Goal: Information Seeking & Learning: Learn about a topic

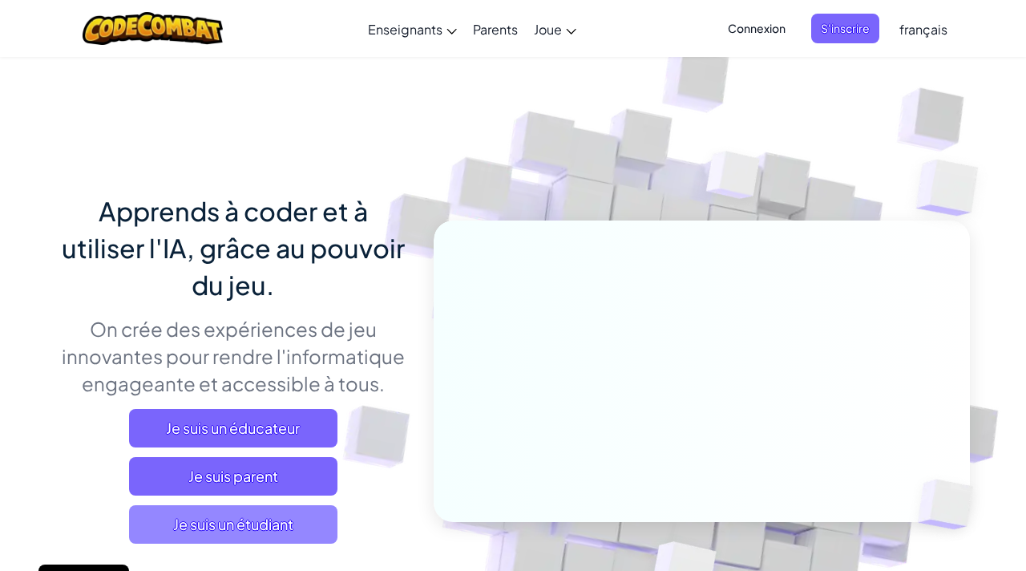
click at [291, 528] on span "Je suis un étudiant" at bounding box center [233, 524] width 208 height 38
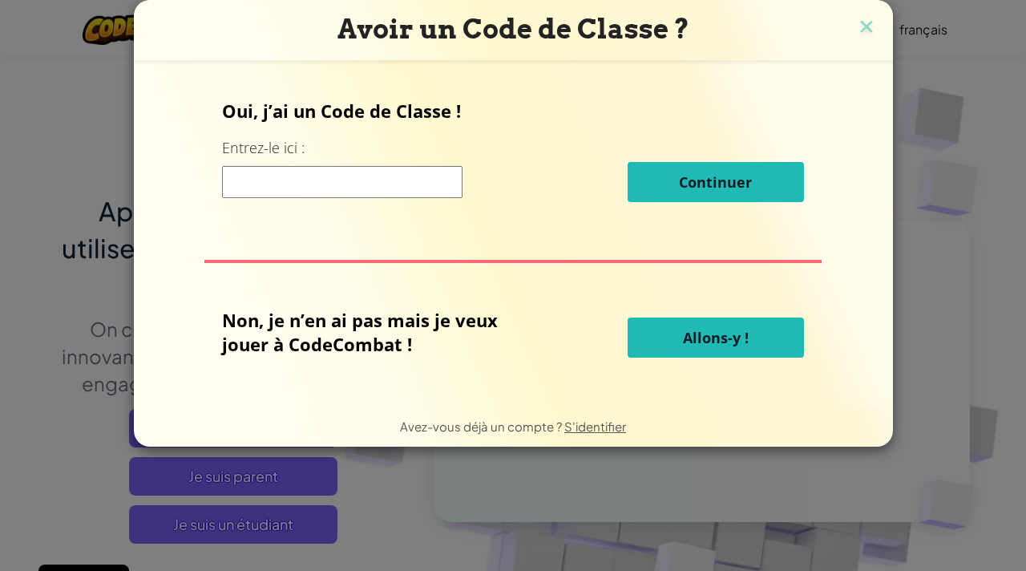
click at [693, 337] on span "Allons-y !" at bounding box center [716, 337] width 66 height 19
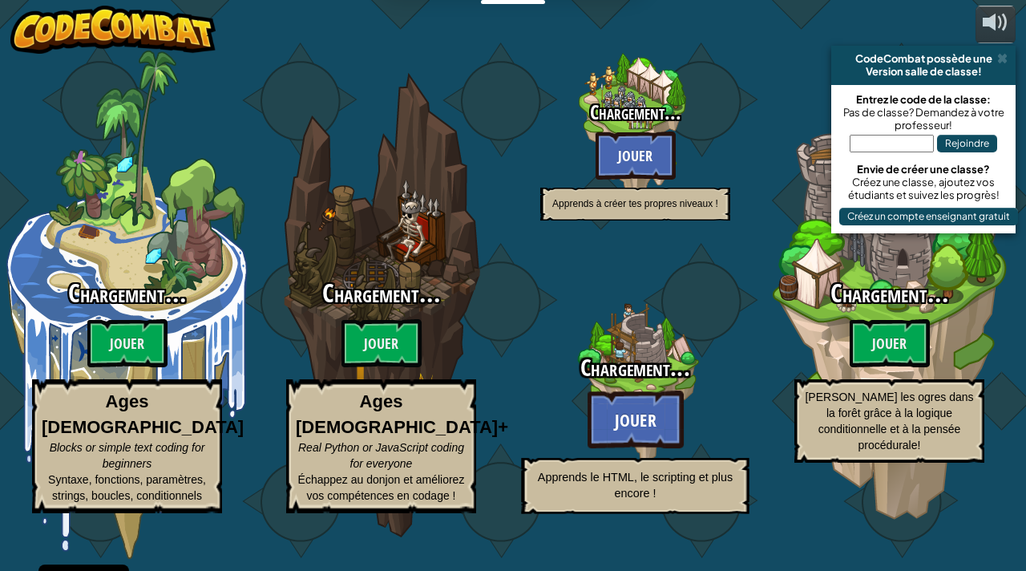
select select "fr"
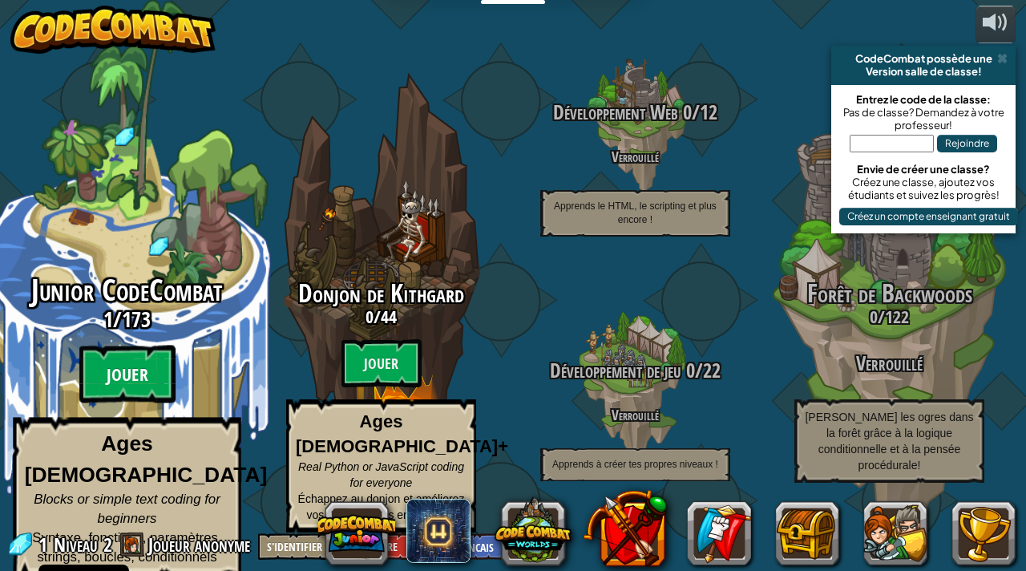
click at [147, 373] on btn "Jouer" at bounding box center [127, 374] width 96 height 58
select select "fr"
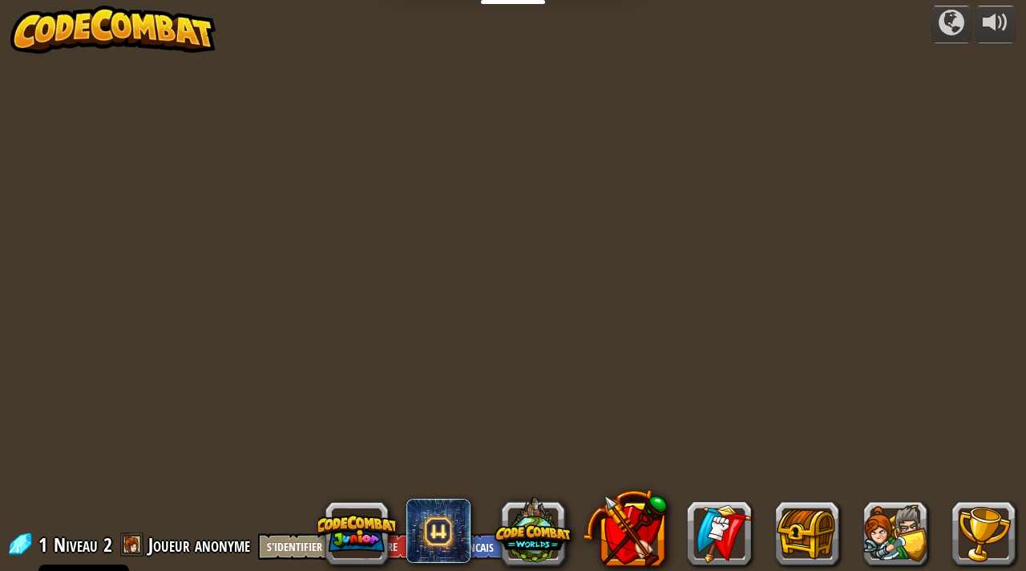
select select "fr"
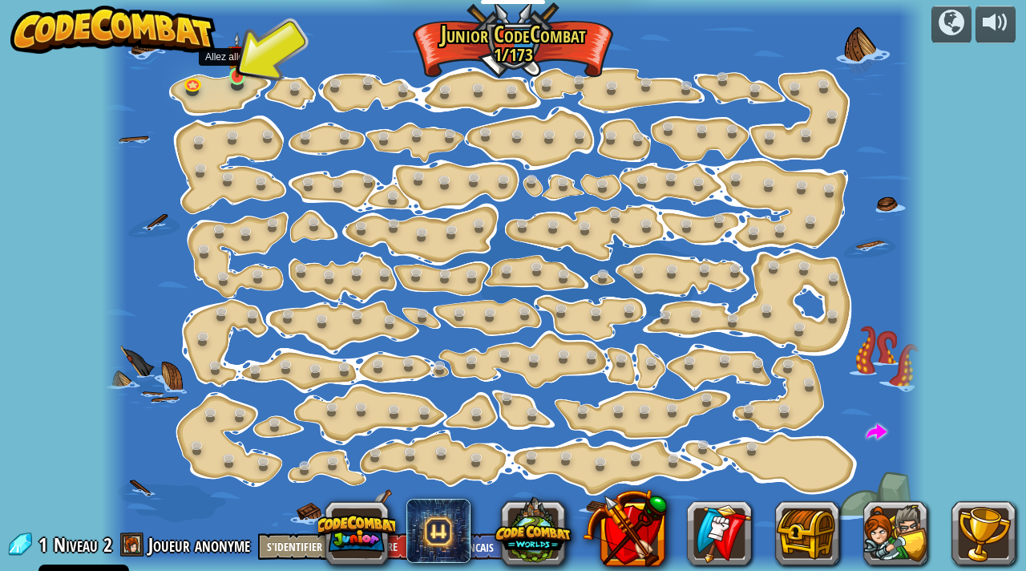
click at [243, 76] on img at bounding box center [238, 55] width 20 height 46
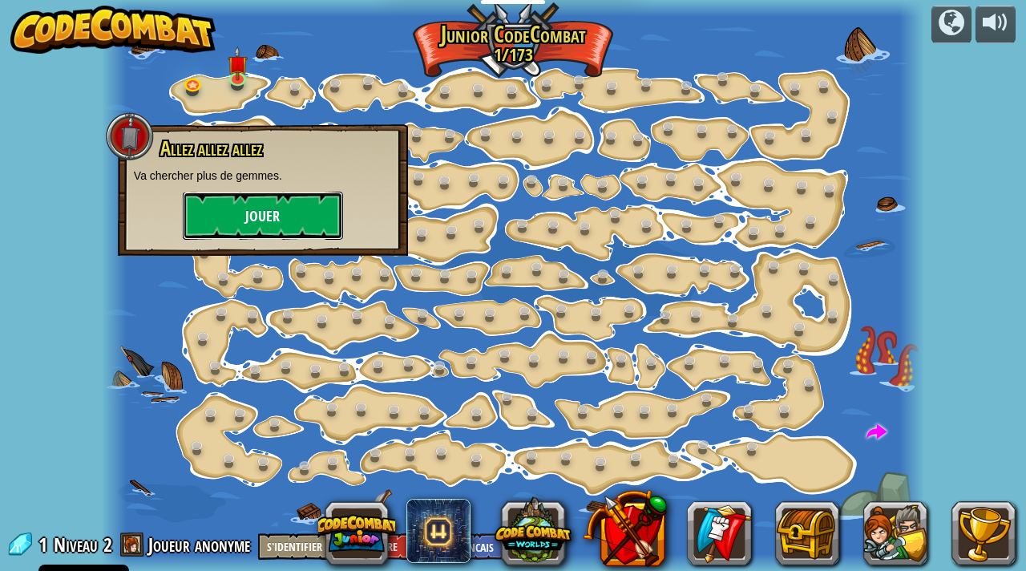
click at [297, 207] on button "Jouer" at bounding box center [263, 216] width 160 height 48
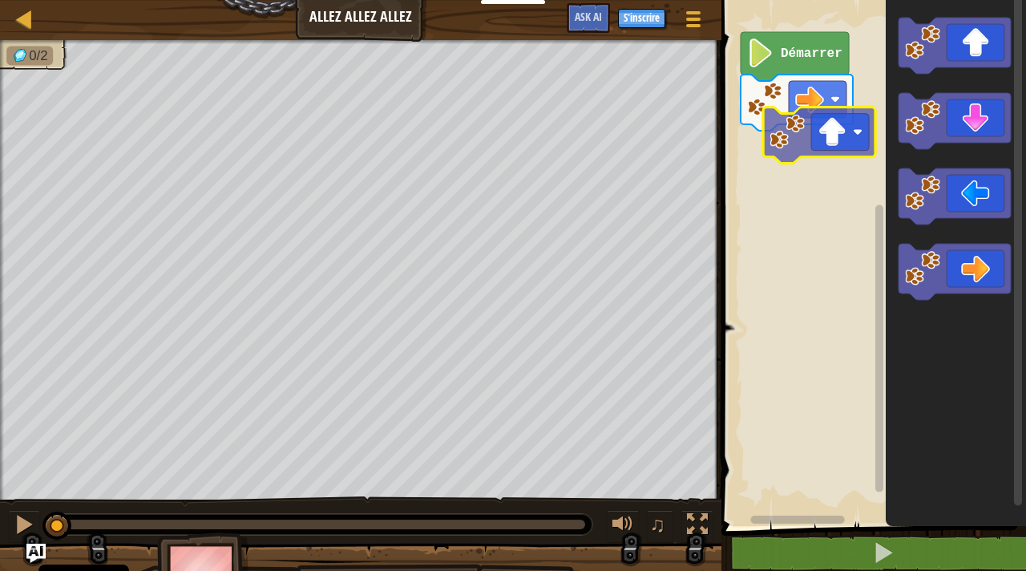
click at [829, 149] on div "Démarrer" at bounding box center [871, 259] width 309 height 534
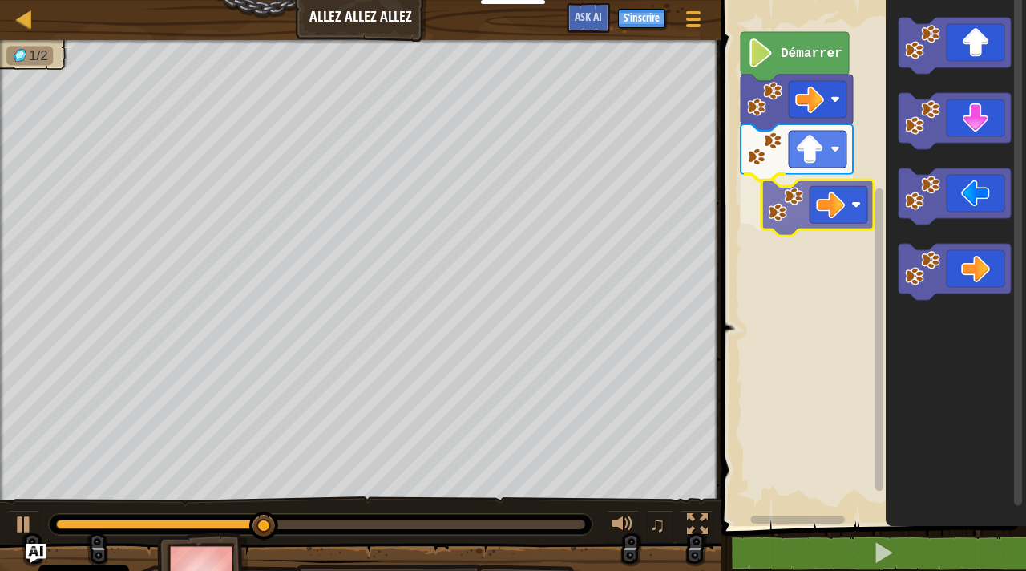
click at [842, 198] on div "Démarrer" at bounding box center [871, 259] width 309 height 534
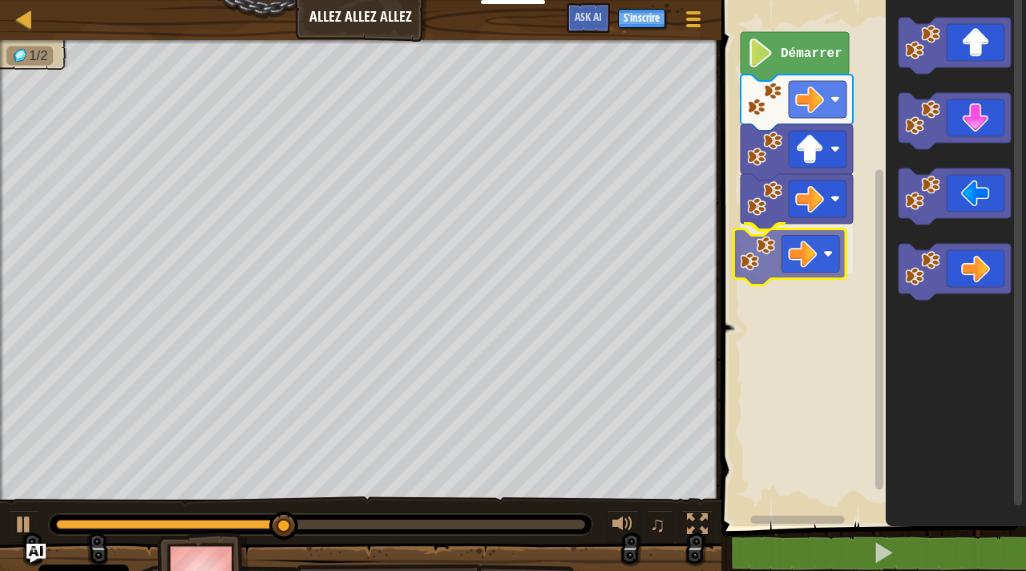
click at [828, 250] on div "Démarrer" at bounding box center [871, 259] width 309 height 534
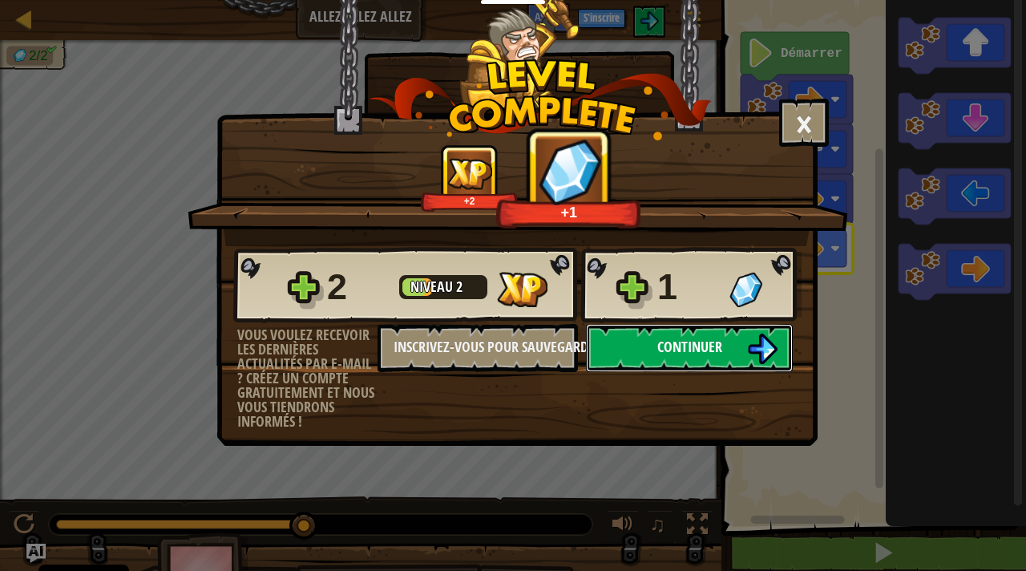
click at [700, 349] on span "Continuer" at bounding box center [689, 347] width 65 height 20
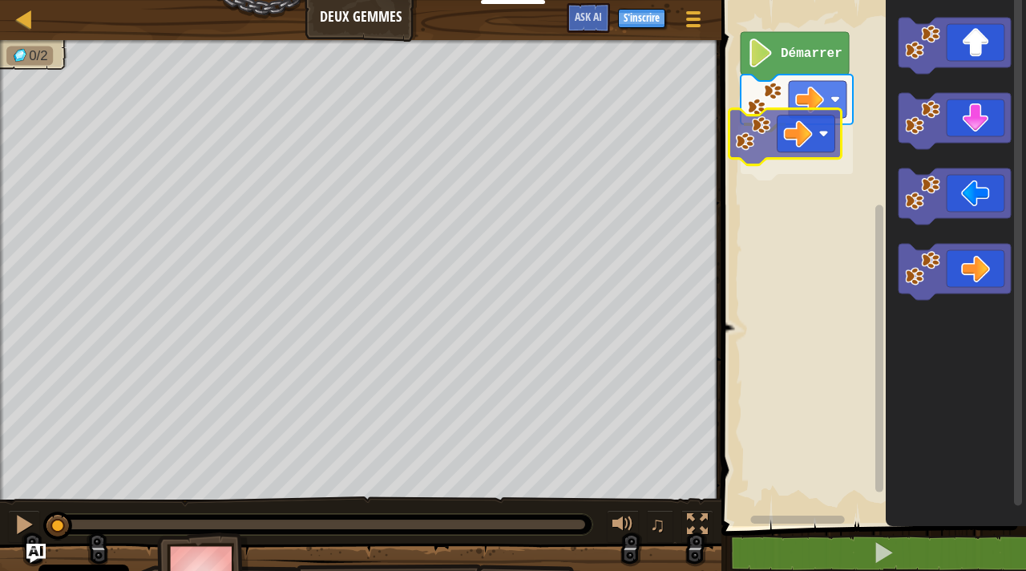
click at [796, 139] on div "Démarrer" at bounding box center [871, 259] width 309 height 534
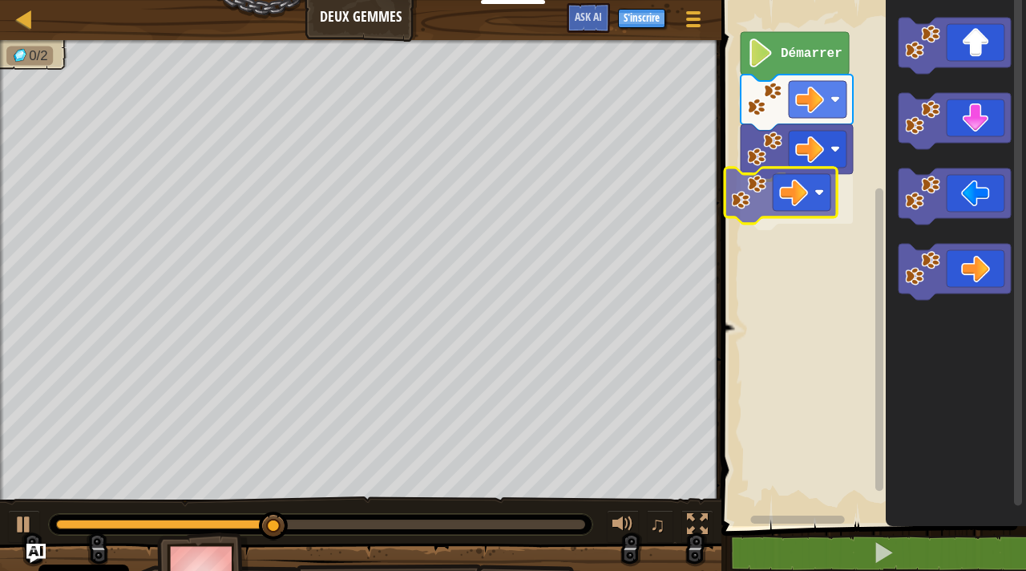
click at [785, 199] on div "Démarrer" at bounding box center [871, 259] width 309 height 534
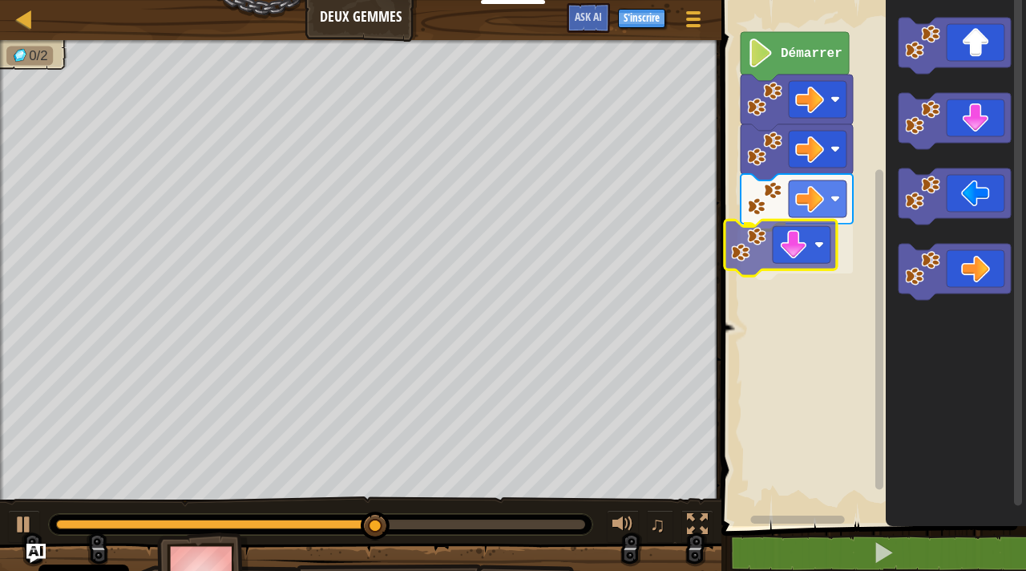
click at [810, 242] on div "Démarrer" at bounding box center [871, 259] width 309 height 534
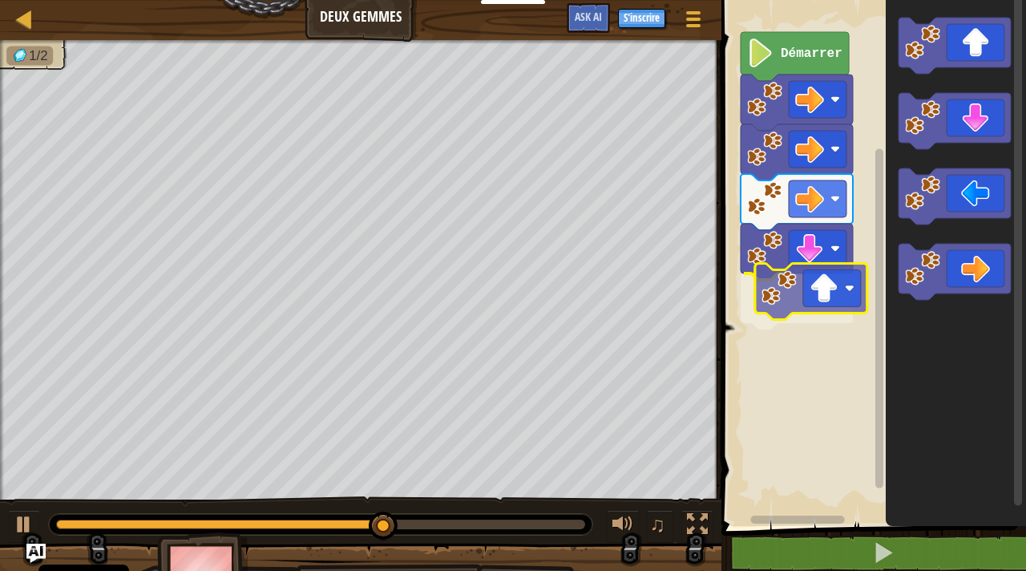
click at [836, 309] on div "Démarrer" at bounding box center [871, 259] width 309 height 534
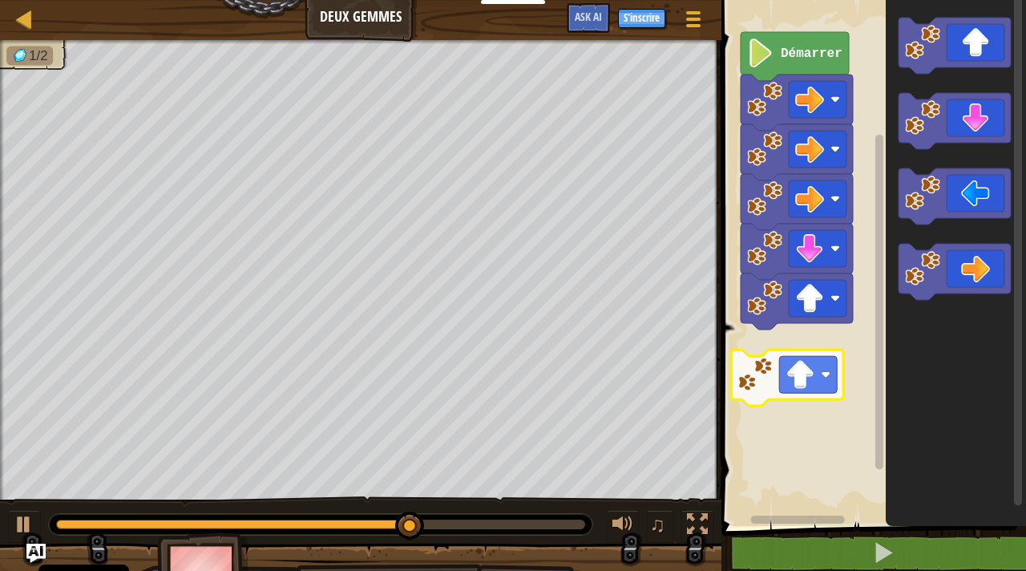
click at [830, 386] on div "Démarrer" at bounding box center [871, 259] width 309 height 534
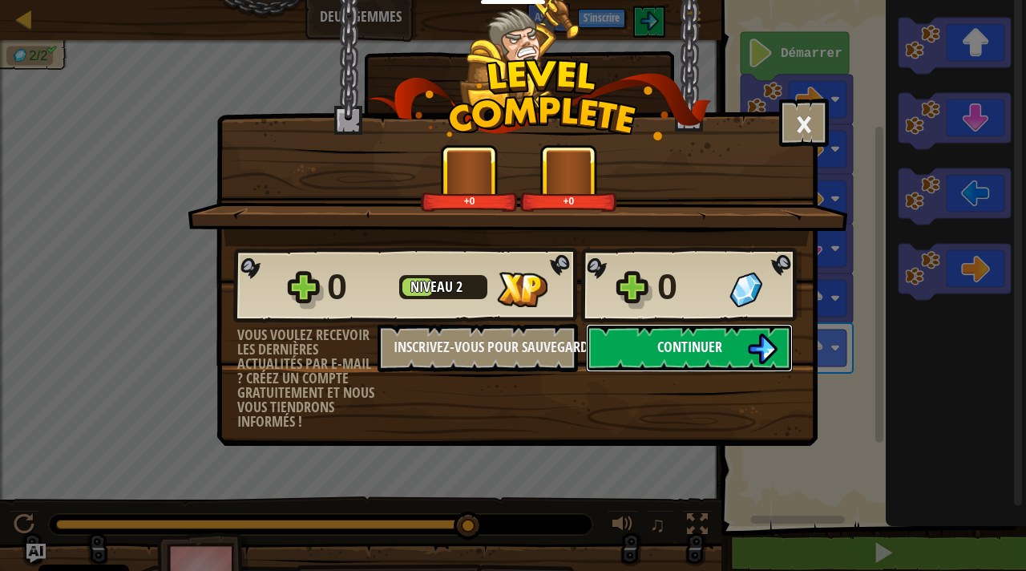
click at [704, 352] on span "Continuer" at bounding box center [689, 347] width 65 height 20
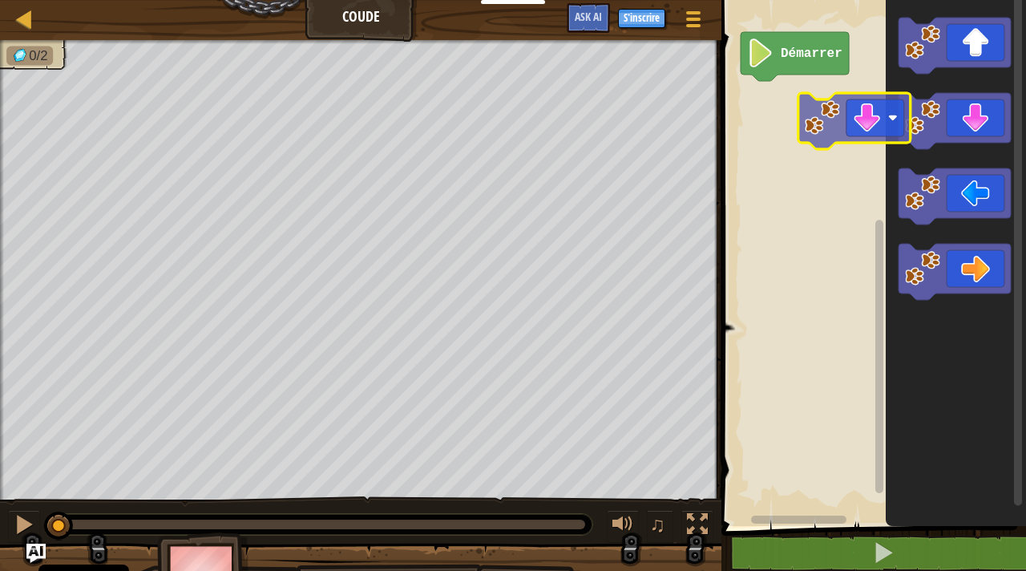
click at [850, 116] on div "Démarrer" at bounding box center [871, 259] width 309 height 534
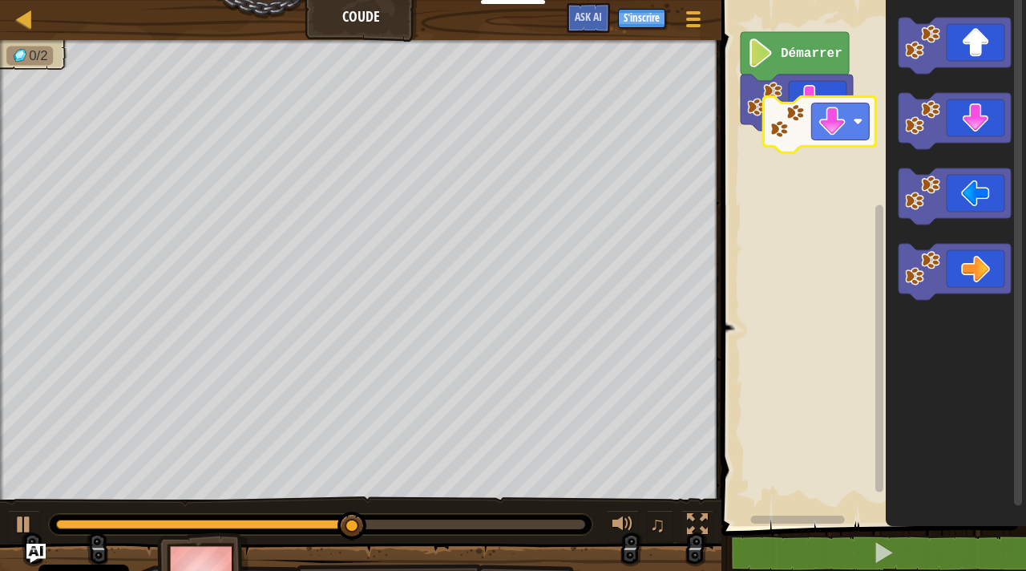
click at [814, 162] on div "Démarrer" at bounding box center [871, 259] width 309 height 534
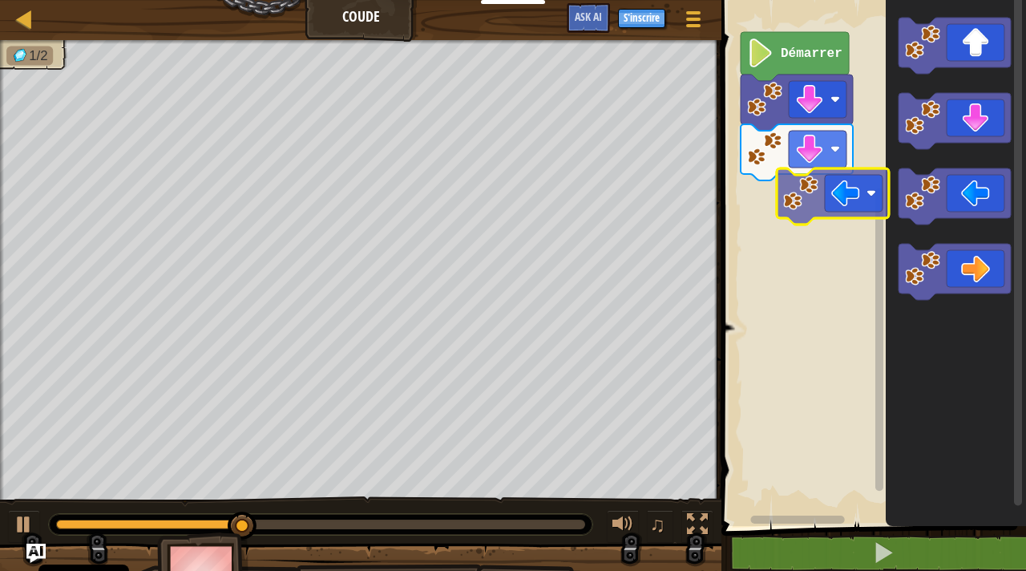
click at [852, 203] on div "Démarrer" at bounding box center [871, 259] width 309 height 534
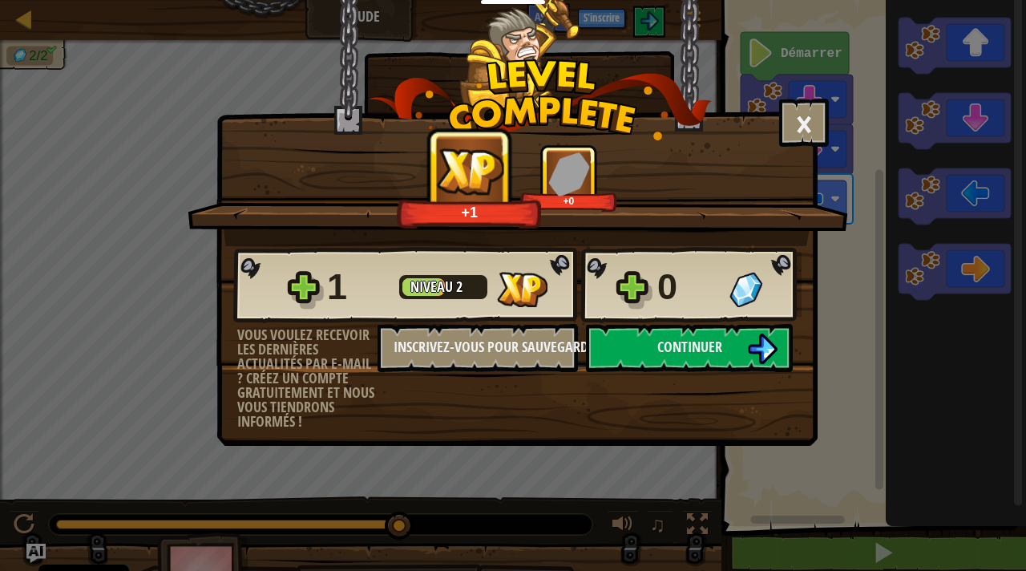
click at [693, 2] on body "Cookie Policy CodeCombat utilise quelques cookies essentiels et non essentiels.…" at bounding box center [513, 1] width 1026 height 2
click at [693, 355] on span "Continuer" at bounding box center [689, 347] width 65 height 20
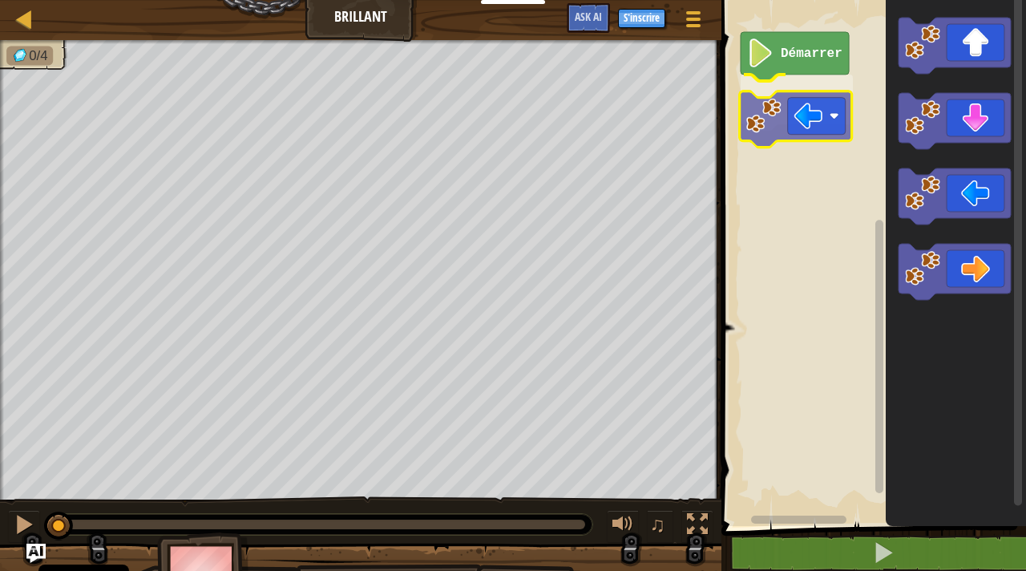
click at [809, 119] on div "Démarrer" at bounding box center [871, 259] width 309 height 534
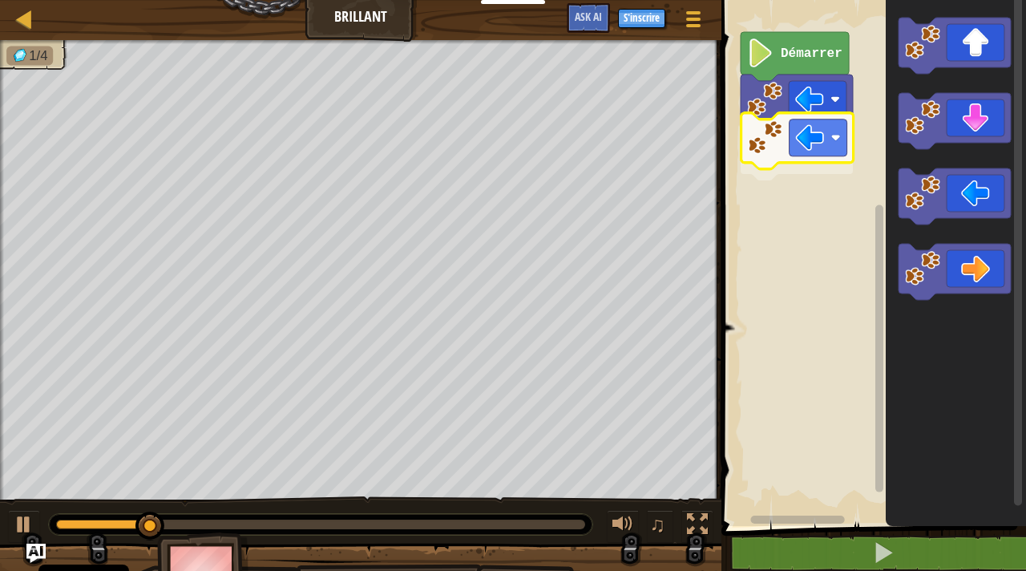
click at [779, 139] on div "Démarrer" at bounding box center [871, 259] width 309 height 534
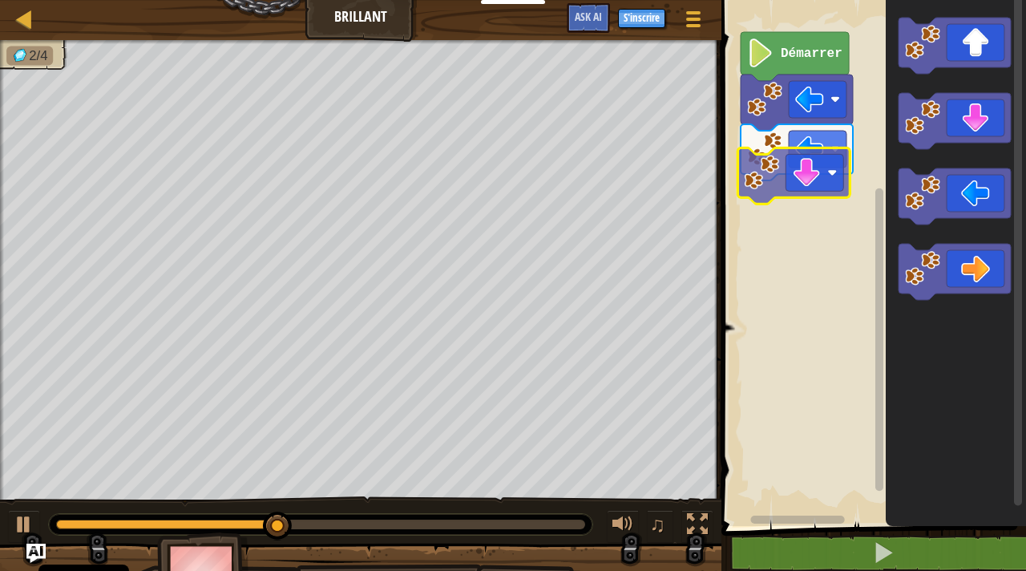
click at [788, 181] on div "Démarrer" at bounding box center [871, 259] width 309 height 534
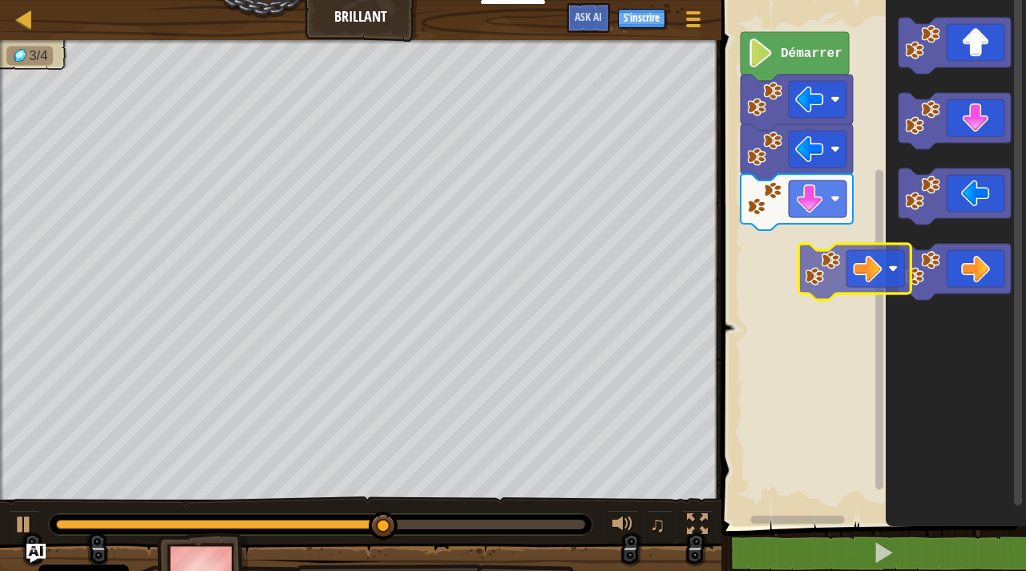
click at [832, 264] on div "Démarrer" at bounding box center [871, 259] width 309 height 534
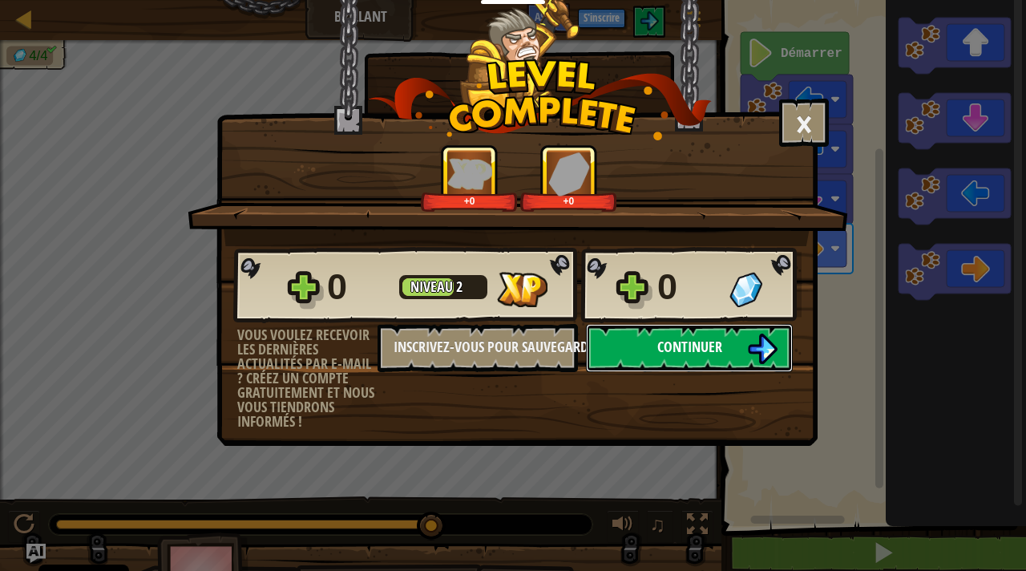
click at [717, 352] on span "Continuer" at bounding box center [689, 347] width 65 height 20
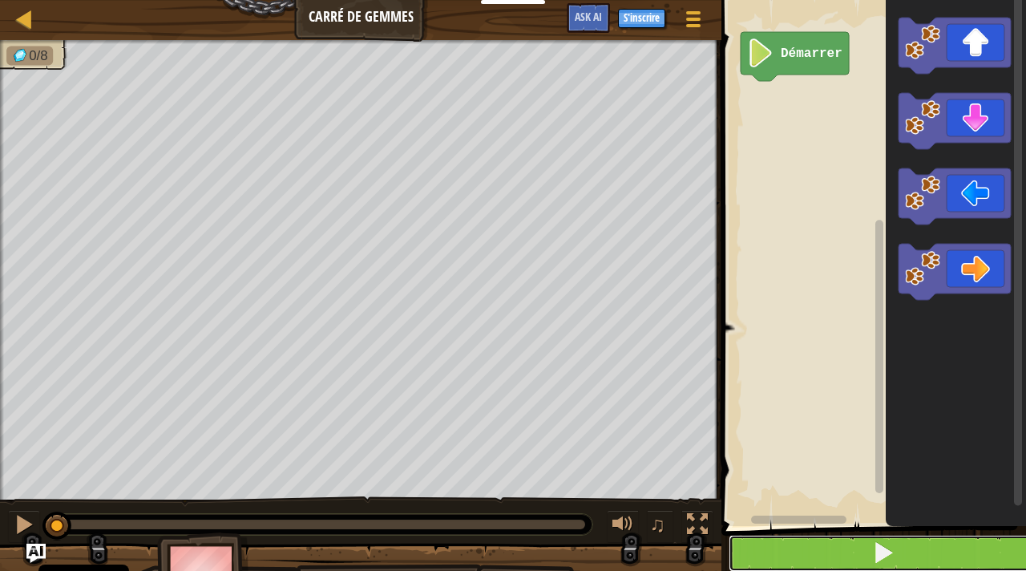
click at [765, 552] on button at bounding box center [883, 553] width 309 height 37
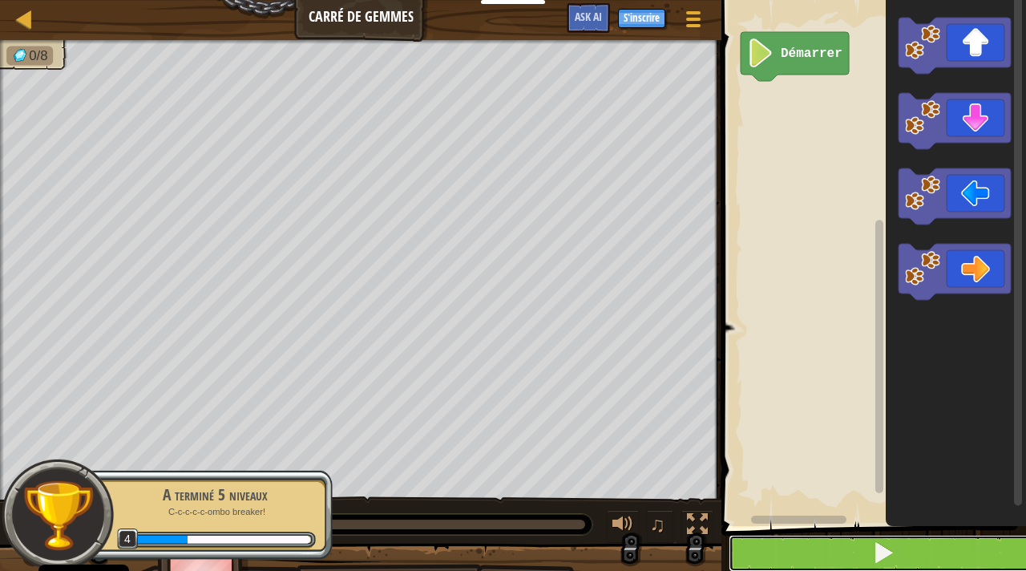
click at [779, 549] on button at bounding box center [883, 553] width 309 height 37
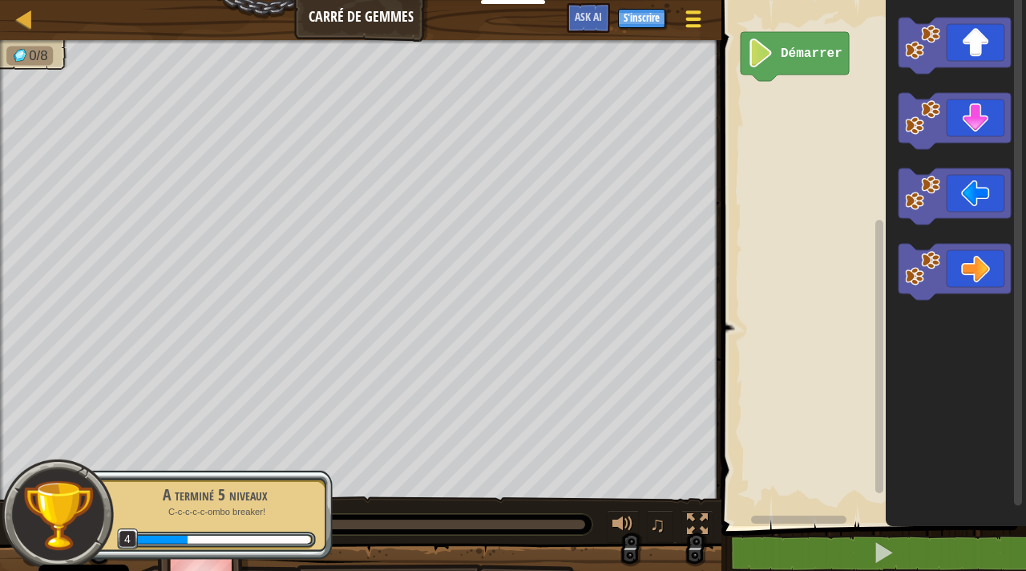
click at [695, 28] on div at bounding box center [693, 18] width 22 height 23
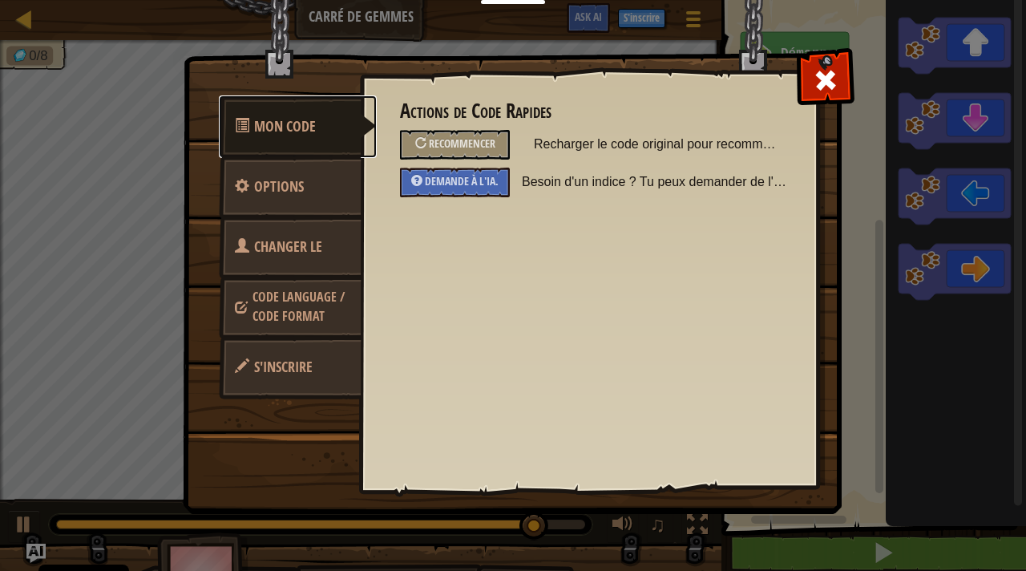
click at [293, 122] on span "Mon Code" at bounding box center [285, 126] width 62 height 20
click at [830, 79] on span at bounding box center [826, 80] width 26 height 26
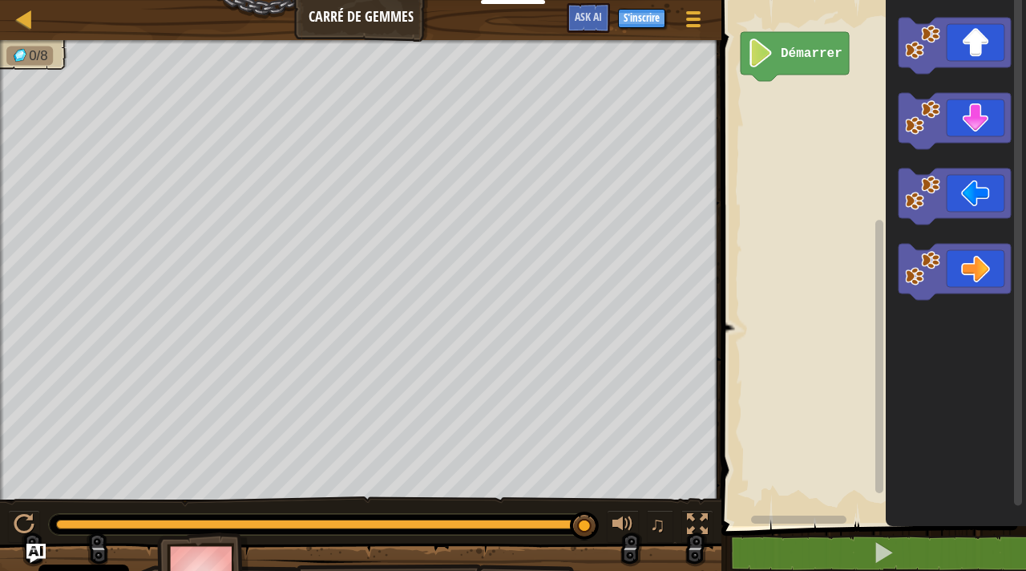
click at [365, 29] on div "Carte Carré de Gemmes Menu du jeu S'inscrire Ask AI" at bounding box center [360, 20] width 721 height 40
click at [374, 22] on div "Carte Carré de Gemmes Menu du jeu S'inscrire Ask AI" at bounding box center [360, 20] width 721 height 40
click at [27, 26] on div at bounding box center [24, 19] width 20 height 20
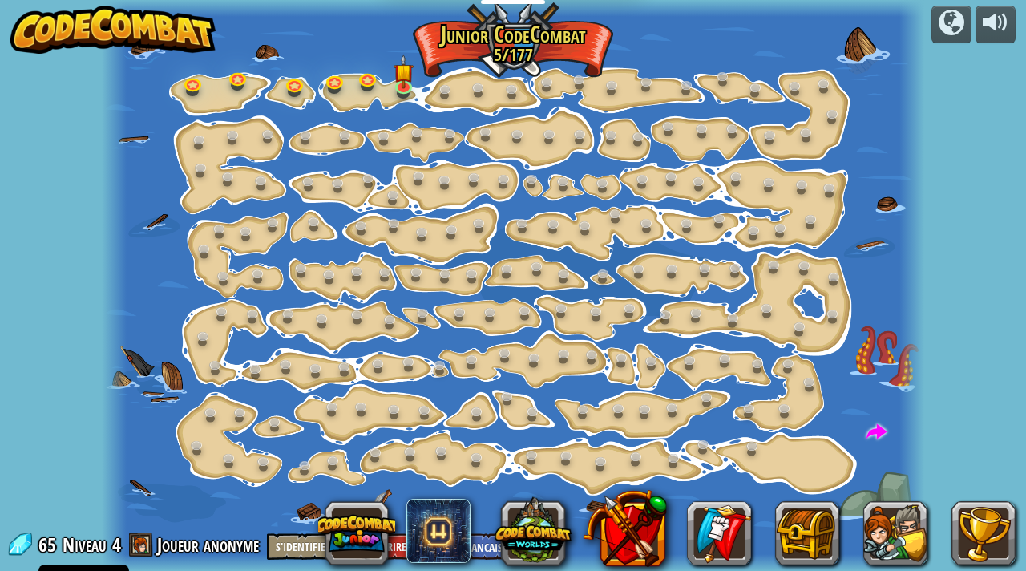
select select "fr"
click at [443, 86] on link at bounding box center [449, 92] width 32 height 32
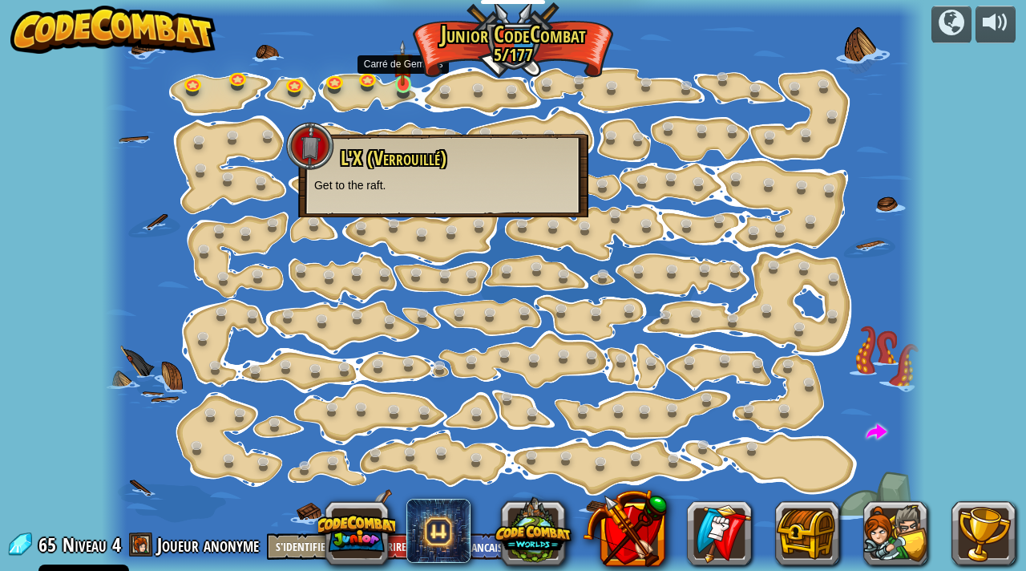
click at [406, 83] on img at bounding box center [403, 63] width 20 height 46
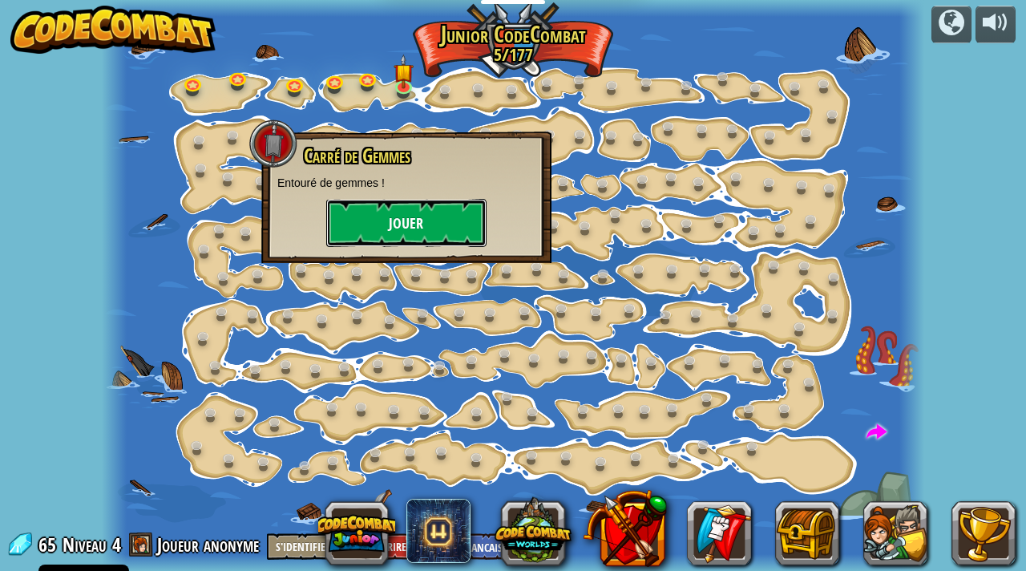
click at [430, 220] on button "Jouer" at bounding box center [406, 223] width 160 height 48
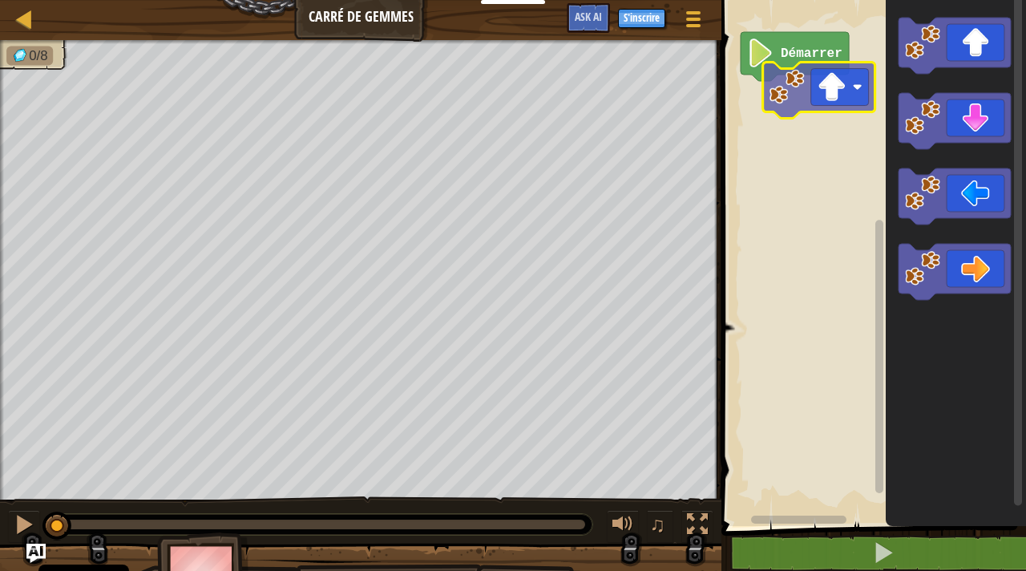
click at [837, 103] on div "Démarrer" at bounding box center [871, 259] width 309 height 534
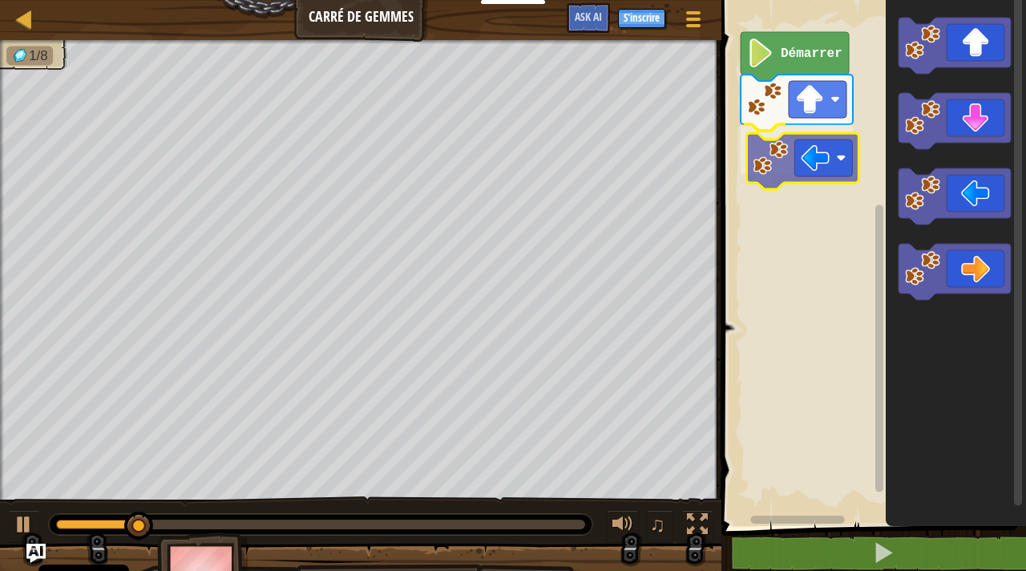
click at [823, 168] on div "Démarrer" at bounding box center [871, 259] width 309 height 534
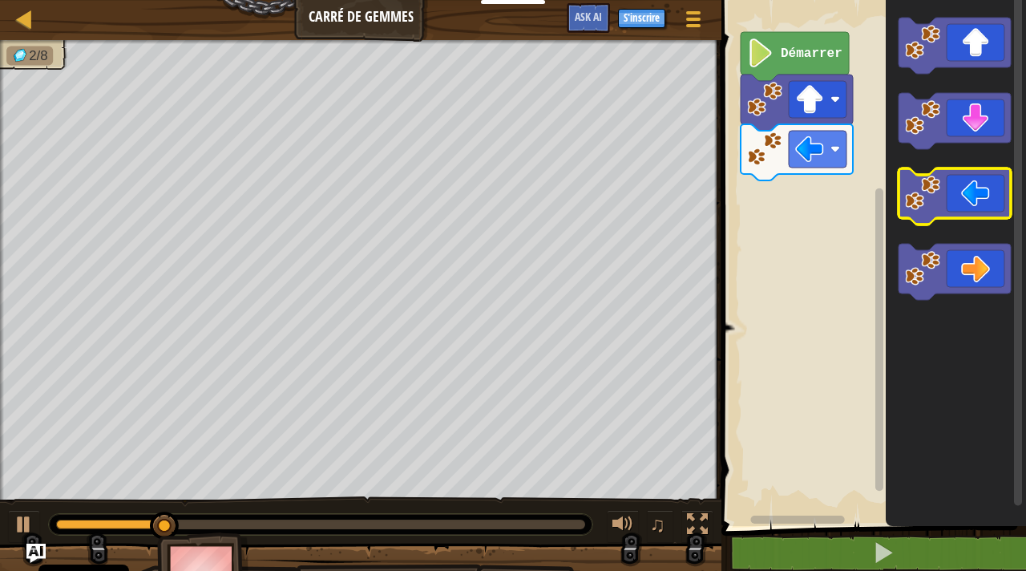
click at [965, 204] on icon "Espace de travail de Blocky" at bounding box center [955, 196] width 112 height 56
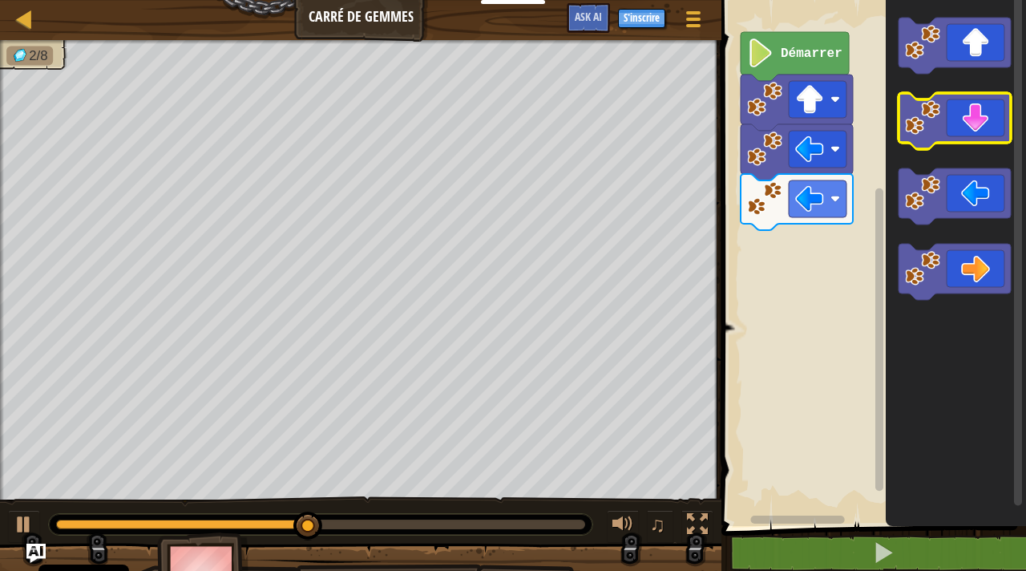
click at [977, 128] on icon "Espace de travail de Blocky" at bounding box center [955, 121] width 112 height 56
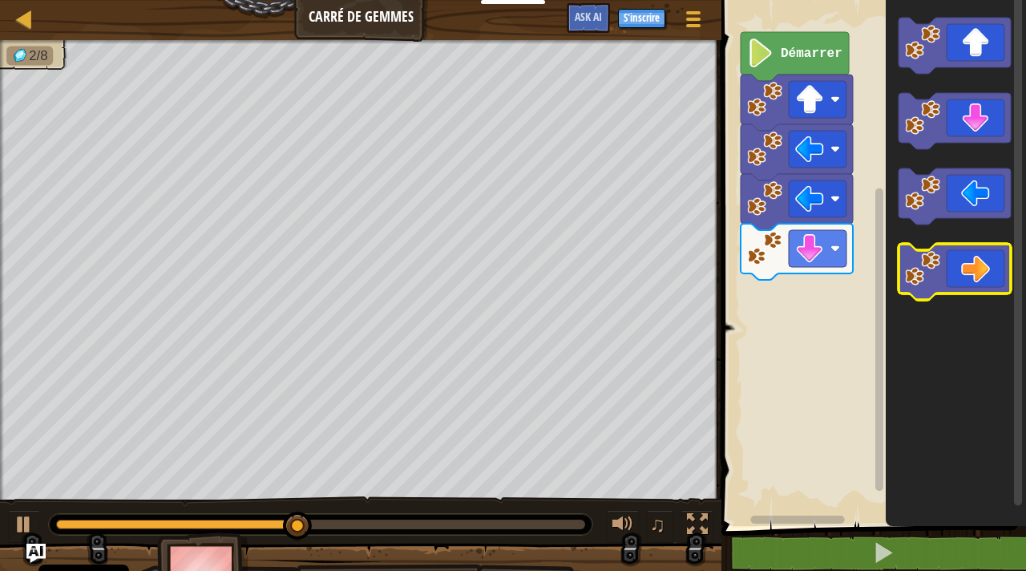
click at [971, 257] on icon "Espace de travail de Blocky" at bounding box center [955, 272] width 112 height 56
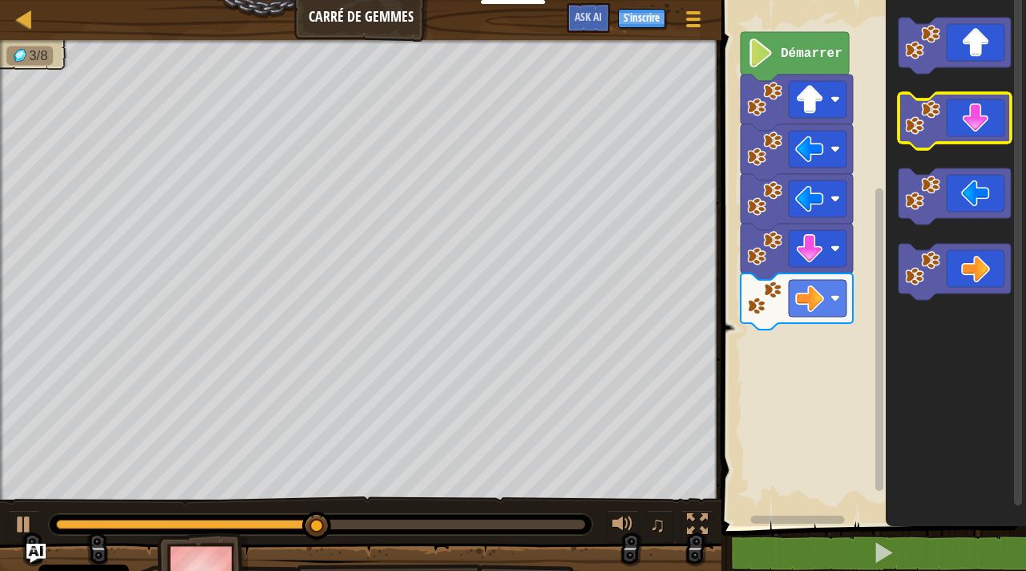
click at [983, 116] on icon "Espace de travail de Blocky" at bounding box center [955, 121] width 112 height 56
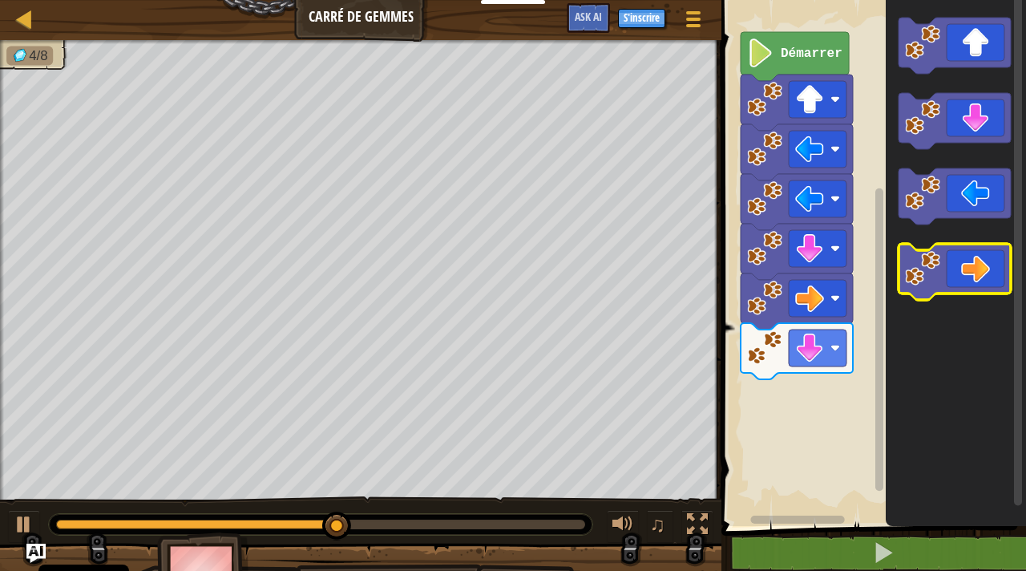
click at [984, 274] on icon "Espace de travail de Blocky" at bounding box center [955, 272] width 112 height 56
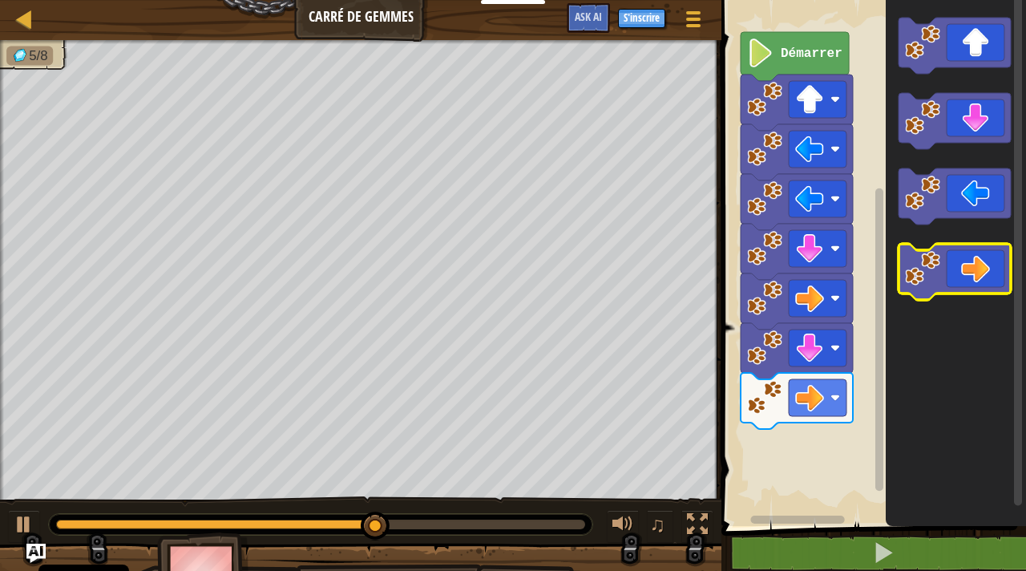
click at [984, 274] on icon "Espace de travail de Blocky" at bounding box center [955, 272] width 112 height 56
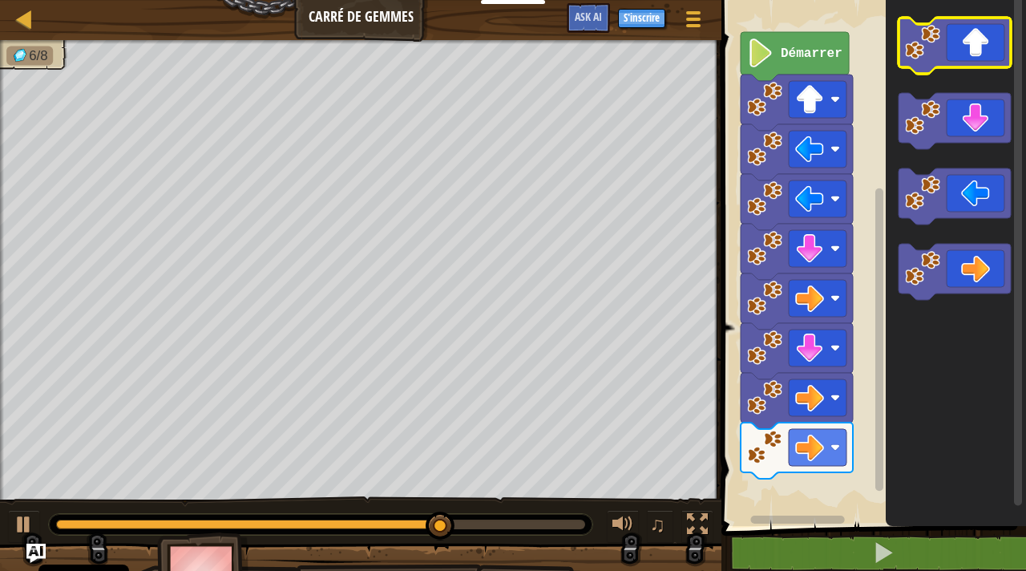
click at [991, 49] on icon "Espace de travail de Blocky" at bounding box center [955, 46] width 112 height 56
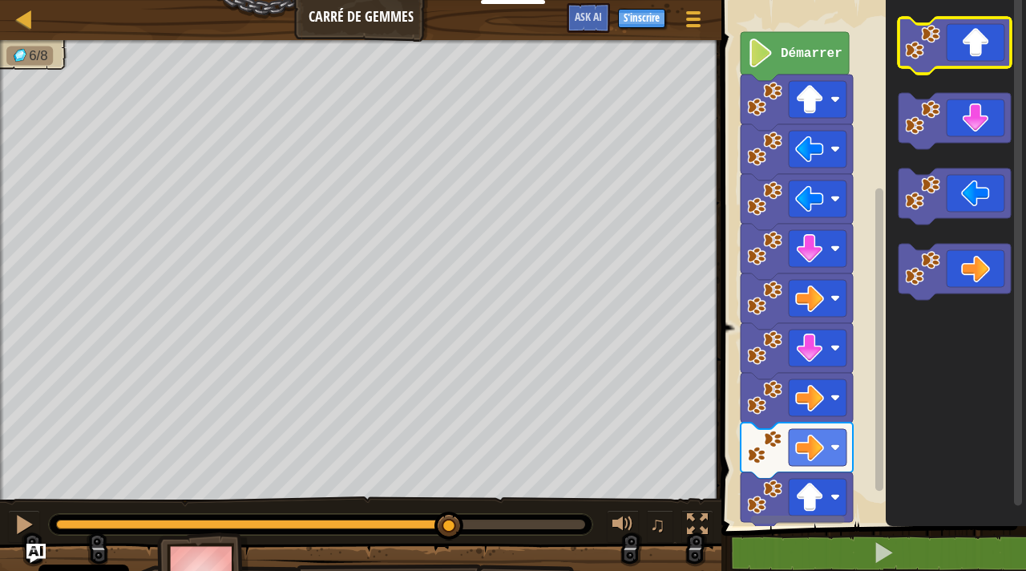
click at [991, 49] on icon "Espace de travail de Blocky" at bounding box center [955, 46] width 112 height 56
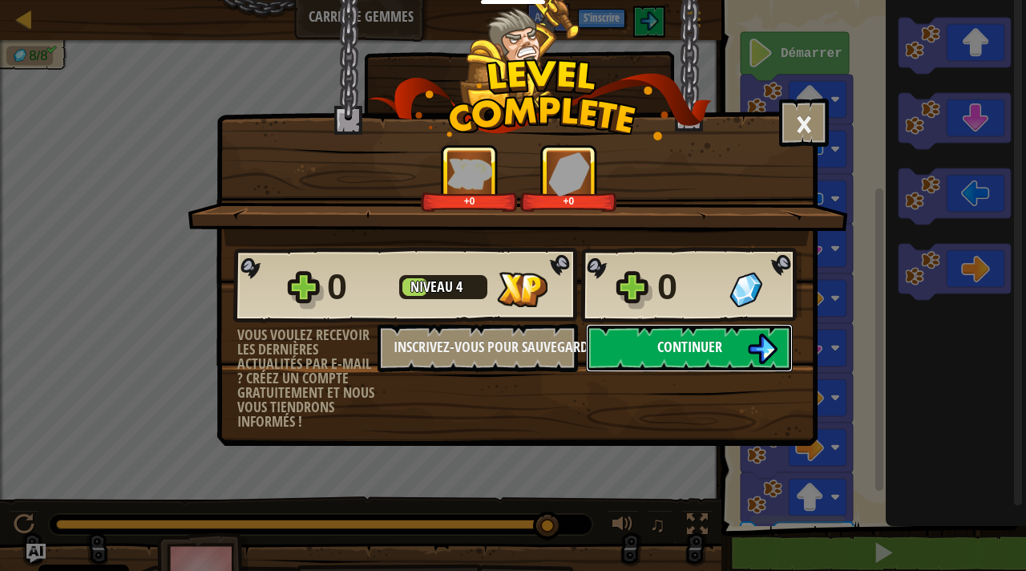
click at [729, 349] on button "Continuer" at bounding box center [689, 348] width 207 height 48
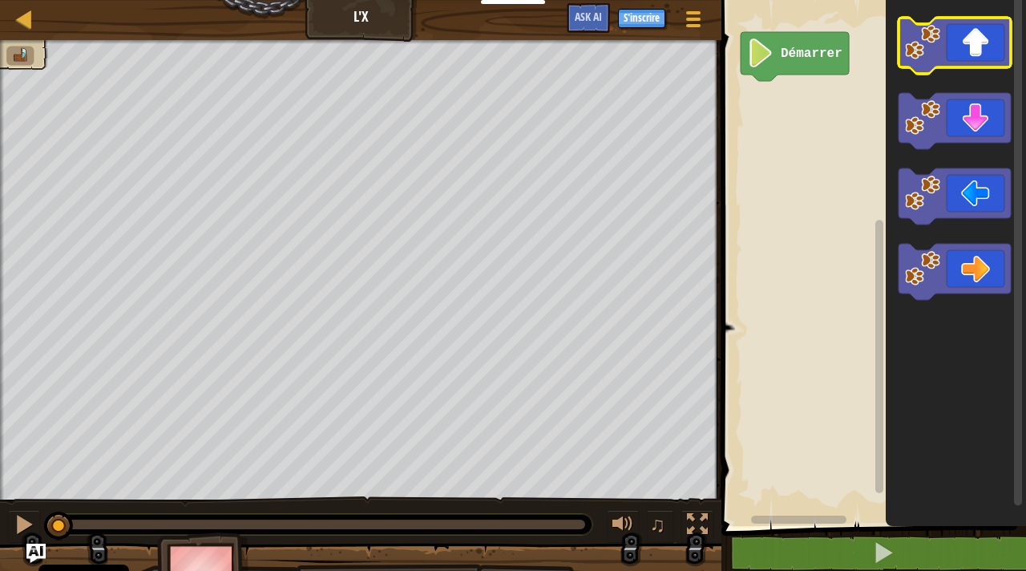
click at [980, 51] on icon "Espace de travail de Blocky" at bounding box center [955, 46] width 112 height 56
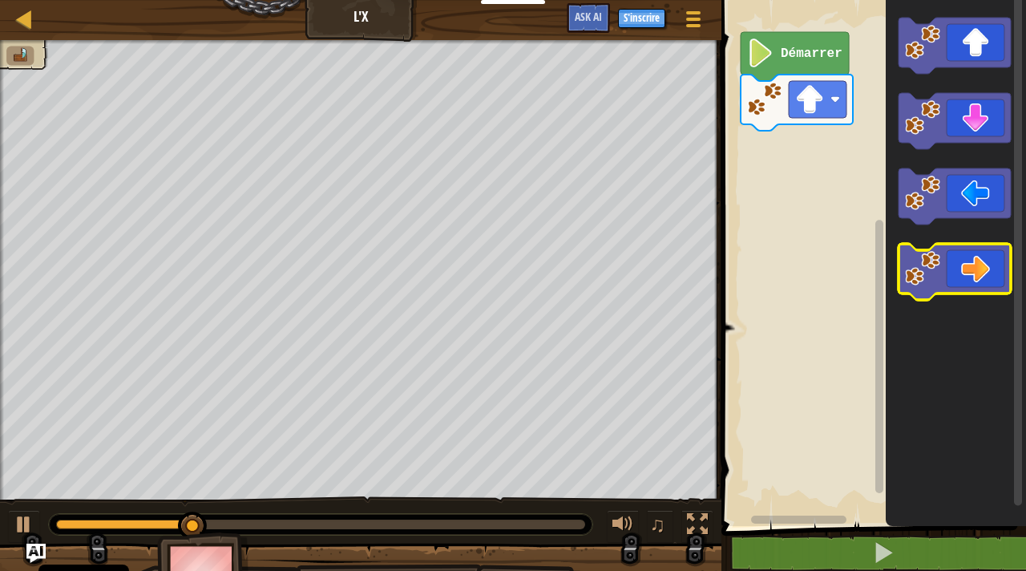
click at [983, 273] on icon "Espace de travail de Blocky" at bounding box center [955, 272] width 112 height 56
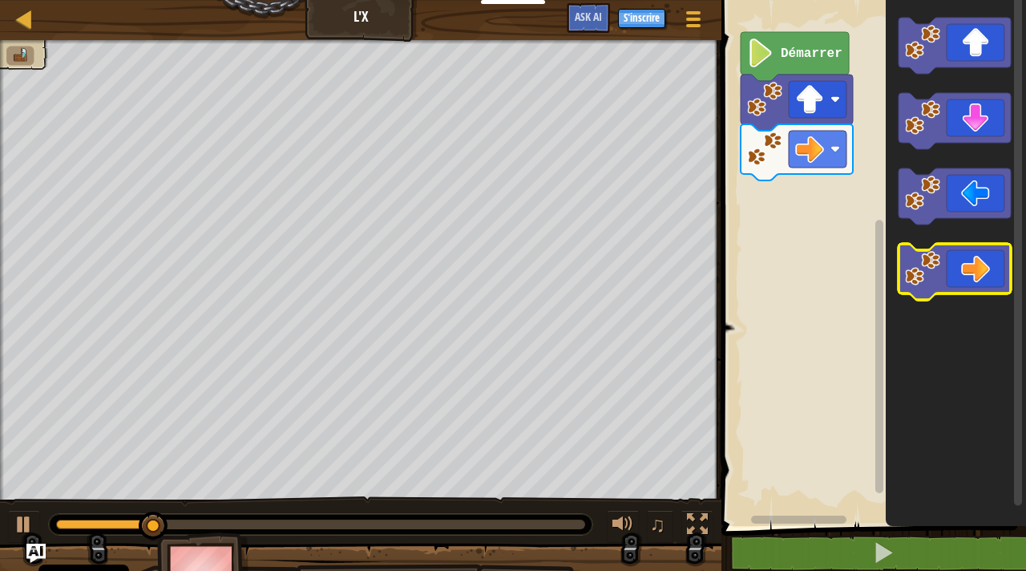
click at [983, 273] on icon "Espace de travail de Blocky" at bounding box center [955, 272] width 112 height 56
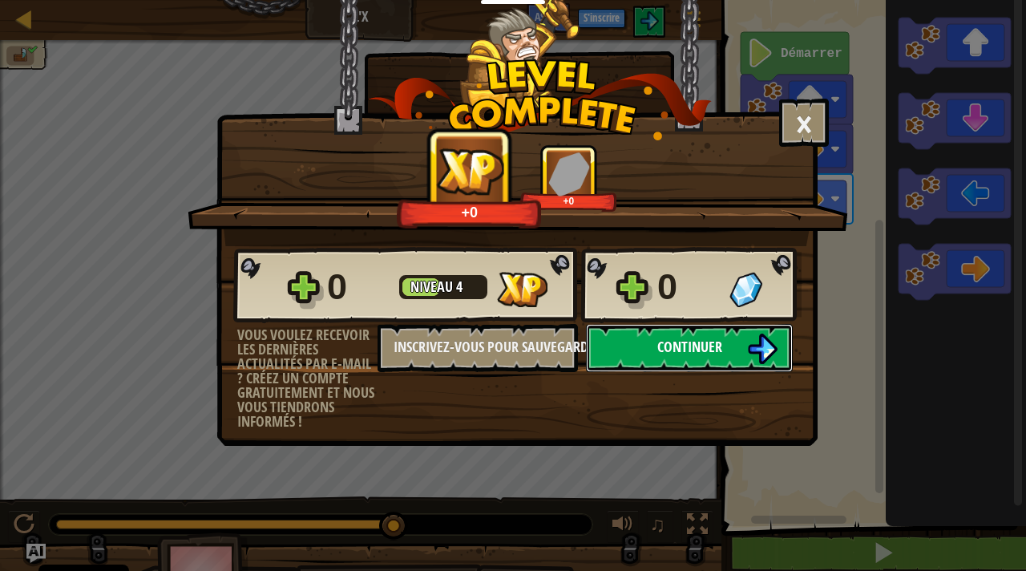
click at [693, 352] on span "Continuer" at bounding box center [689, 347] width 65 height 20
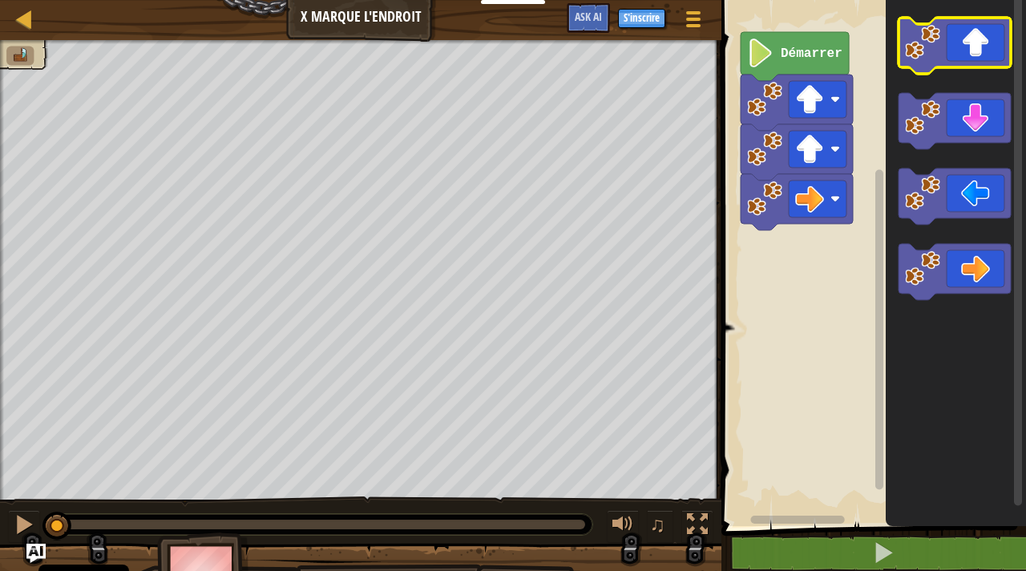
click at [966, 55] on icon "Espace de travail de Blocky" at bounding box center [955, 46] width 112 height 56
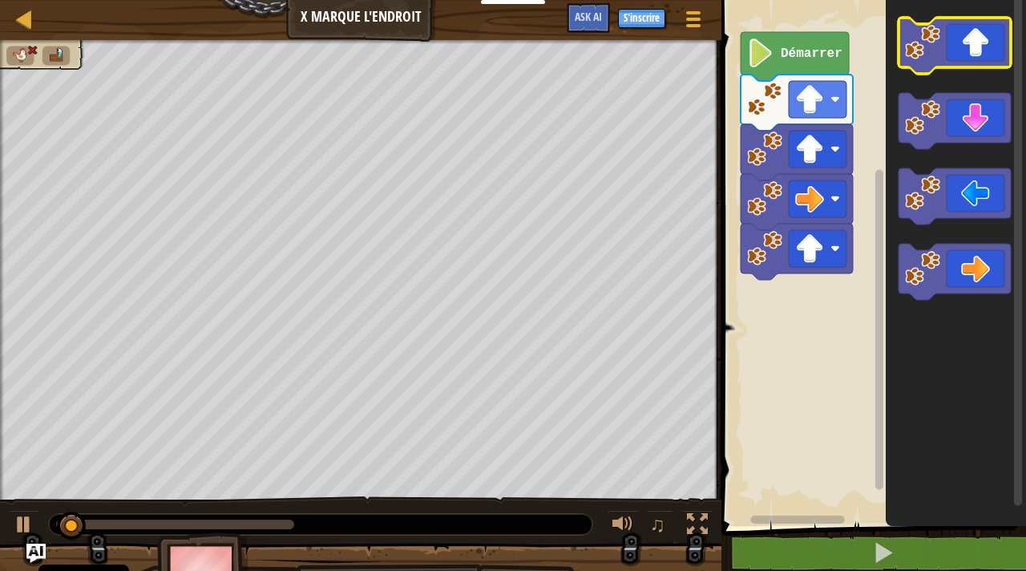
click at [966, 55] on icon "Espace de travail de Blocky" at bounding box center [955, 46] width 112 height 56
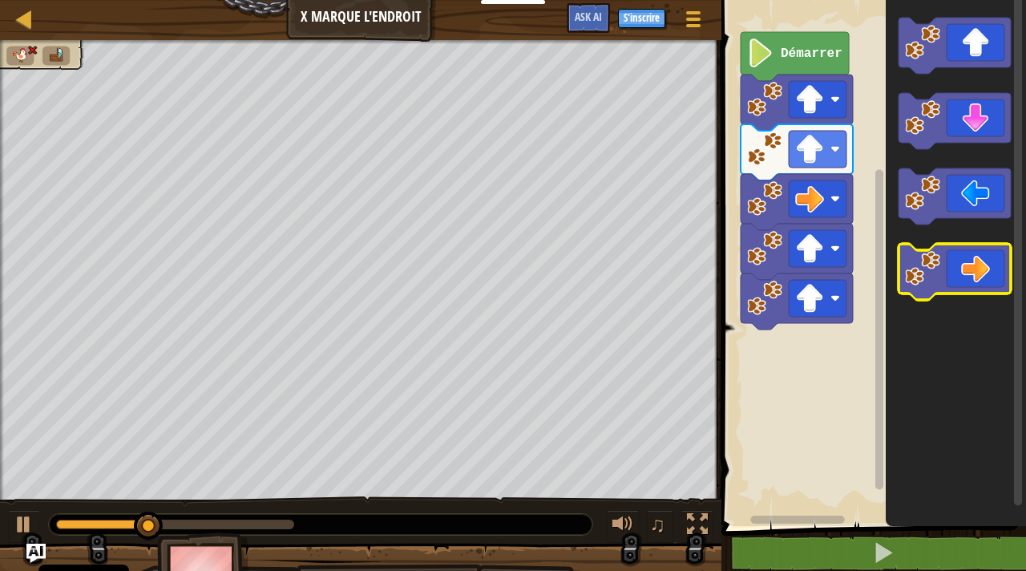
click at [976, 253] on icon "Espace de travail de Blocky" at bounding box center [955, 272] width 112 height 56
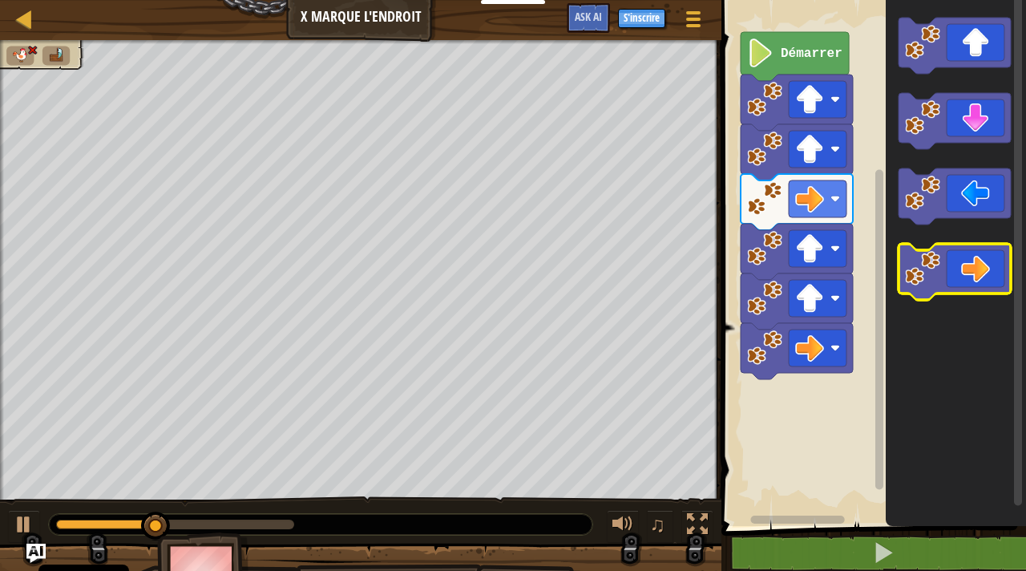
click at [976, 253] on icon "Espace de travail de Blocky" at bounding box center [955, 272] width 112 height 56
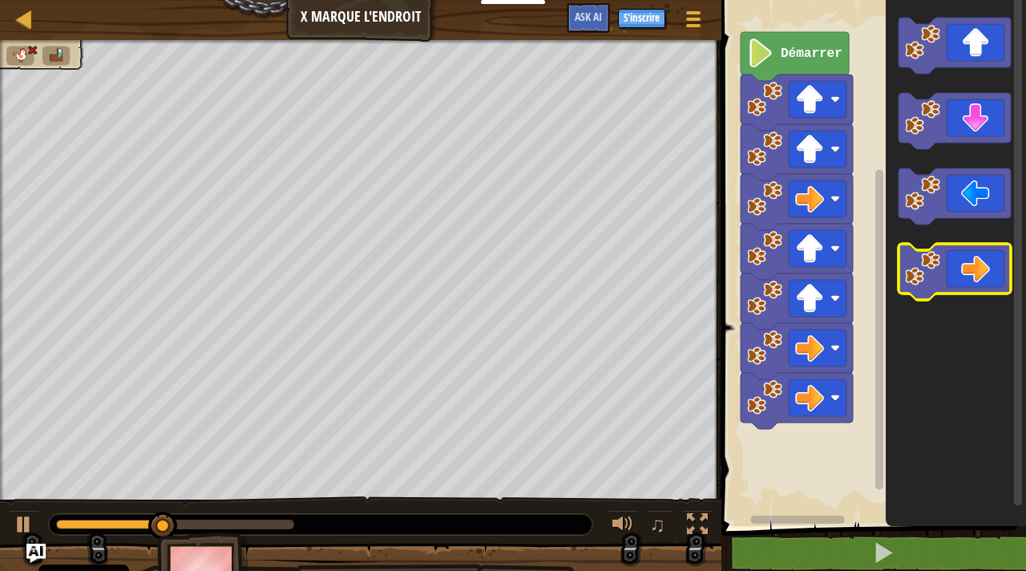
click at [976, 253] on icon "Espace de travail de Blocky" at bounding box center [955, 272] width 112 height 56
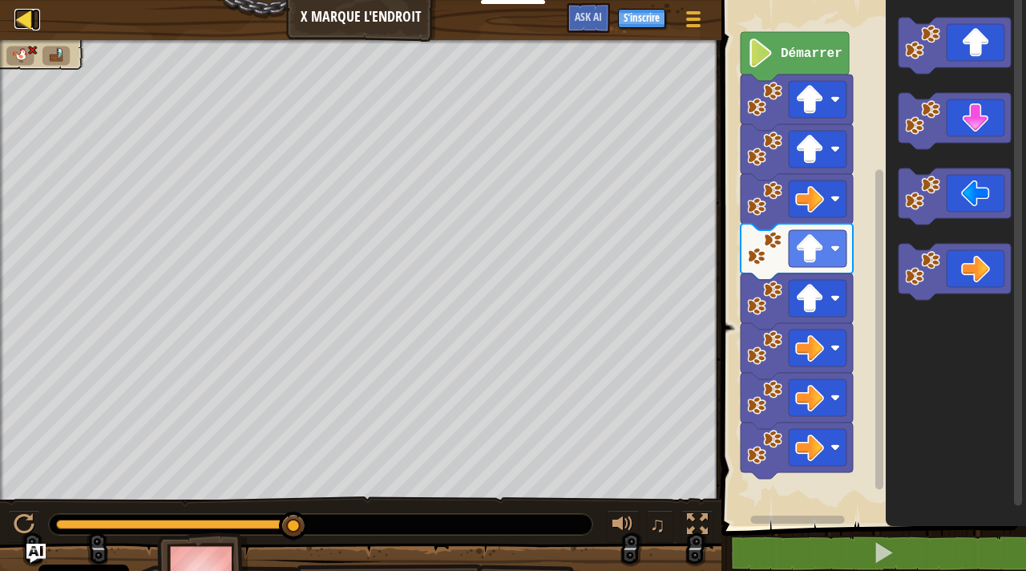
click at [26, 20] on div at bounding box center [24, 19] width 20 height 20
select select "fr"
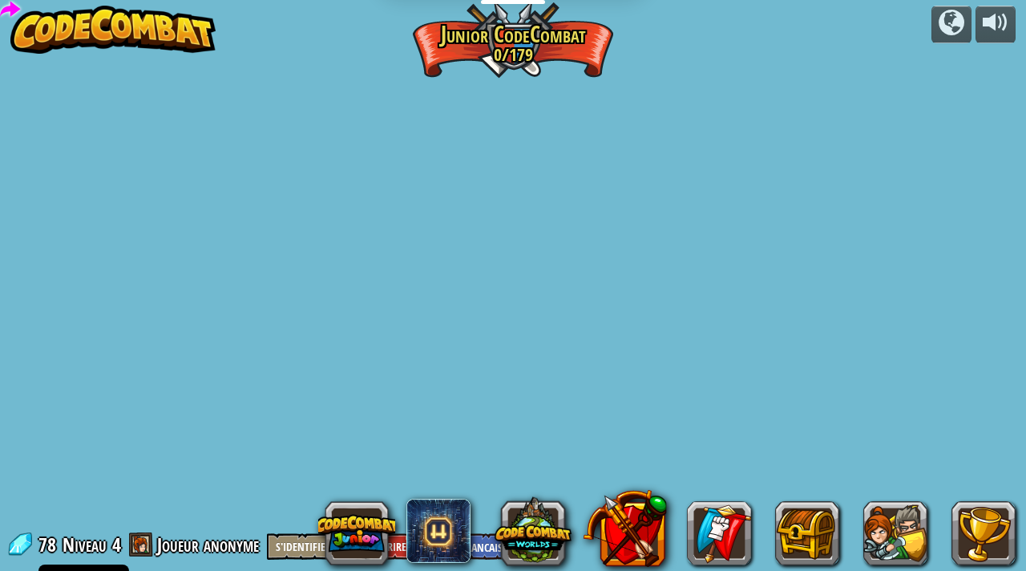
select select "fr"
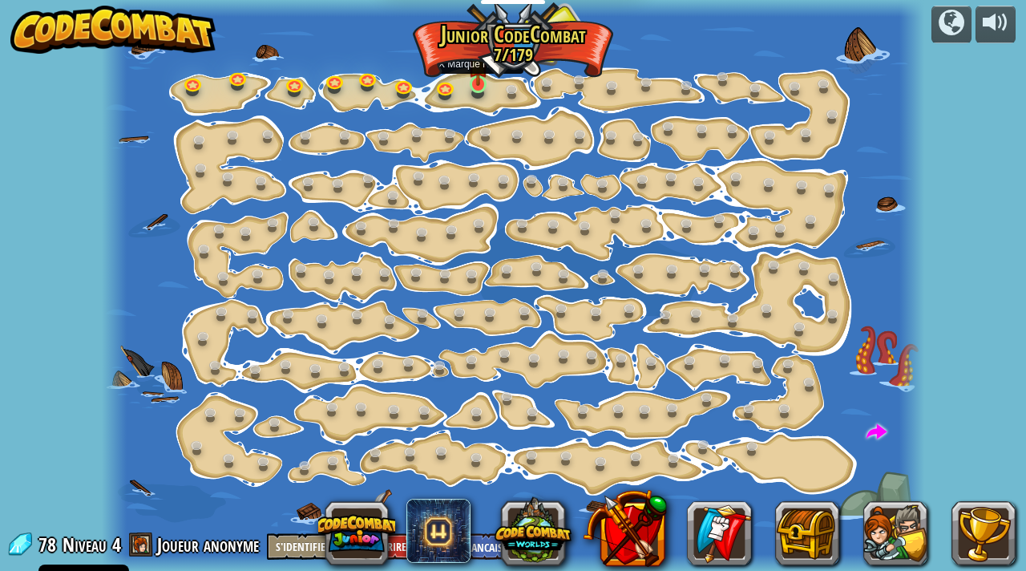
click at [477, 78] on img at bounding box center [478, 63] width 20 height 46
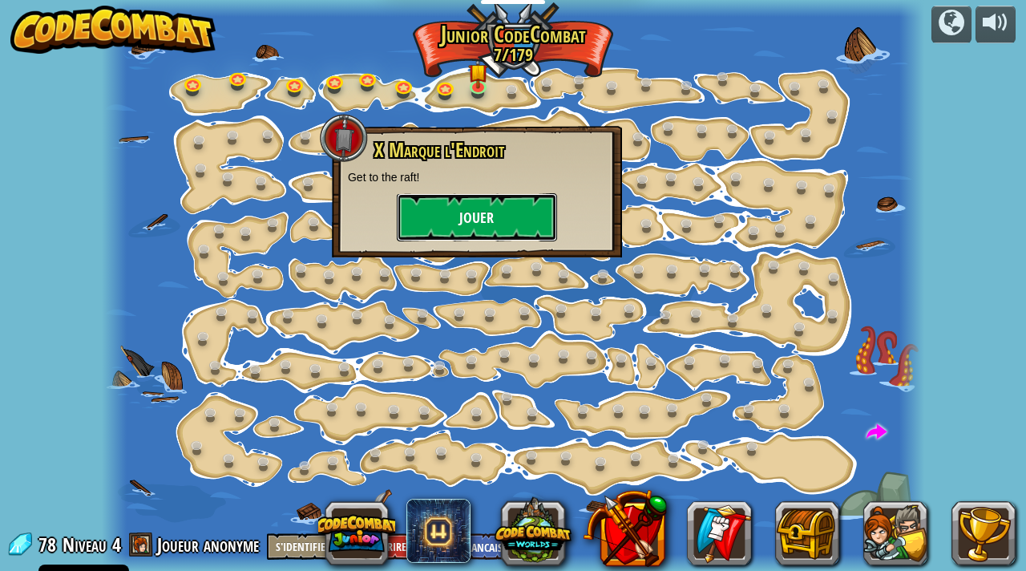
click at [508, 201] on button "Jouer" at bounding box center [477, 217] width 160 height 48
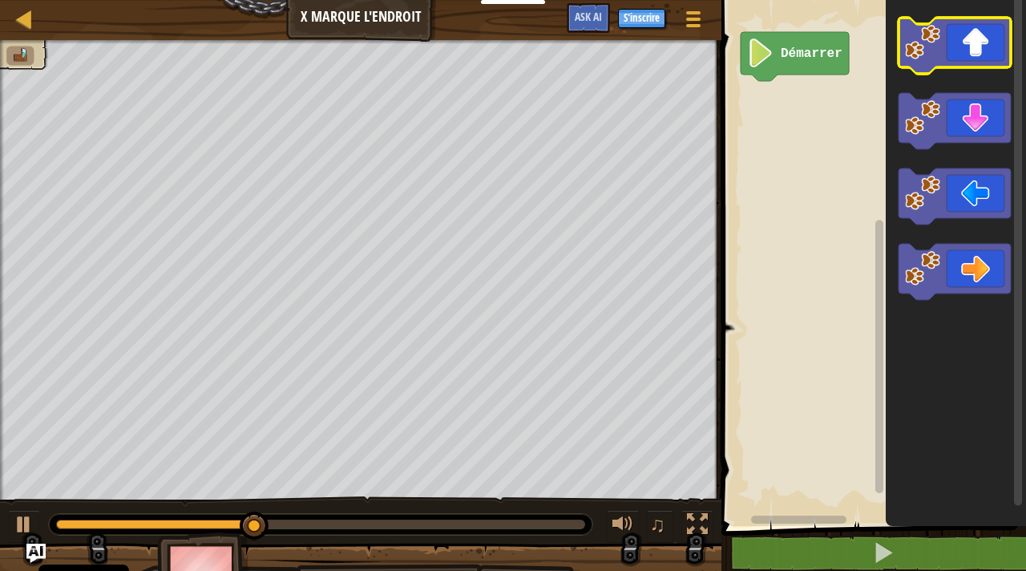
click at [954, 44] on icon "Espace de travail de Blocky" at bounding box center [955, 46] width 112 height 56
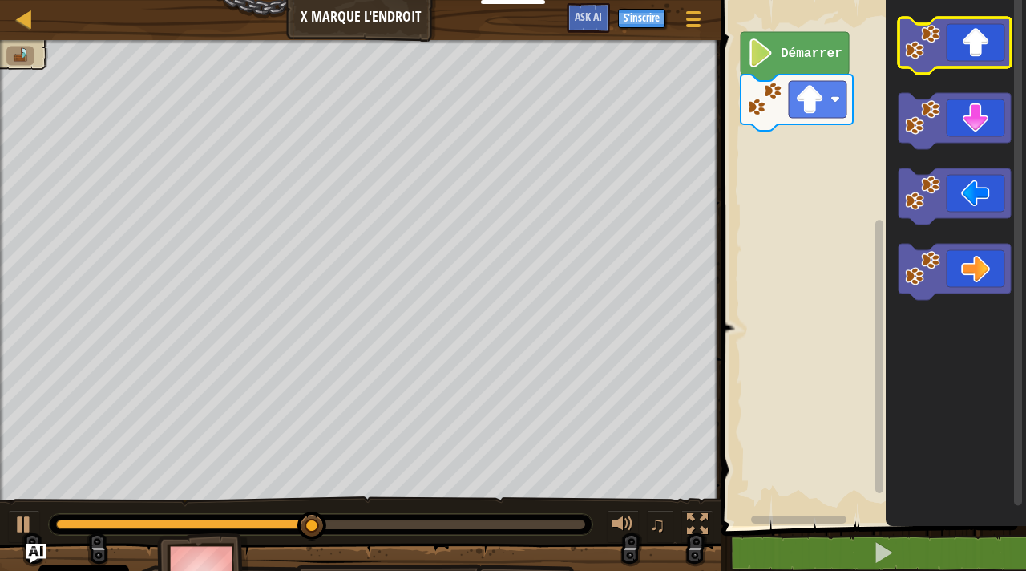
click at [919, 42] on image "Espace de travail de Blocky" at bounding box center [922, 42] width 35 height 35
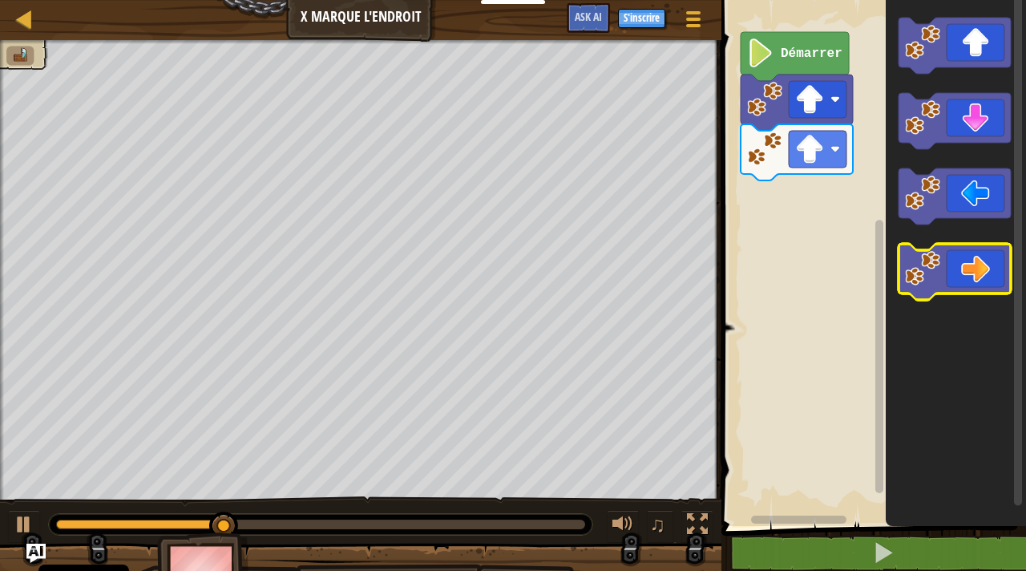
click at [934, 270] on image "Espace de travail de Blocky" at bounding box center [922, 268] width 35 height 35
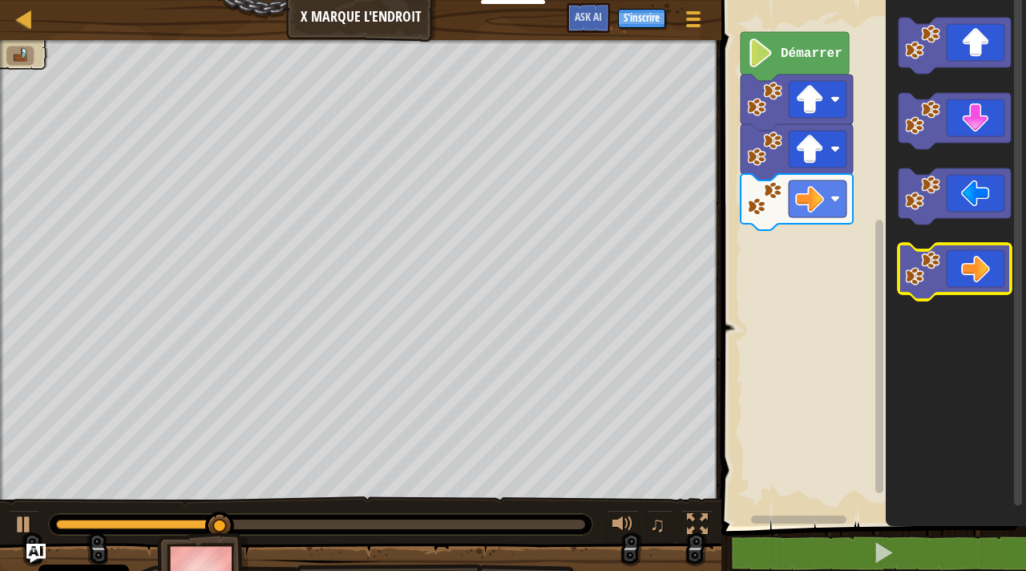
click at [934, 270] on image "Espace de travail de Blocky" at bounding box center [922, 268] width 35 height 35
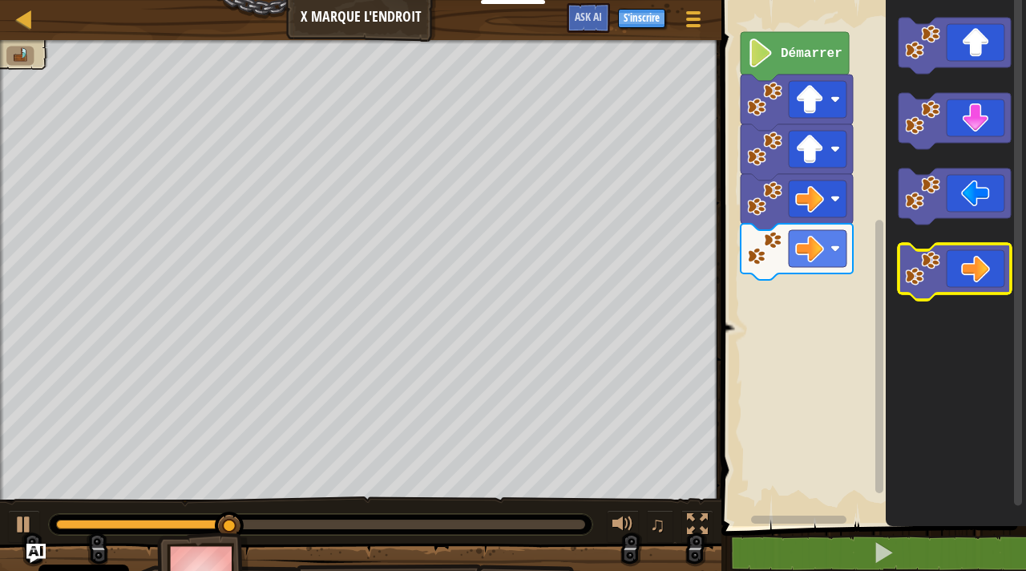
click at [934, 270] on image "Espace de travail de Blocky" at bounding box center [922, 268] width 35 height 35
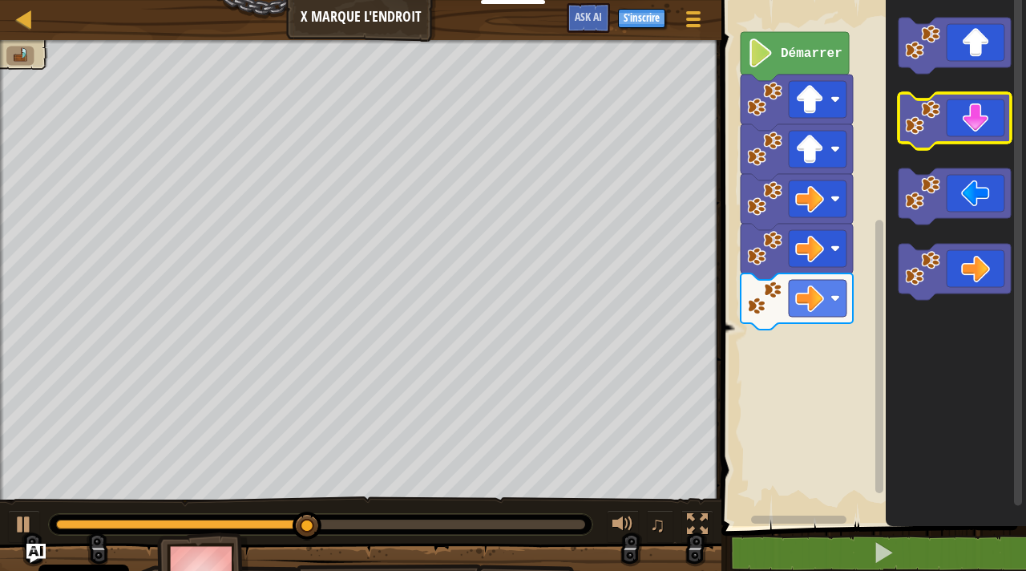
click at [980, 132] on icon "Espace de travail de Blocky" at bounding box center [955, 121] width 112 height 56
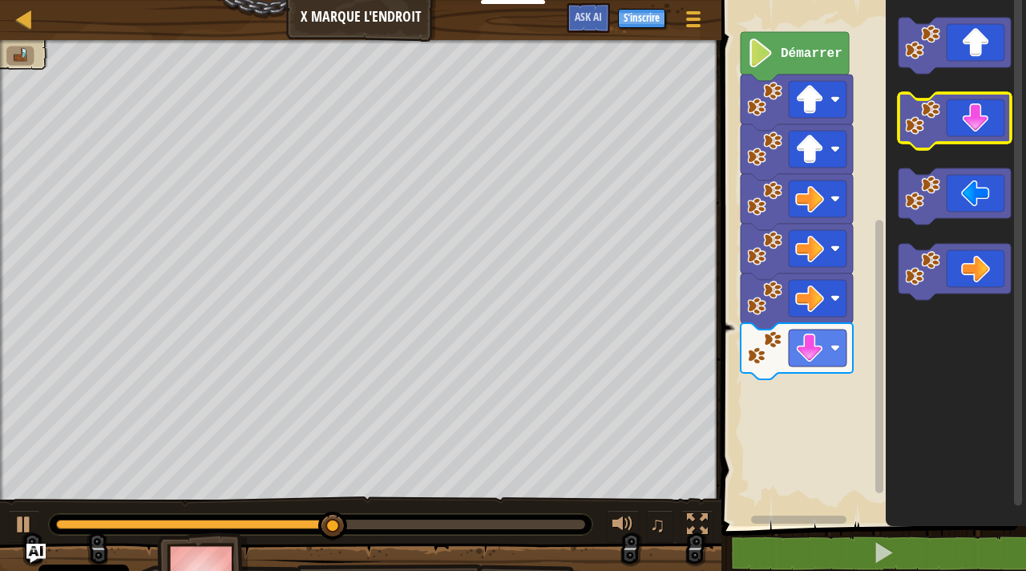
click at [980, 132] on icon "Espace de travail de Blocky" at bounding box center [955, 121] width 112 height 56
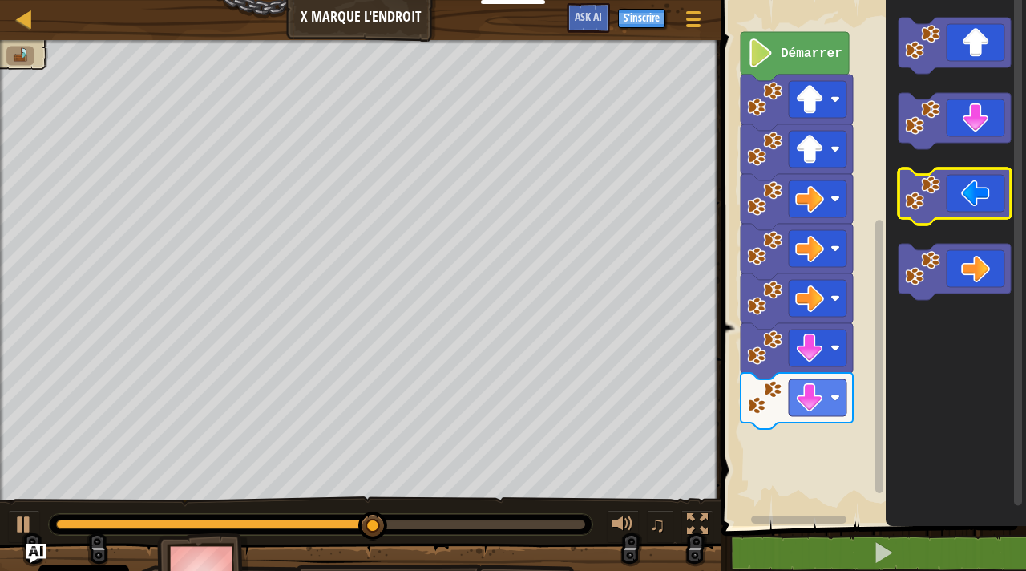
click at [965, 209] on icon "Espace de travail de Blocky" at bounding box center [955, 196] width 112 height 56
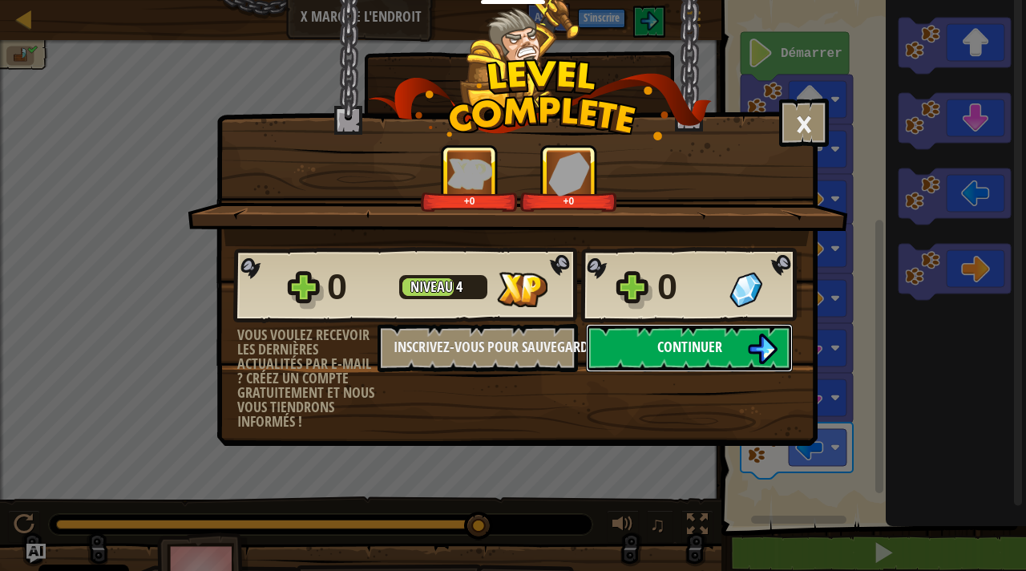
click at [701, 347] on span "Continuer" at bounding box center [689, 347] width 65 height 20
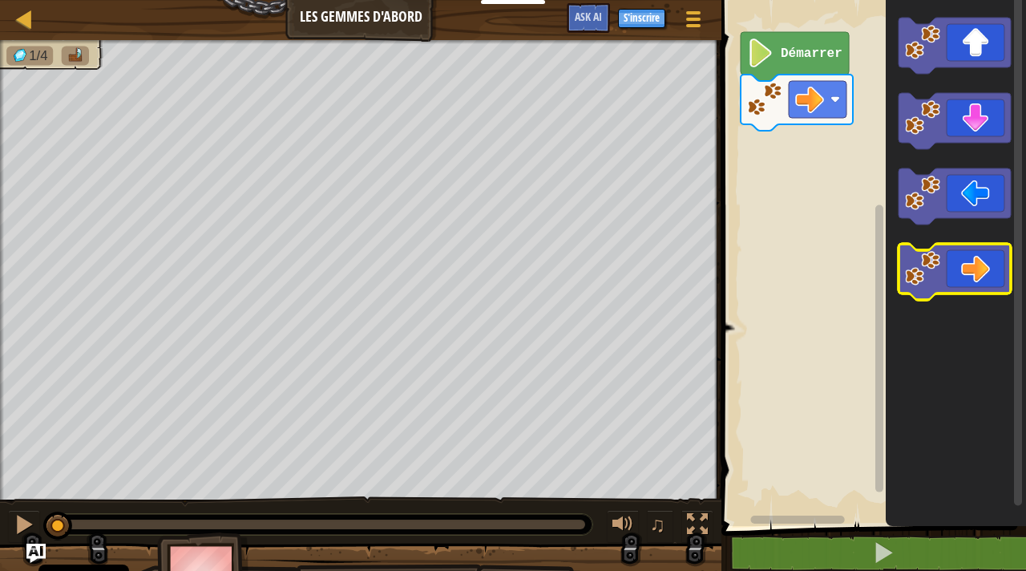
click at [966, 286] on icon "Espace de travail de Blocky" at bounding box center [955, 272] width 112 height 56
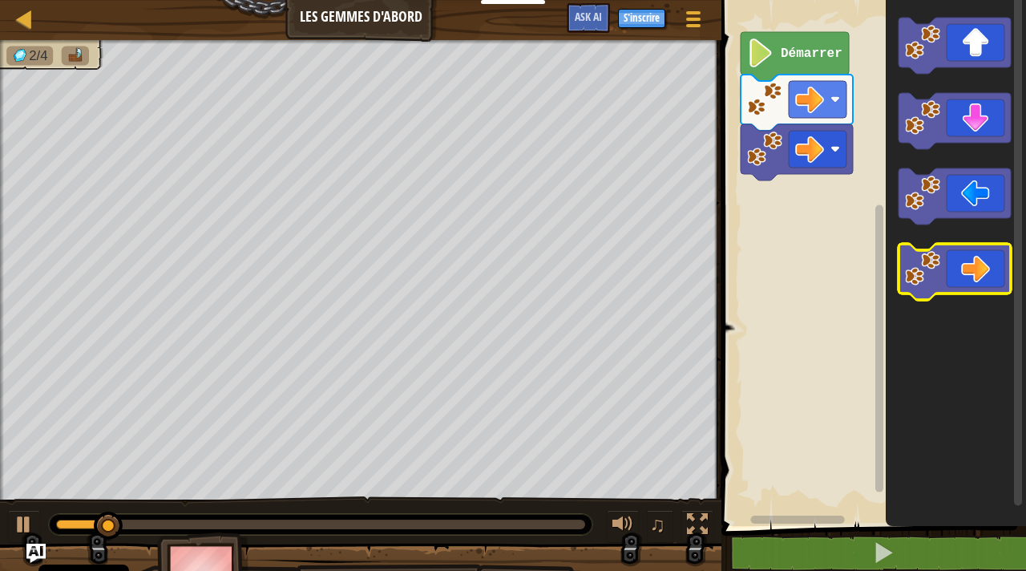
click at [966, 286] on icon "Espace de travail de Blocky" at bounding box center [955, 272] width 112 height 56
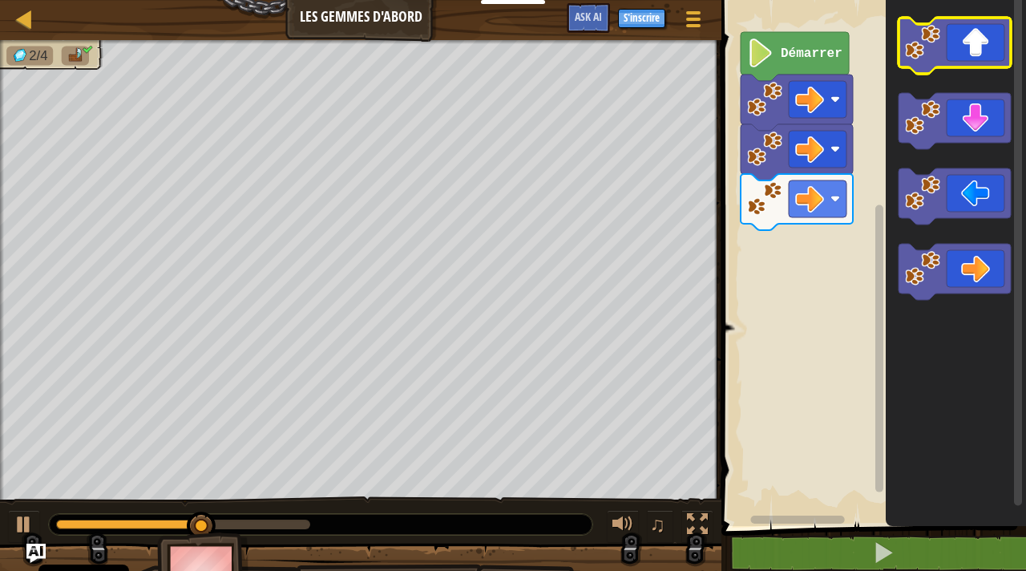
click at [981, 49] on icon "Espace de travail de Blocky" at bounding box center [955, 46] width 112 height 56
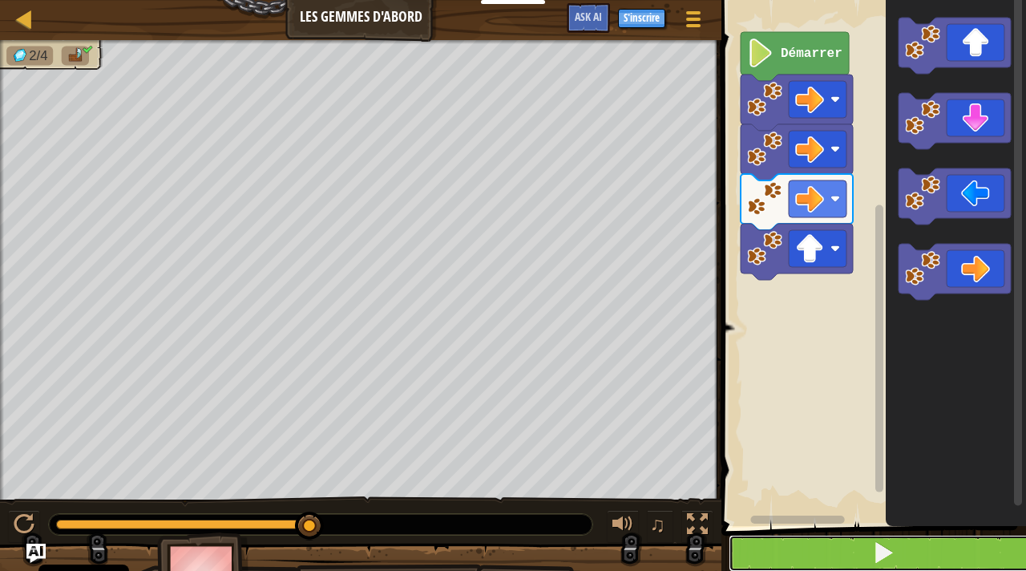
click at [853, 547] on button at bounding box center [883, 553] width 309 height 37
click at [862, 562] on button at bounding box center [883, 553] width 309 height 37
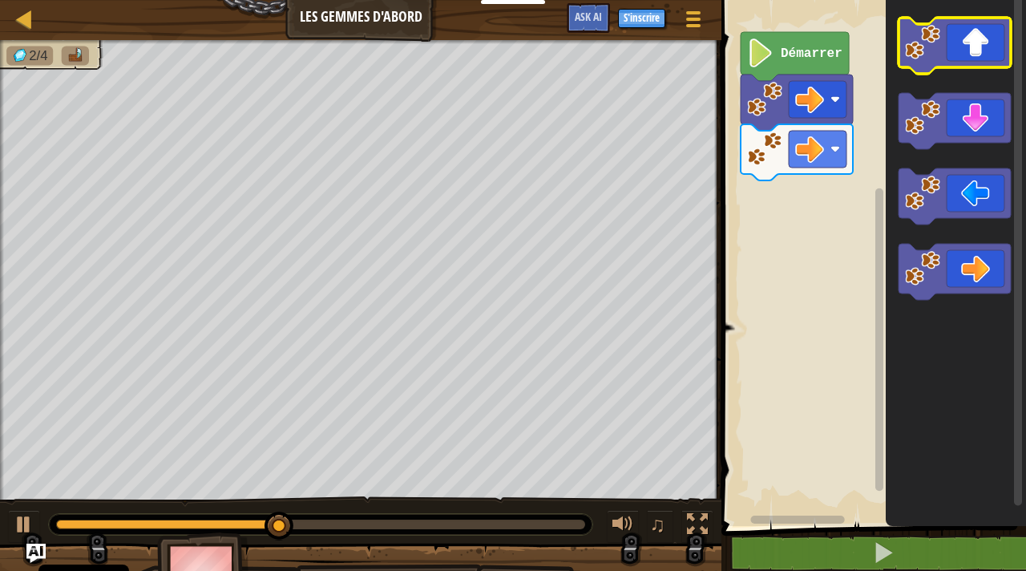
click at [989, 40] on icon "Espace de travail de Blocky" at bounding box center [955, 46] width 112 height 56
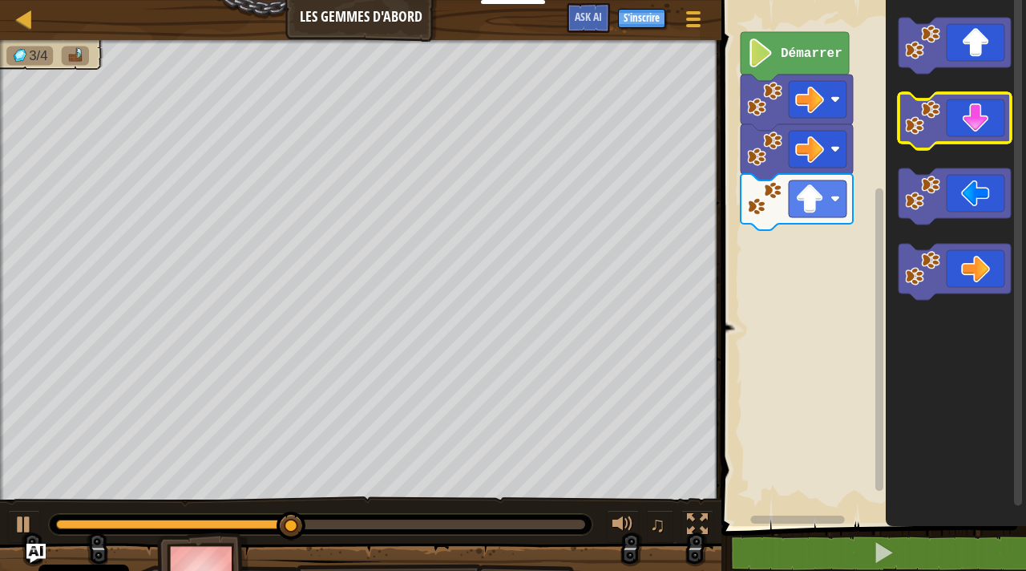
click at [976, 136] on icon "Espace de travail de Blocky" at bounding box center [955, 121] width 112 height 56
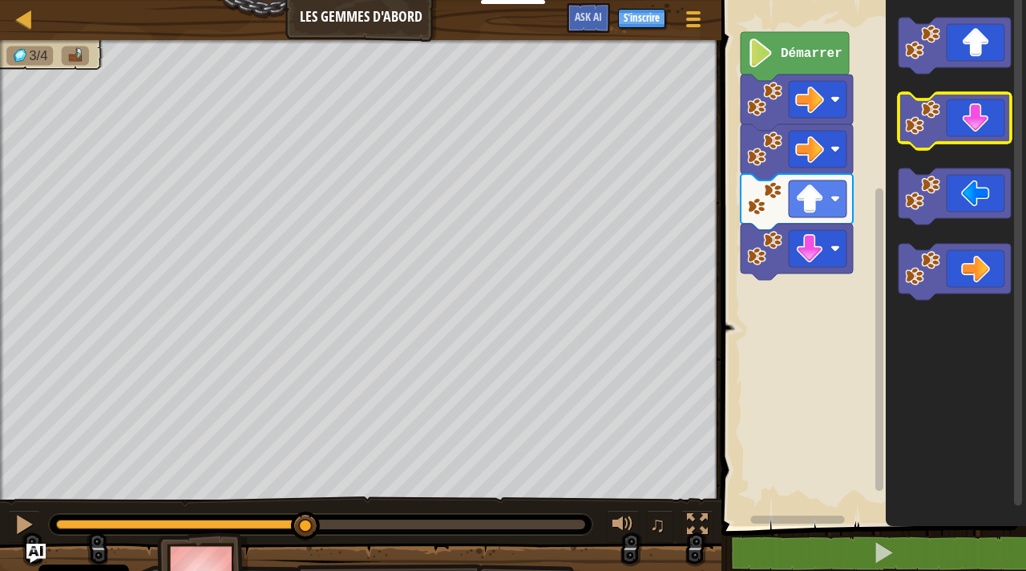
click at [976, 136] on icon "Espace de travail de Blocky" at bounding box center [955, 121] width 112 height 56
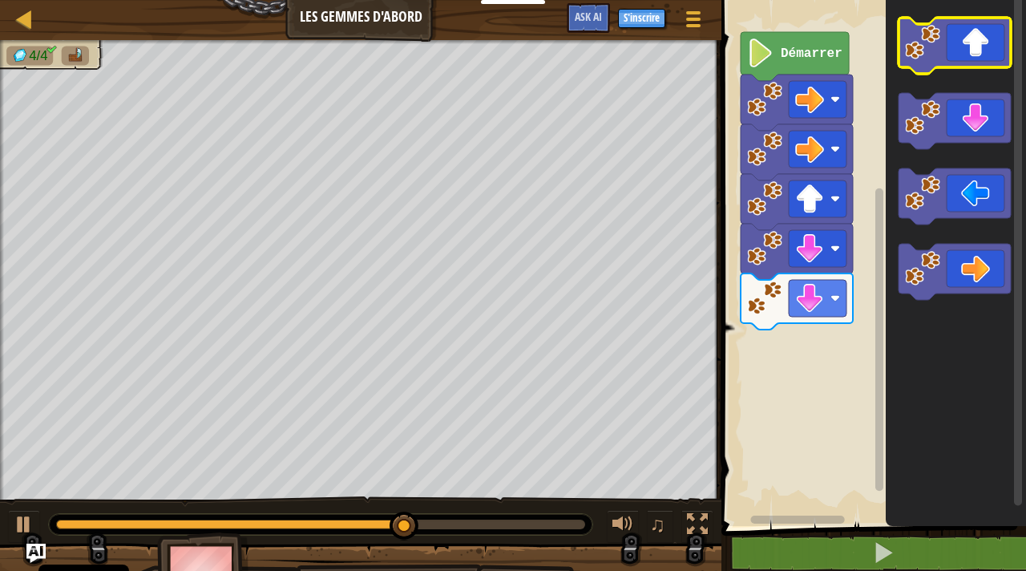
click at [966, 57] on icon "Espace de travail de Blocky" at bounding box center [955, 46] width 112 height 56
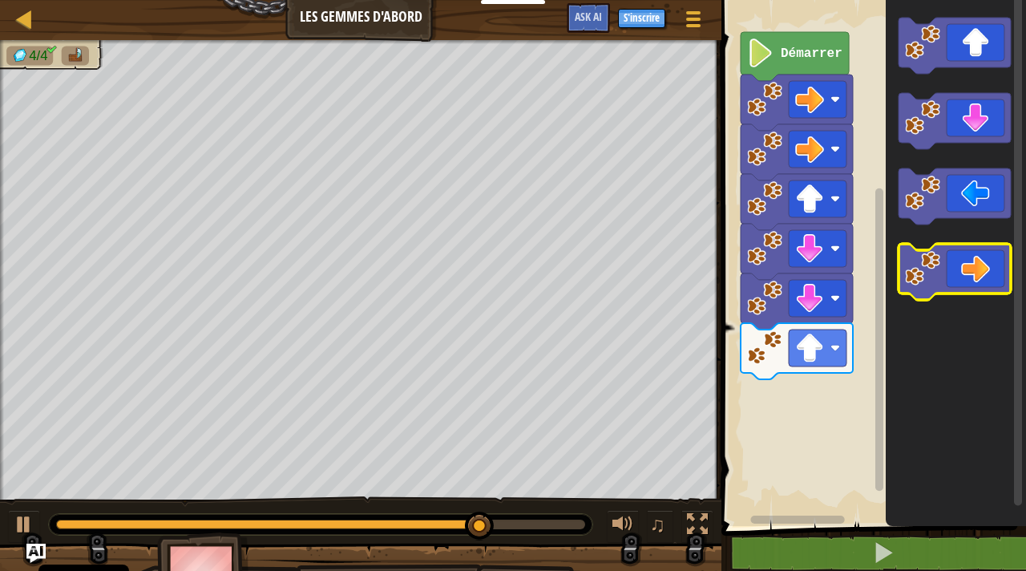
click at [968, 273] on icon "Espace de travail de Blocky" at bounding box center [955, 272] width 112 height 56
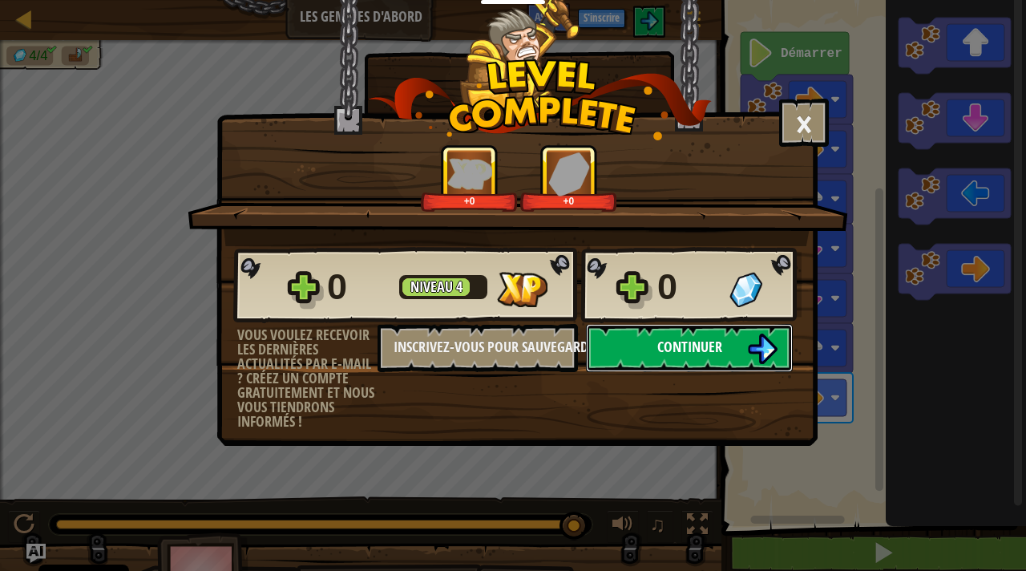
click at [677, 342] on span "Continuer" at bounding box center [689, 347] width 65 height 20
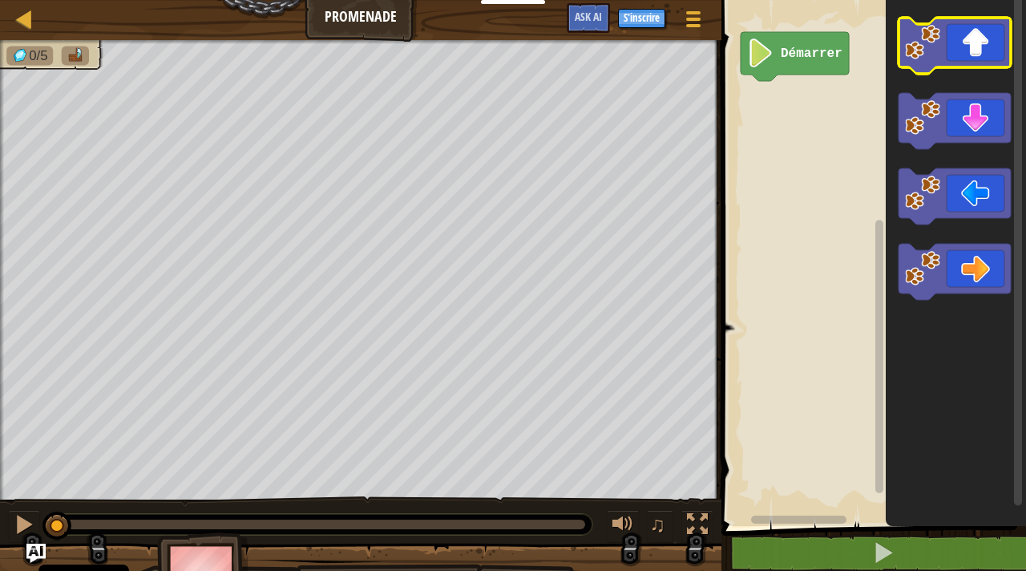
click at [961, 57] on icon "Espace de travail de Blocky" at bounding box center [955, 46] width 112 height 56
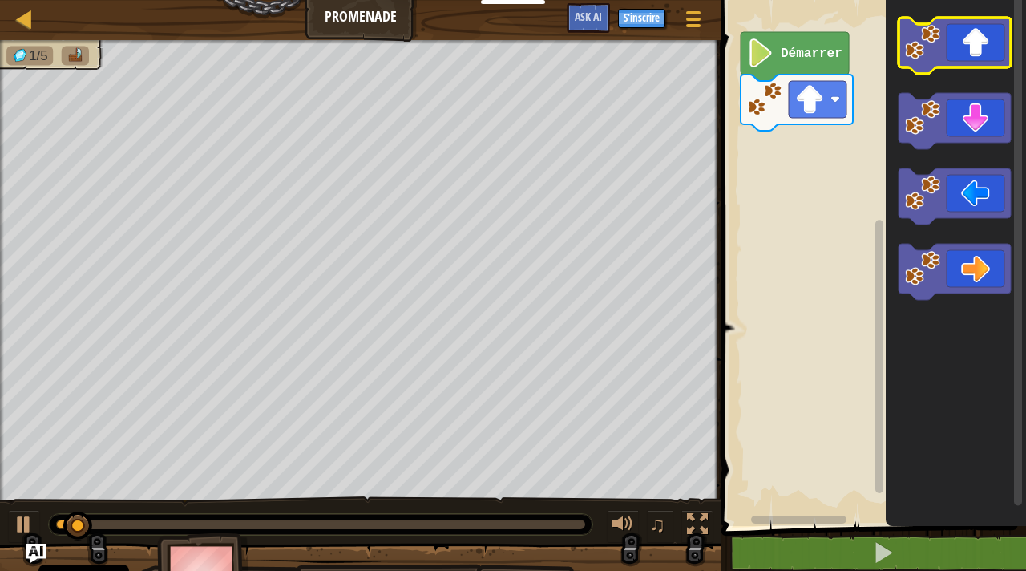
click at [961, 56] on icon "Espace de travail de Blocky" at bounding box center [955, 46] width 112 height 56
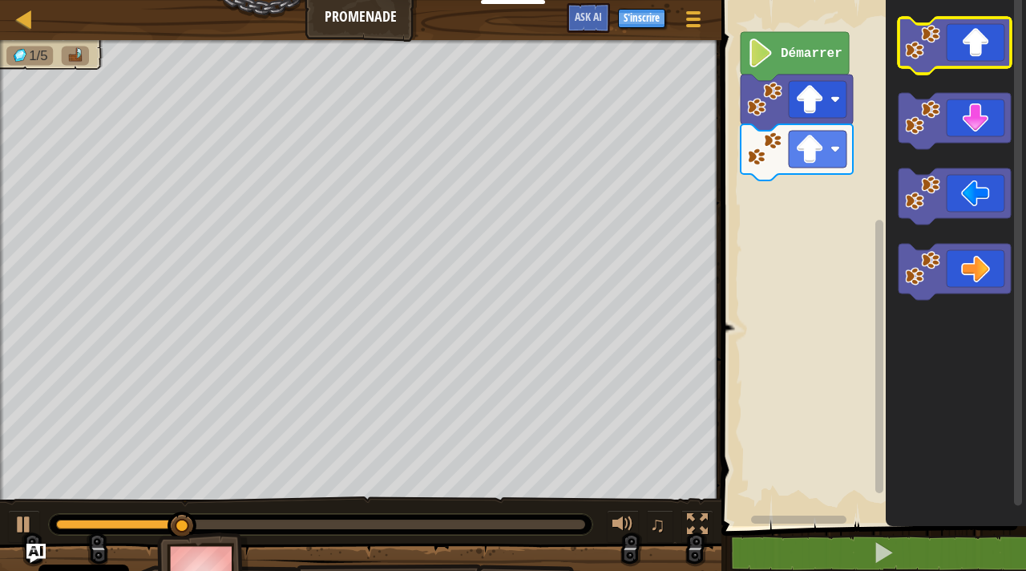
click at [960, 39] on icon "Espace de travail de Blocky" at bounding box center [955, 46] width 112 height 56
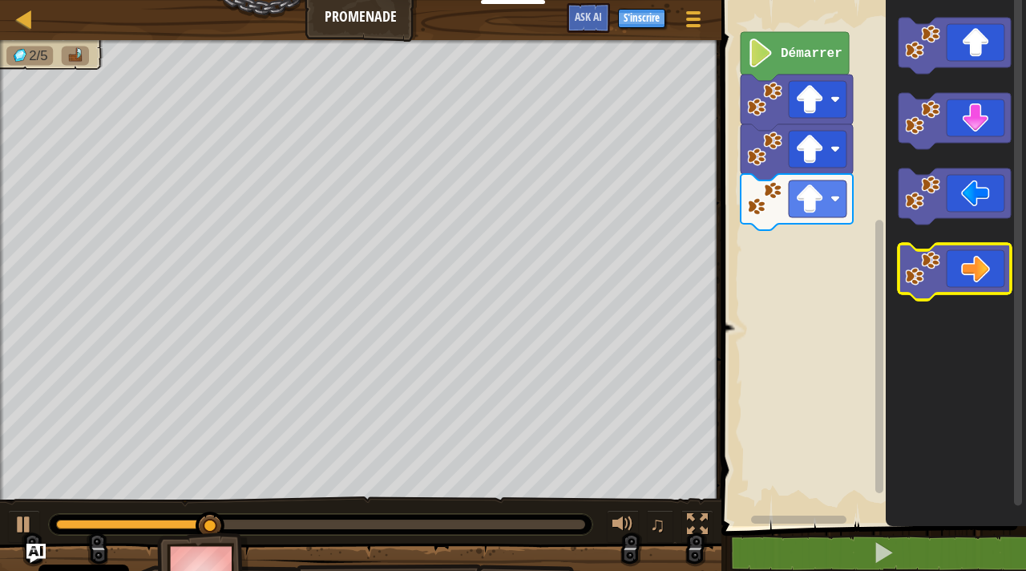
click at [984, 259] on icon "Espace de travail de Blocky" at bounding box center [955, 272] width 112 height 56
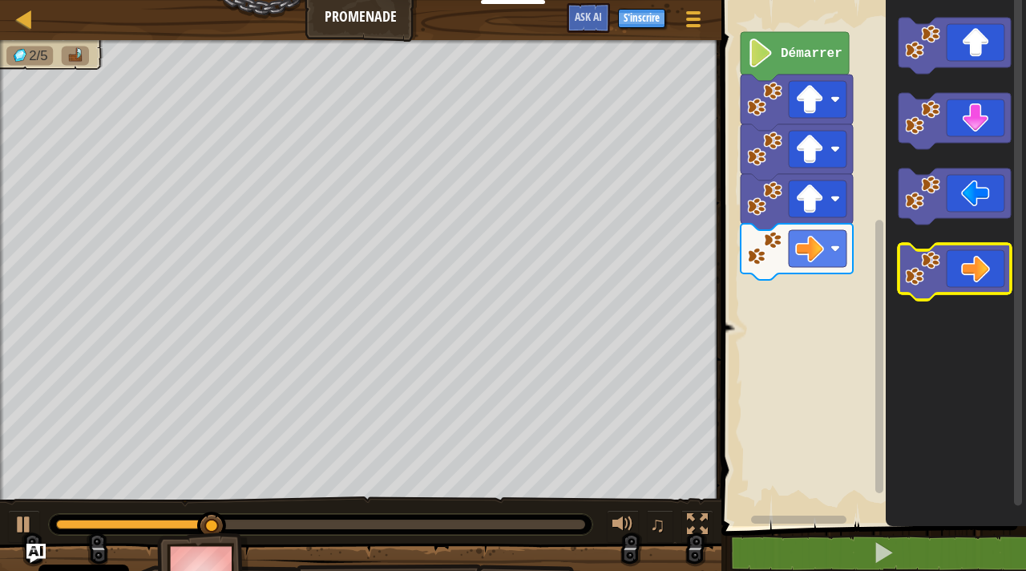
click at [984, 259] on icon "Espace de travail de Blocky" at bounding box center [955, 272] width 112 height 56
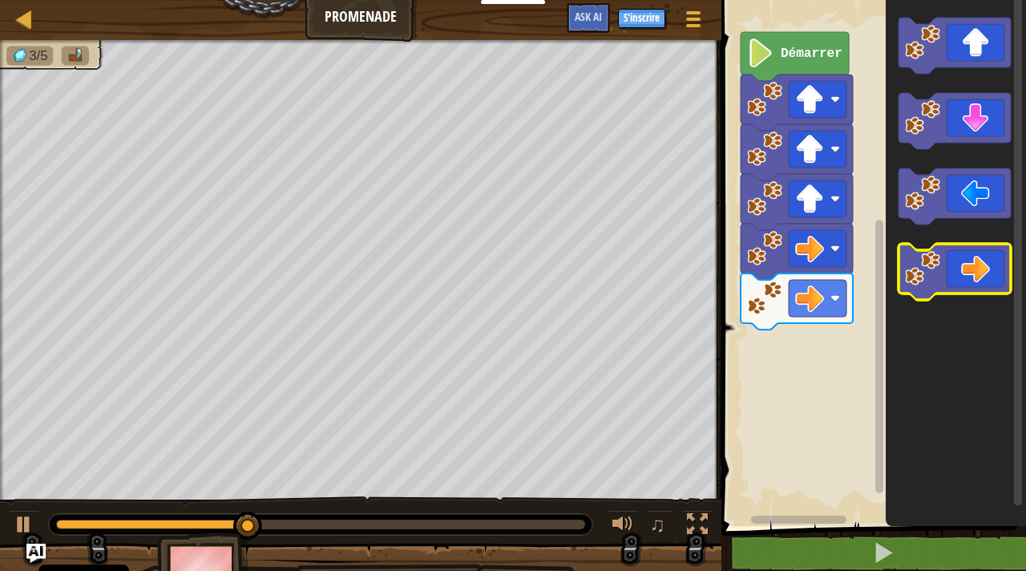
click at [984, 259] on icon "Espace de travail de Blocky" at bounding box center [955, 272] width 112 height 56
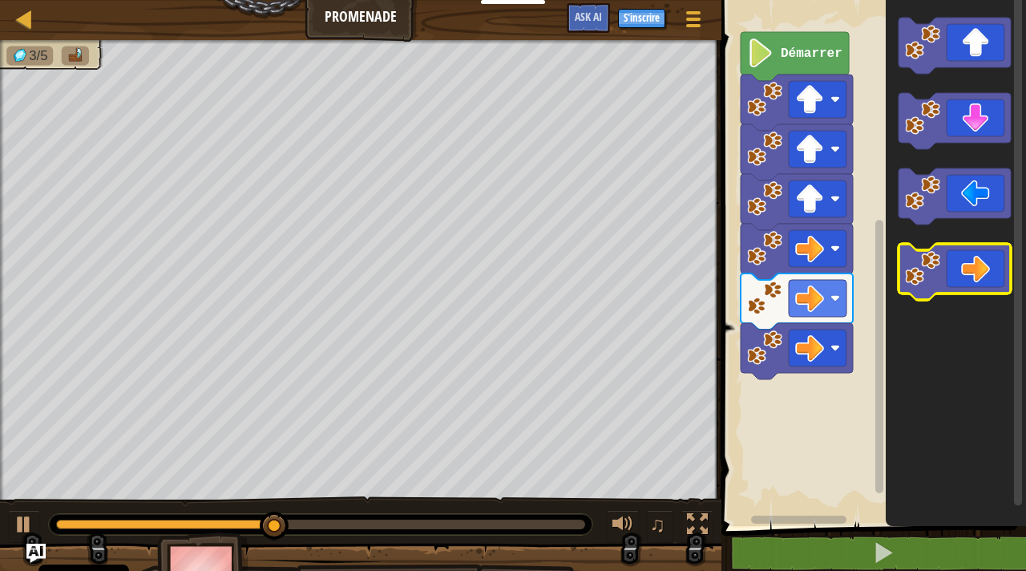
click at [984, 259] on icon "Espace de travail de Blocky" at bounding box center [955, 272] width 112 height 56
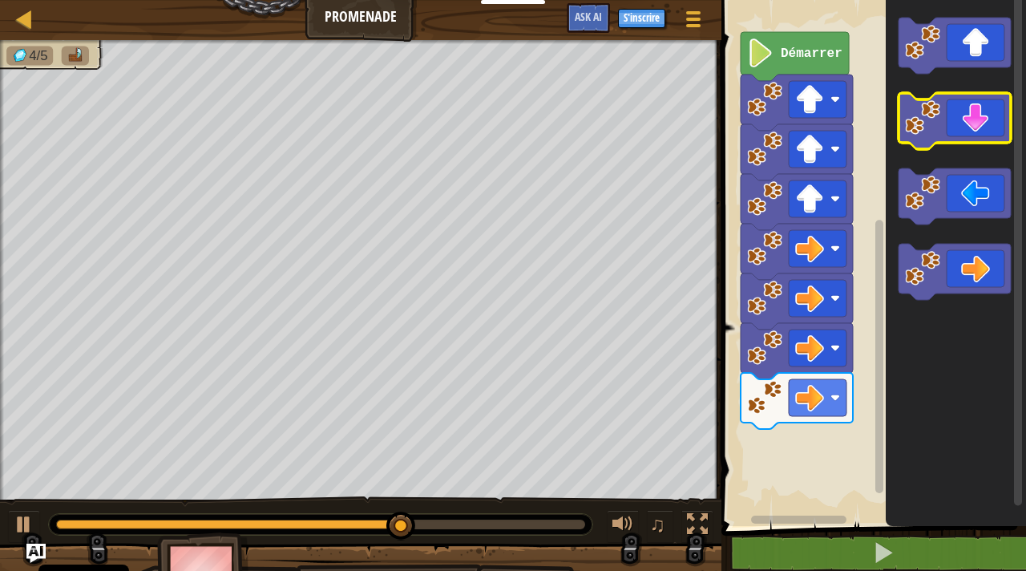
click at [981, 119] on icon "Espace de travail de Blocky" at bounding box center [955, 121] width 112 height 56
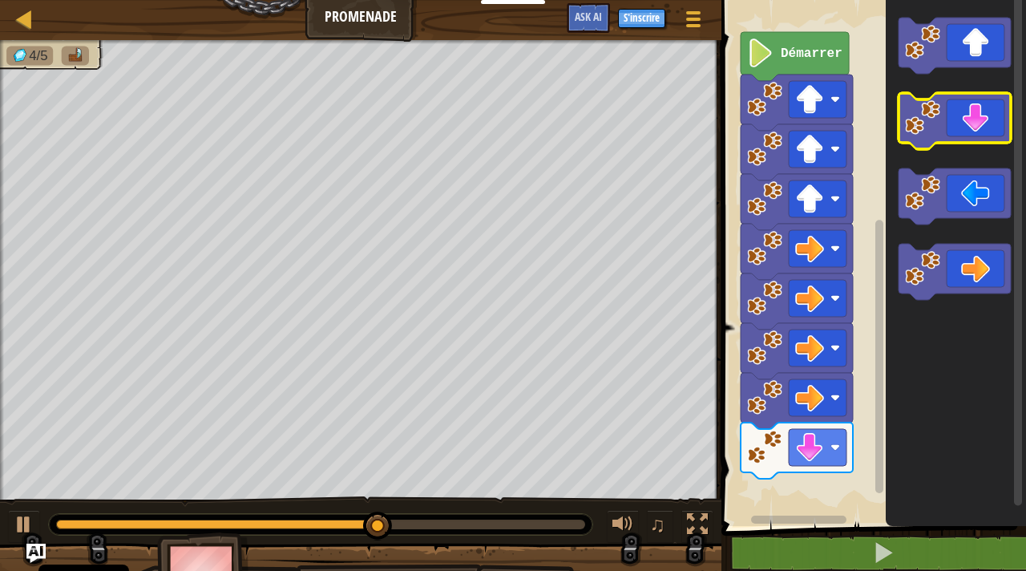
click at [981, 119] on icon "Espace de travail de Blocky" at bounding box center [955, 121] width 112 height 56
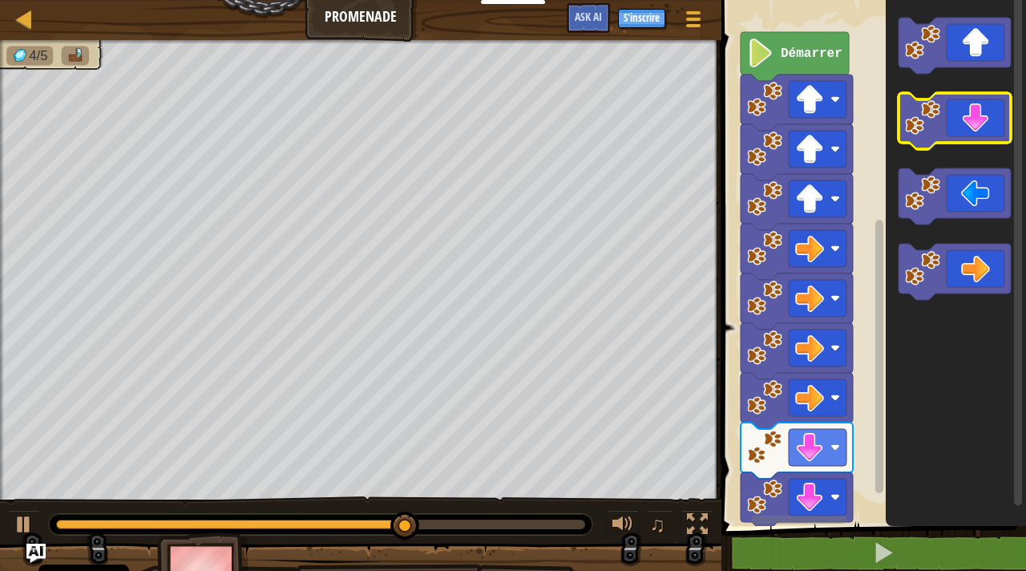
click at [981, 119] on icon "Espace de travail de Blocky" at bounding box center [955, 121] width 112 height 56
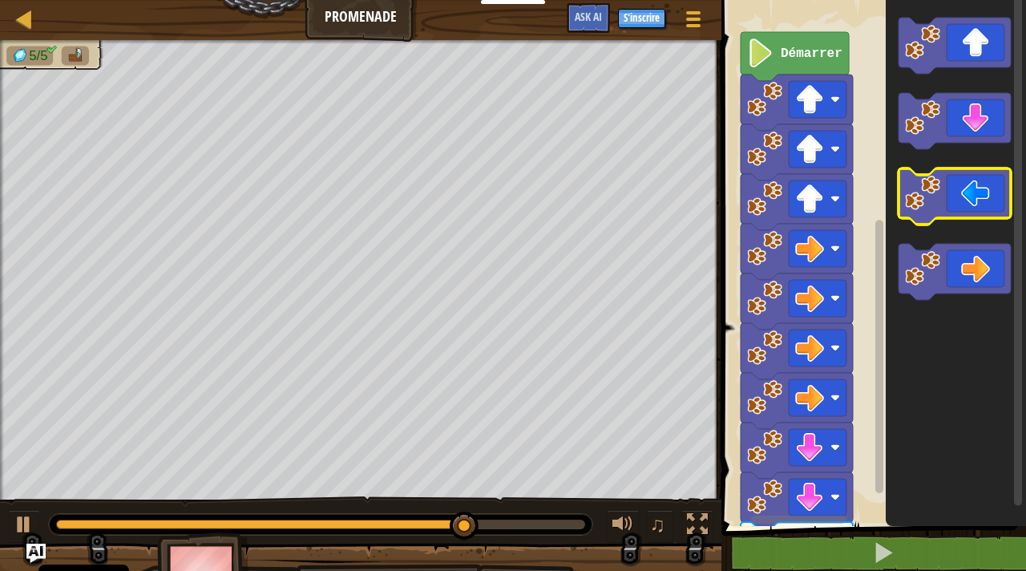
click at [966, 180] on icon "Espace de travail de Blocky" at bounding box center [955, 196] width 112 height 56
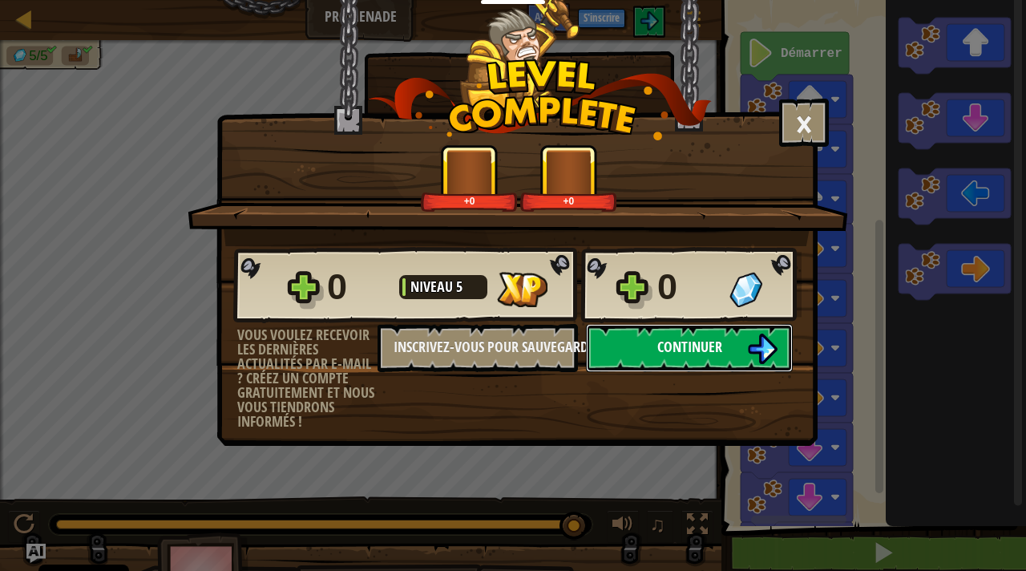
click at [756, 352] on img at bounding box center [762, 348] width 30 height 30
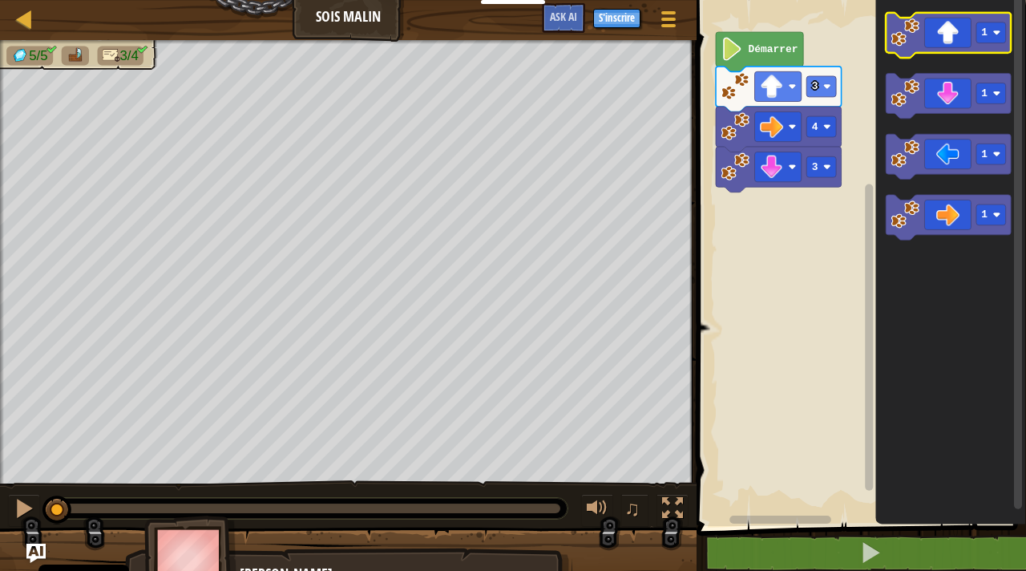
click at [942, 45] on icon "Espace de travail de Blocky" at bounding box center [949, 36] width 126 height 46
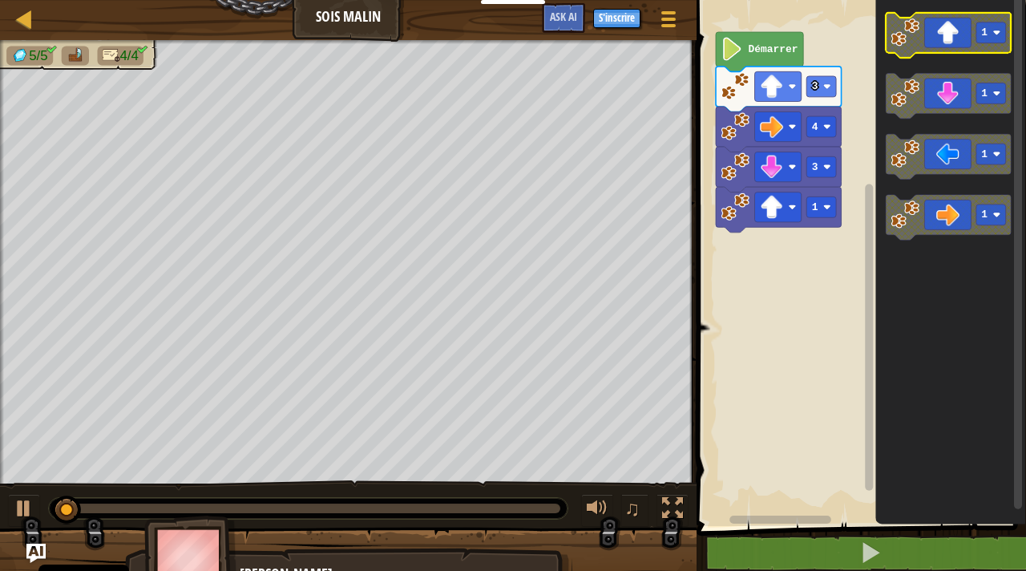
click at [942, 45] on icon "Espace de travail de Blocky" at bounding box center [949, 36] width 126 height 46
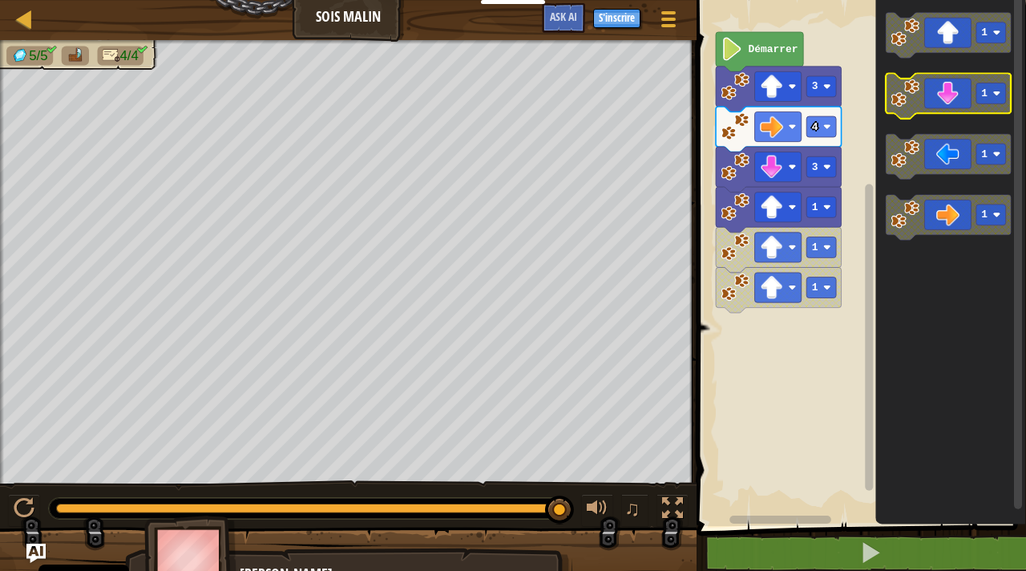
click at [946, 91] on icon "Espace de travail de Blocky" at bounding box center [949, 97] width 126 height 46
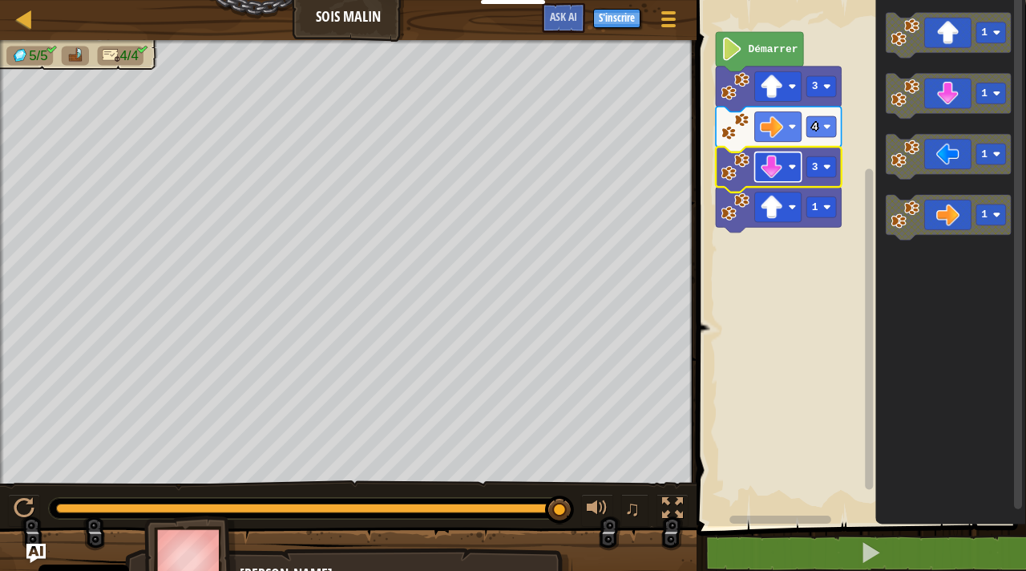
click at [799, 165] on rect "Espace de travail de Blocky" at bounding box center [777, 167] width 46 height 30
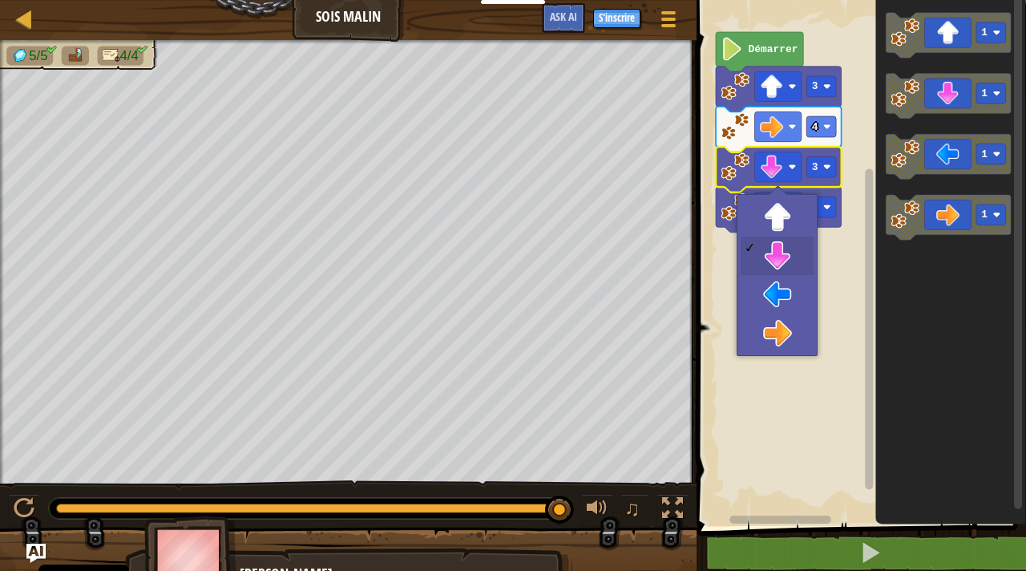
click at [738, 174] on image "Espace de travail de Blocky" at bounding box center [735, 166] width 29 height 29
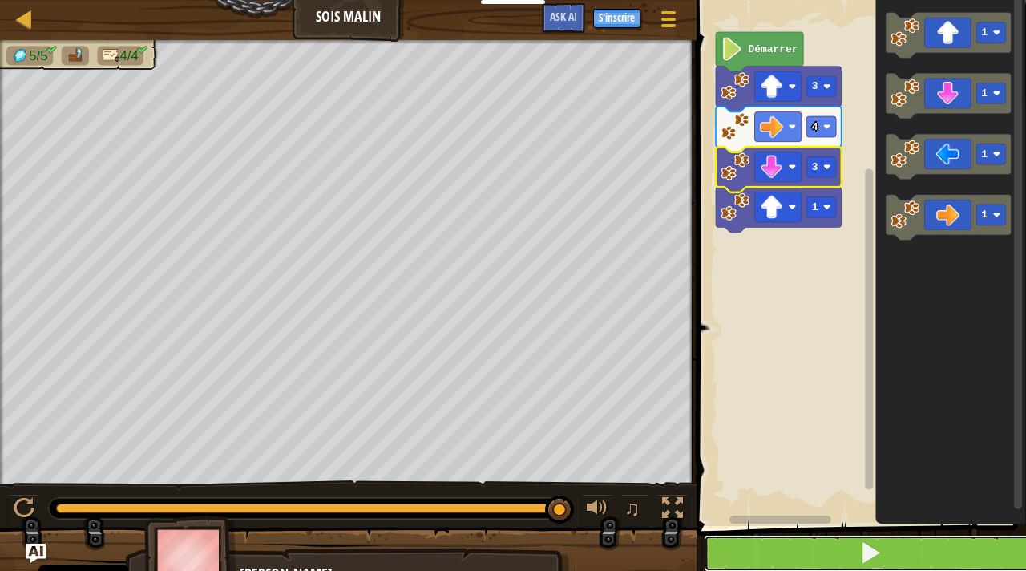
click at [821, 548] on button at bounding box center [871, 553] width 334 height 37
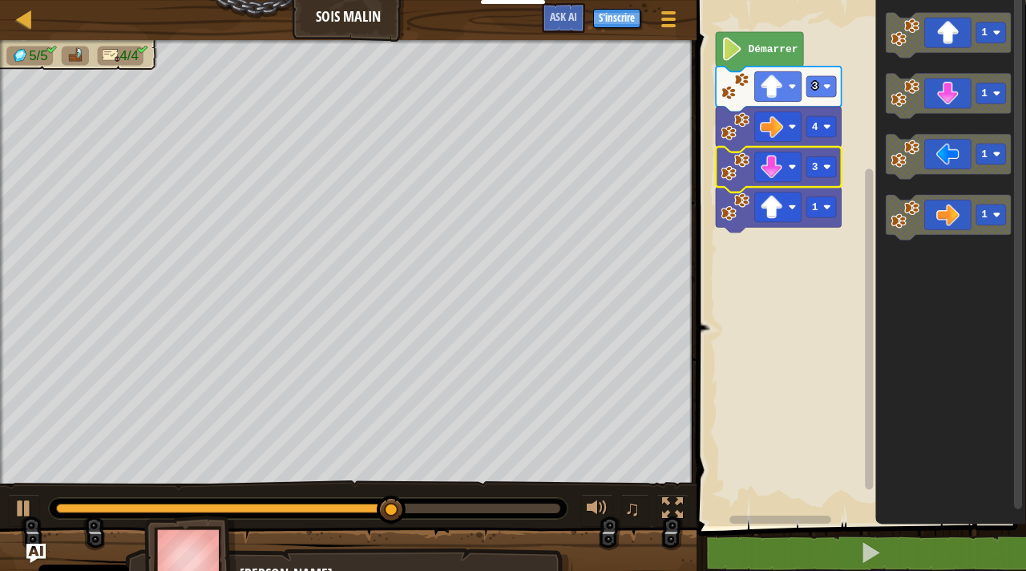
click at [735, 53] on image "Espace de travail de Blocky" at bounding box center [732, 48] width 22 height 23
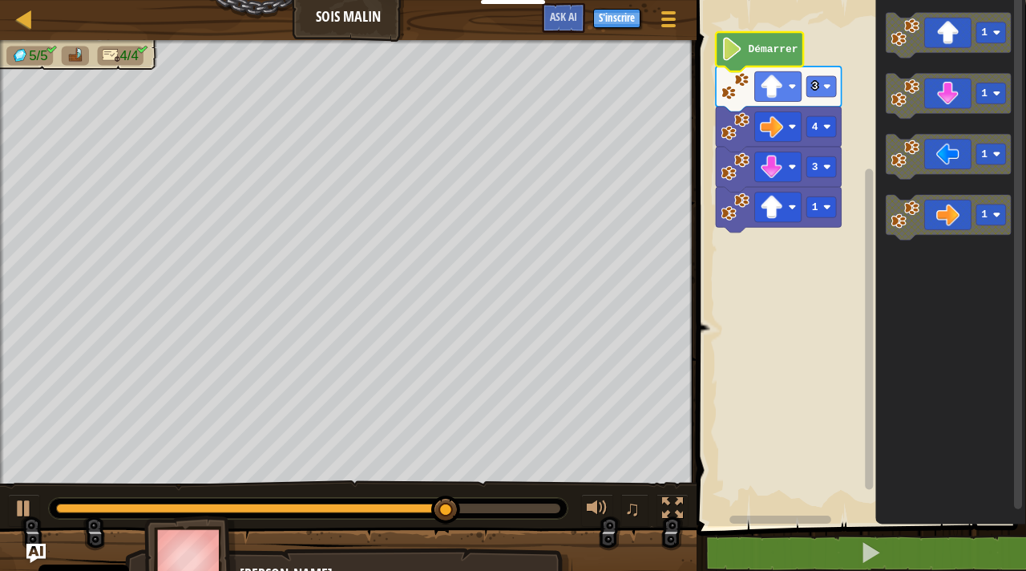
click at [735, 53] on image "Espace de travail de Blocky" at bounding box center [732, 48] width 22 height 23
click at [936, 116] on rect "Espace de travail de Blocky" at bounding box center [949, 97] width 126 height 46
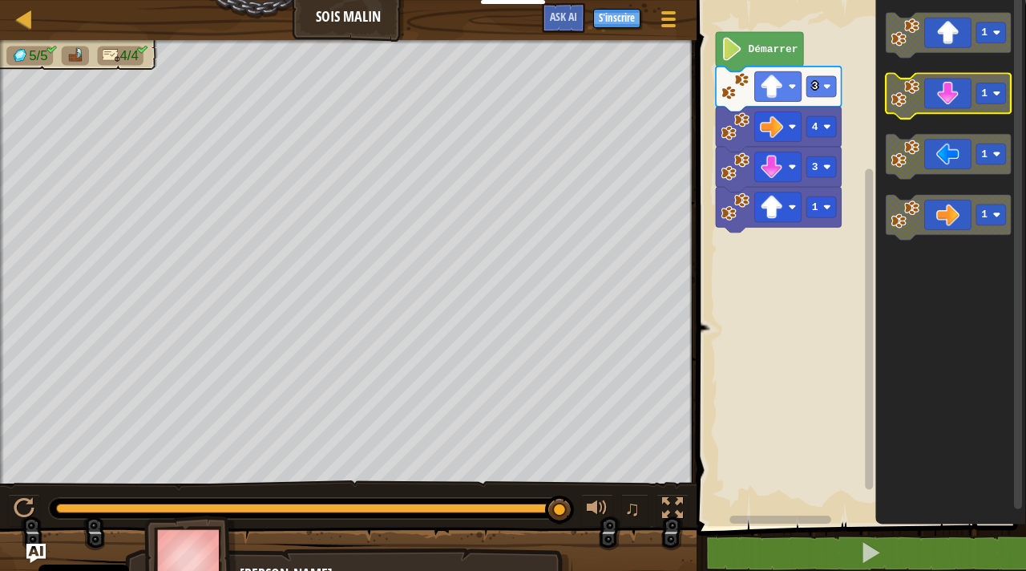
click at [939, 99] on icon "Espace de travail de Blocky" at bounding box center [949, 97] width 126 height 46
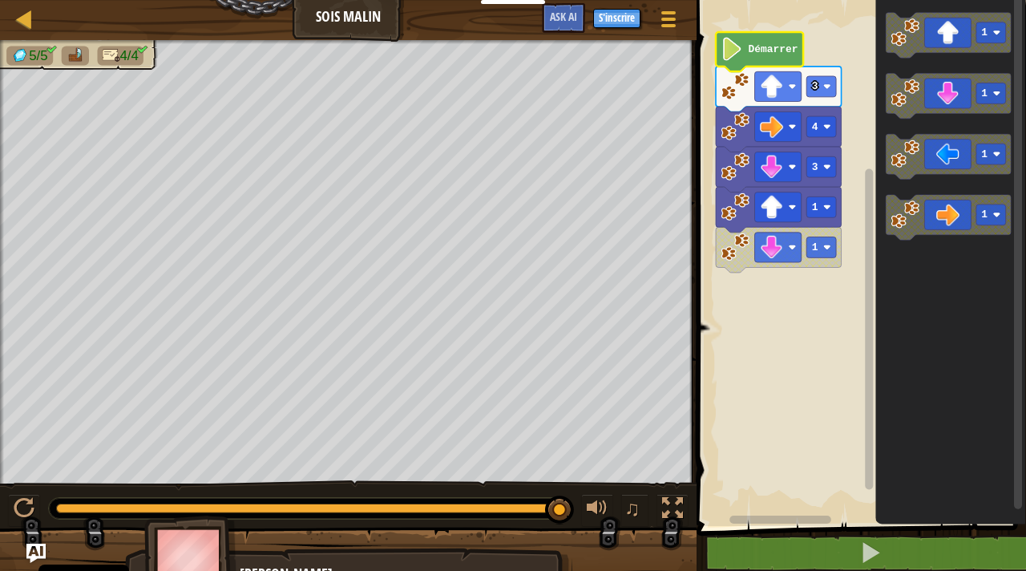
click at [761, 52] on text "Démarrer" at bounding box center [773, 49] width 50 height 12
click at [738, 244] on image "Espace de travail de Blocky" at bounding box center [735, 246] width 29 height 29
click at [778, 233] on rect "Espace de travail de Blocky" at bounding box center [777, 247] width 46 height 30
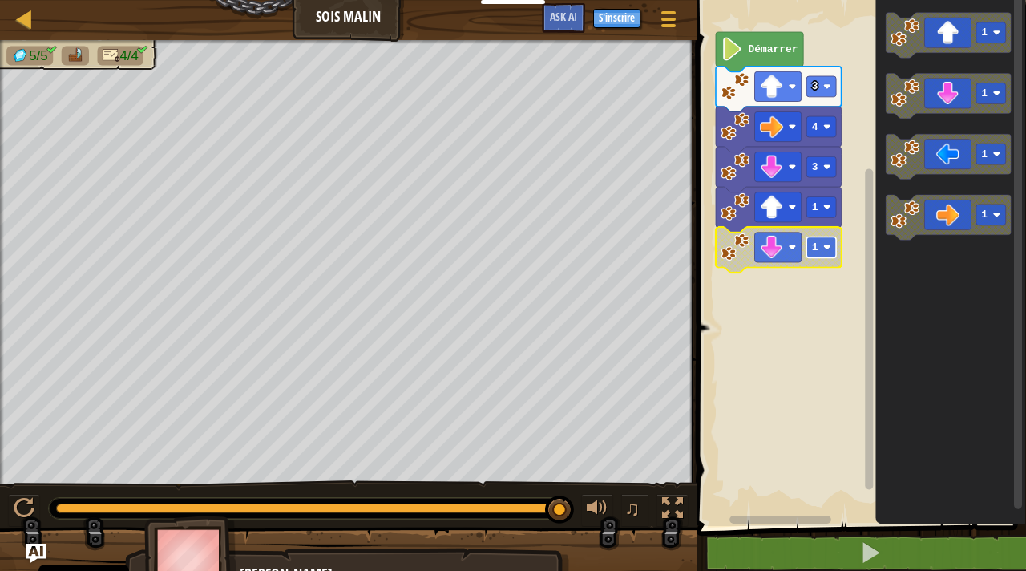
click at [817, 245] on text "1" at bounding box center [814, 247] width 6 height 12
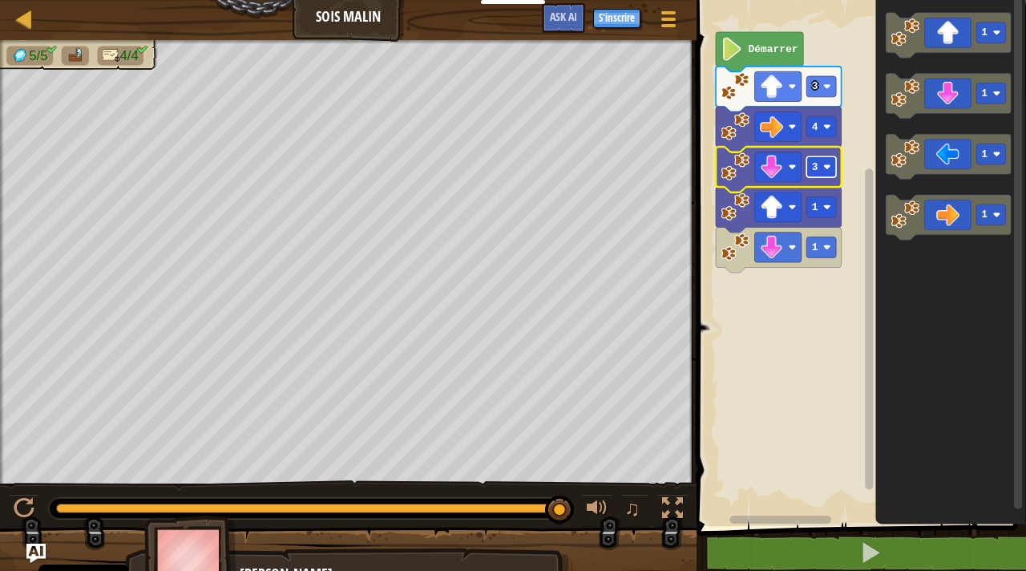
click at [830, 169] on rect "Espace de travail de Blocky" at bounding box center [821, 166] width 30 height 21
click at [828, 205] on image "Espace de travail de Blocky" at bounding box center [827, 207] width 8 height 8
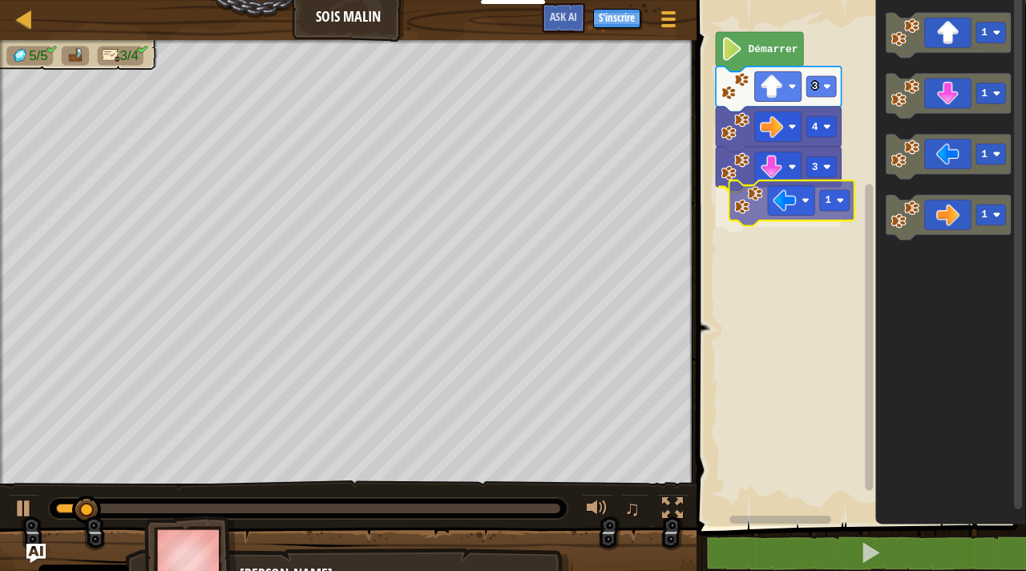
click at [784, 212] on div "Démarrer 3 4 3 1 1 1 1 1 1" at bounding box center [859, 259] width 334 height 534
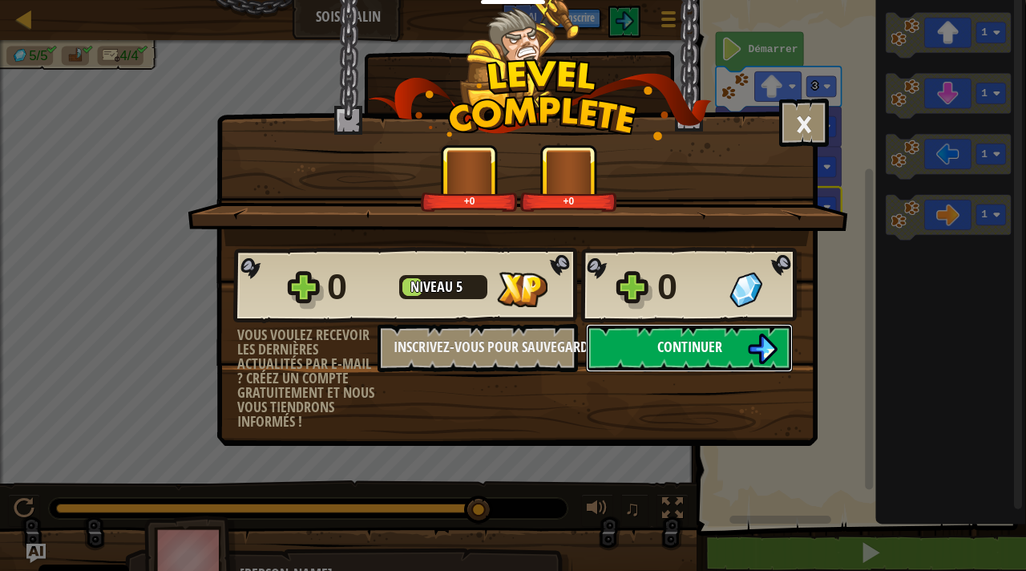
click at [706, 337] on span "Continuer" at bounding box center [689, 347] width 65 height 20
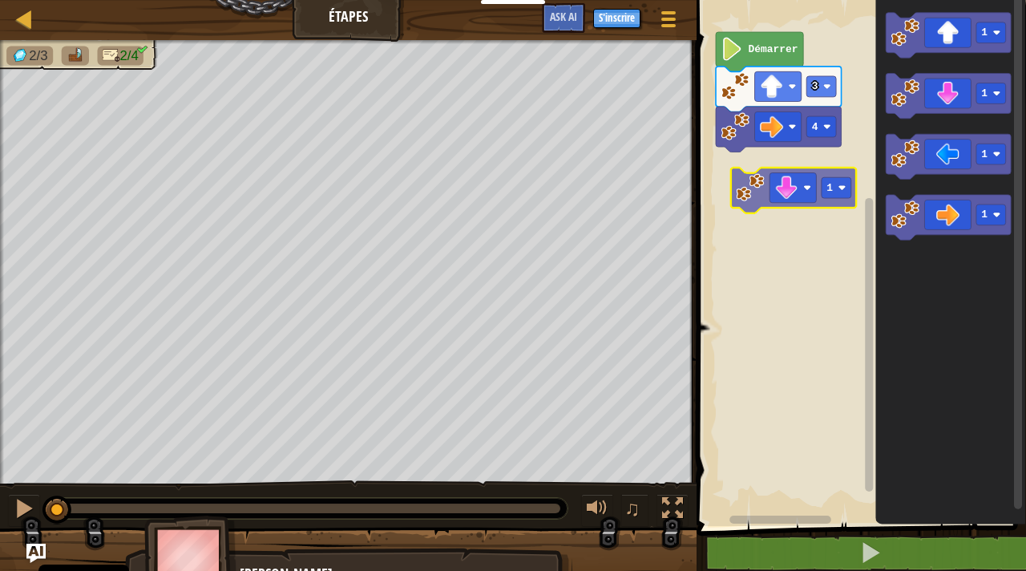
click at [806, 171] on div "4 3 Démarrer 1 1 1 1 1" at bounding box center [859, 259] width 334 height 534
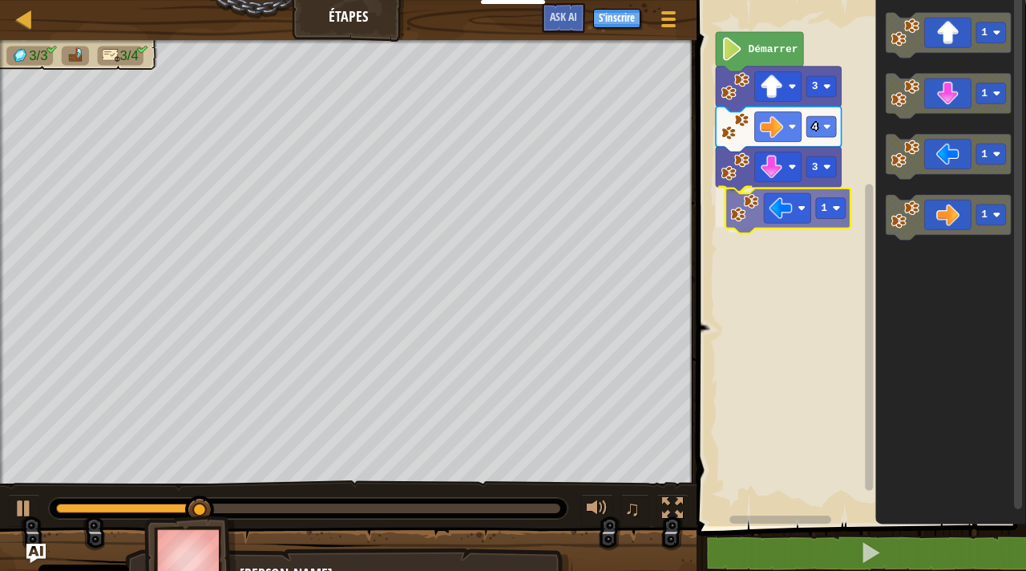
click at [802, 219] on div "Démarrer 3 4 3 1 1 1 1 1 1" at bounding box center [859, 259] width 334 height 534
click at [830, 206] on rect "Espace de travail de Blocky" at bounding box center [821, 206] width 30 height 21
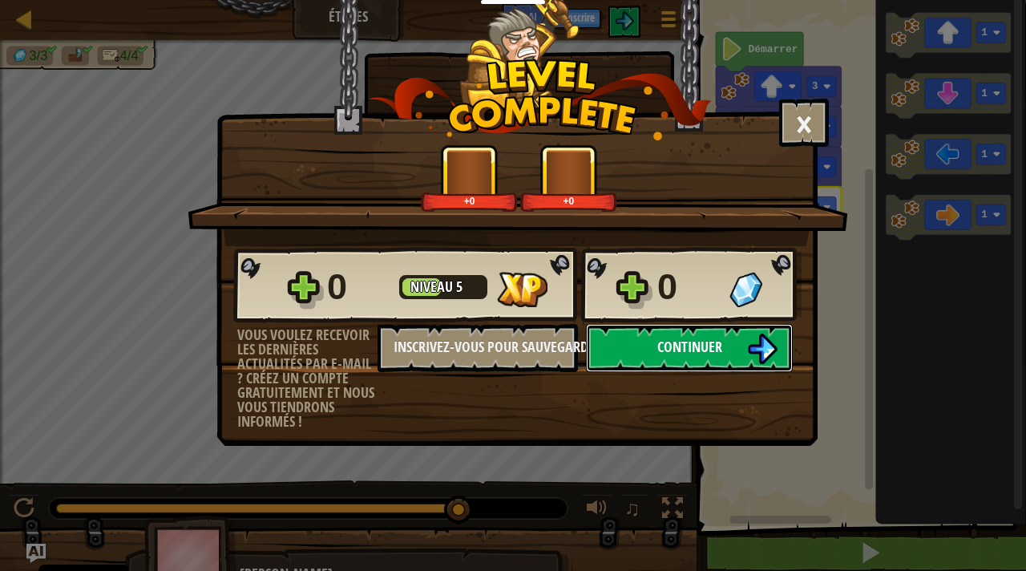
click at [712, 348] on span "Continuer" at bounding box center [689, 347] width 65 height 20
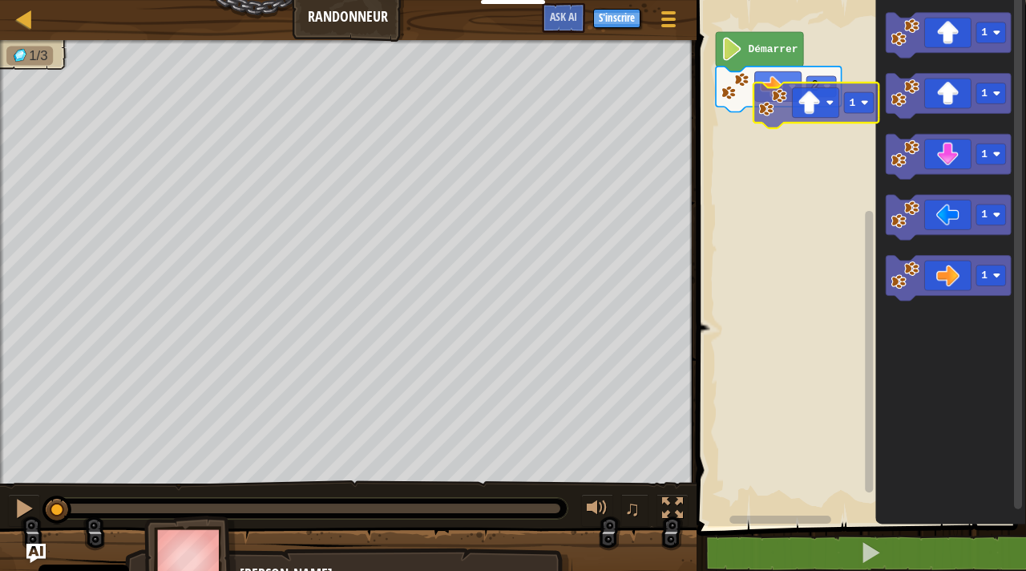
click at [818, 89] on div "2 Démarrer 1 1 1 1 1 1" at bounding box center [859, 259] width 334 height 534
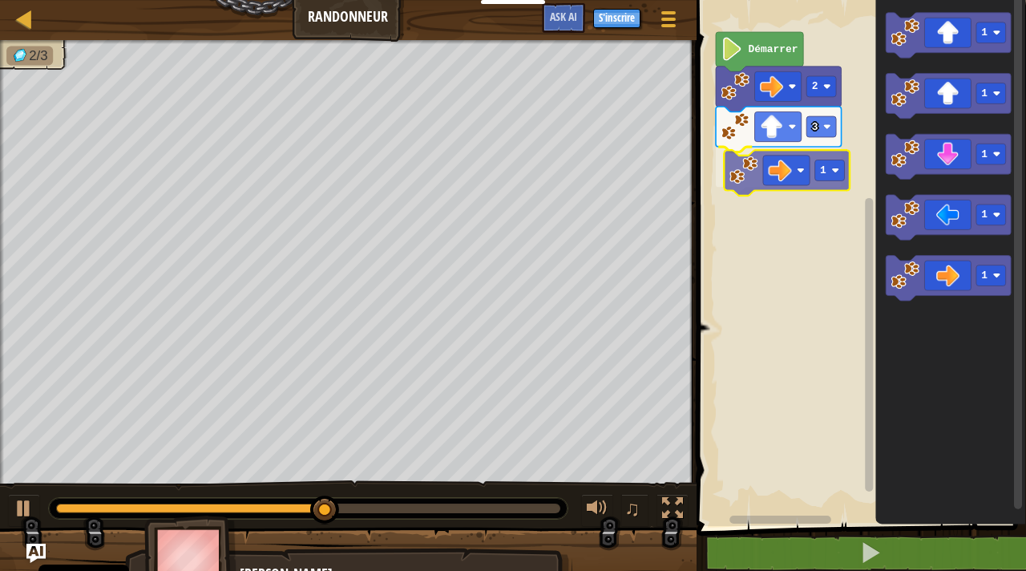
click at [785, 165] on div "Démarrer 2 3 1 1 1 1 1 1 1" at bounding box center [859, 259] width 334 height 534
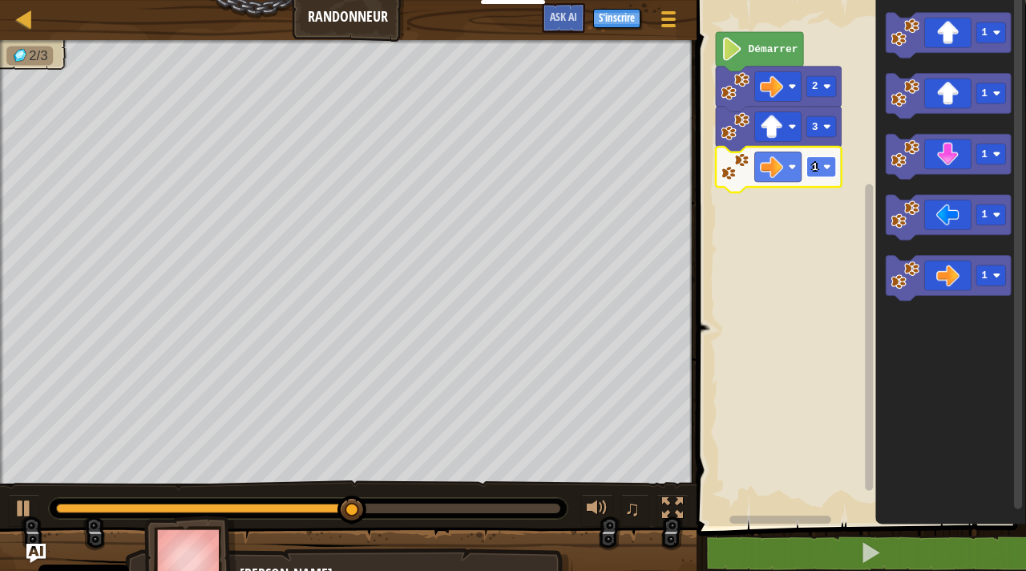
click at [819, 170] on rect "Espace de travail de Blocky" at bounding box center [821, 166] width 30 height 21
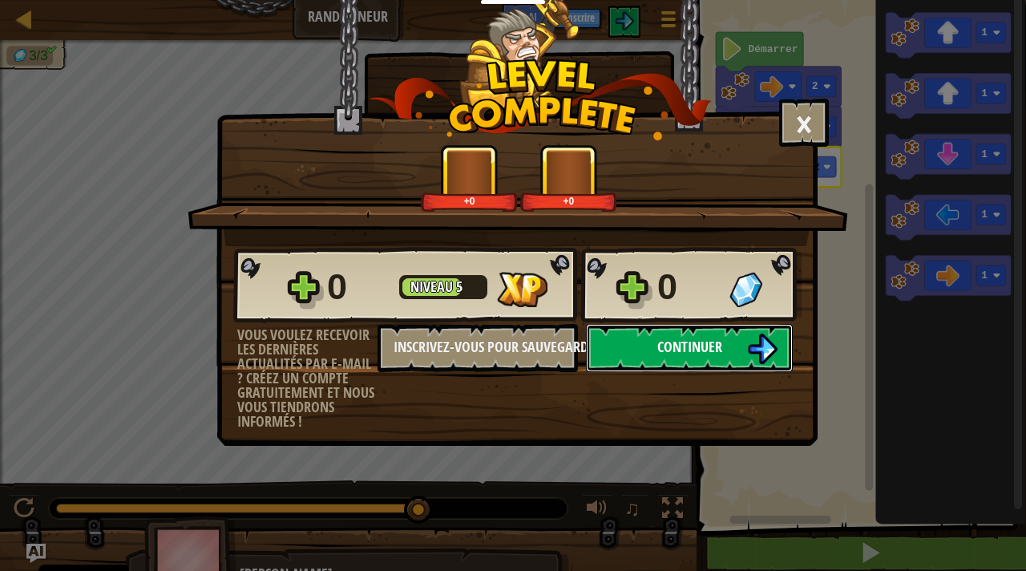
click at [673, 351] on span "Continuer" at bounding box center [689, 347] width 65 height 20
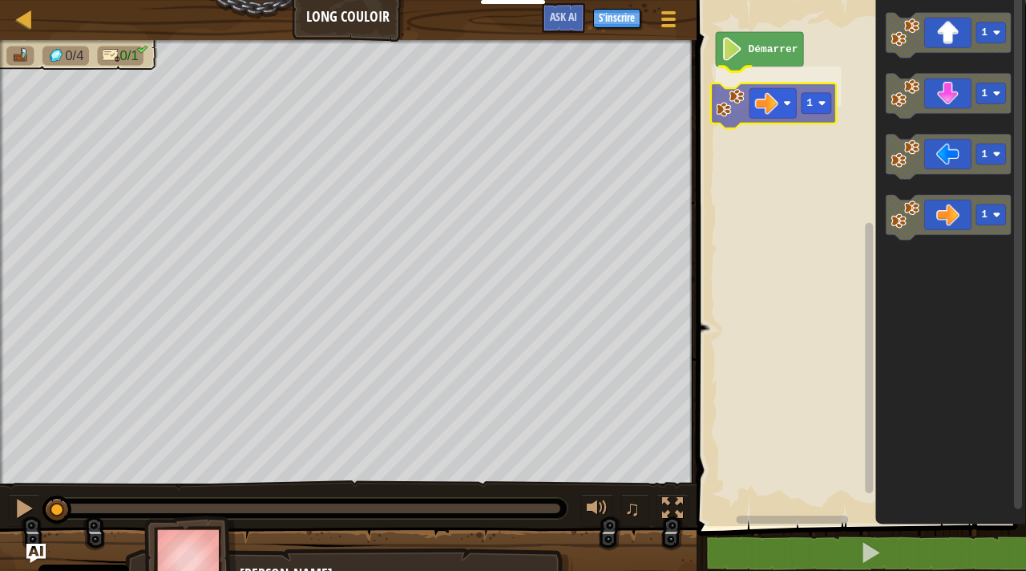
click at [776, 87] on div "Démarrer 1 1 1 1 1 1" at bounding box center [859, 259] width 334 height 534
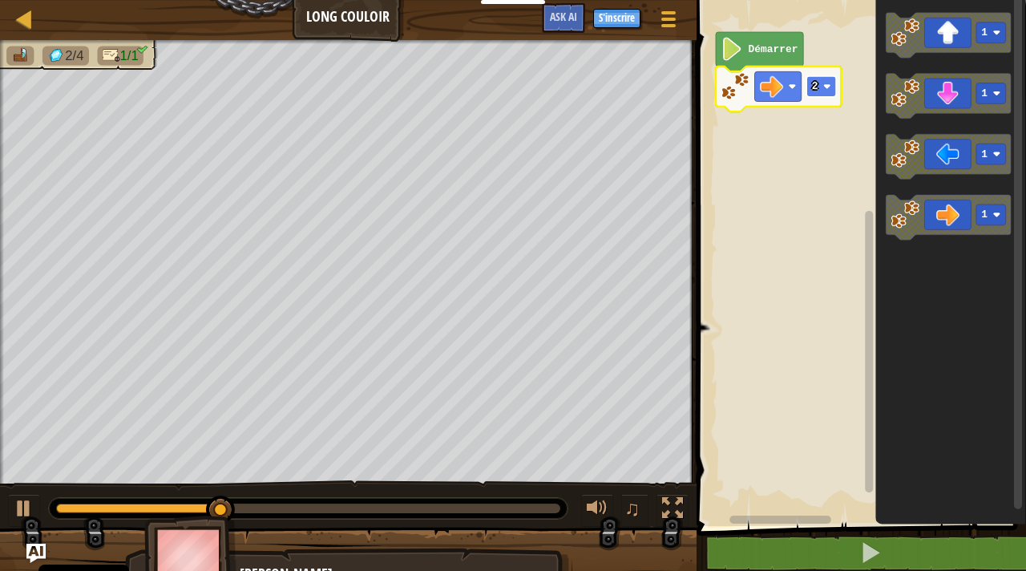
click at [828, 85] on image "Espace de travail de Blocky" at bounding box center [827, 87] width 8 height 8
click at [826, 87] on image "Espace de travail de Blocky" at bounding box center [827, 87] width 8 height 8
click at [830, 83] on rect "Espace de travail de Blocky" at bounding box center [821, 86] width 30 height 21
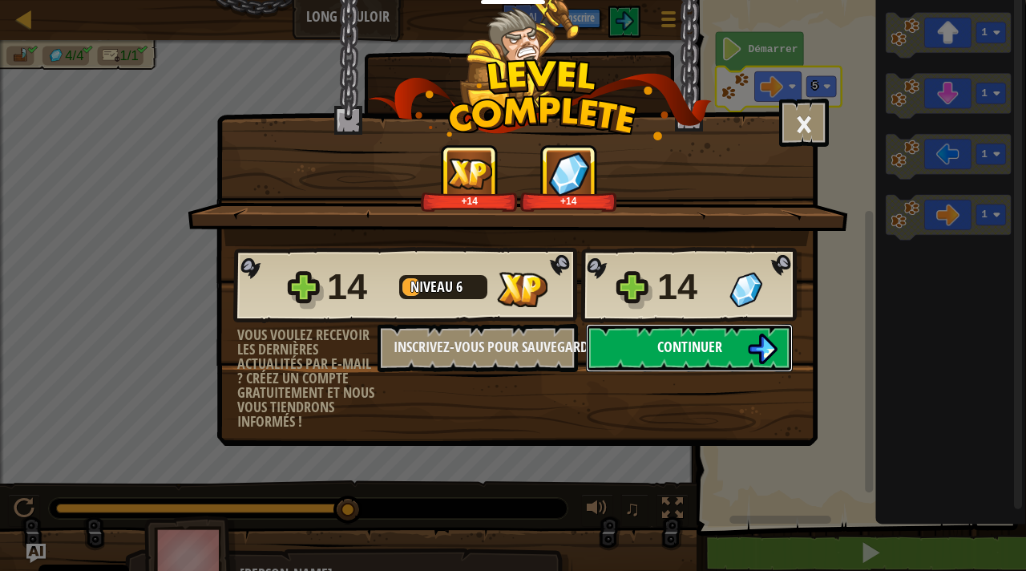
click at [708, 346] on span "Continuer" at bounding box center [689, 347] width 65 height 20
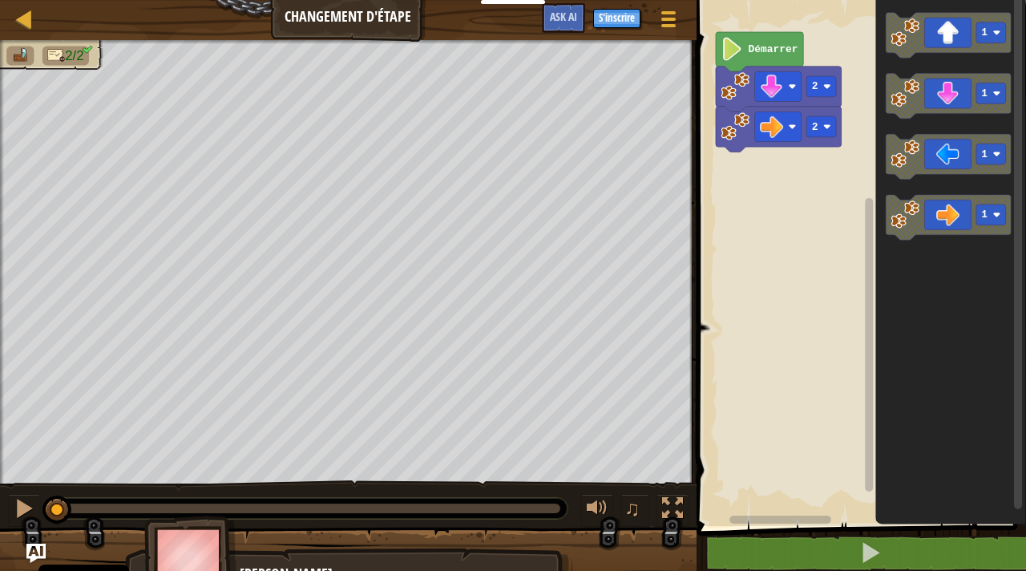
click at [851, 80] on rect "Espace de travail de Blocky" at bounding box center [859, 259] width 334 height 534
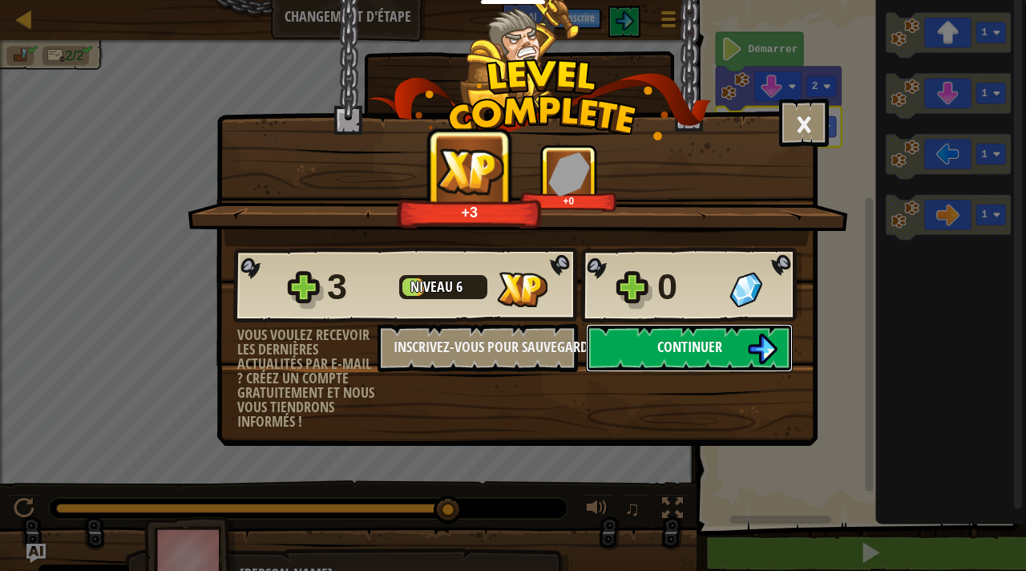
click at [733, 341] on button "Continuer" at bounding box center [689, 348] width 207 height 48
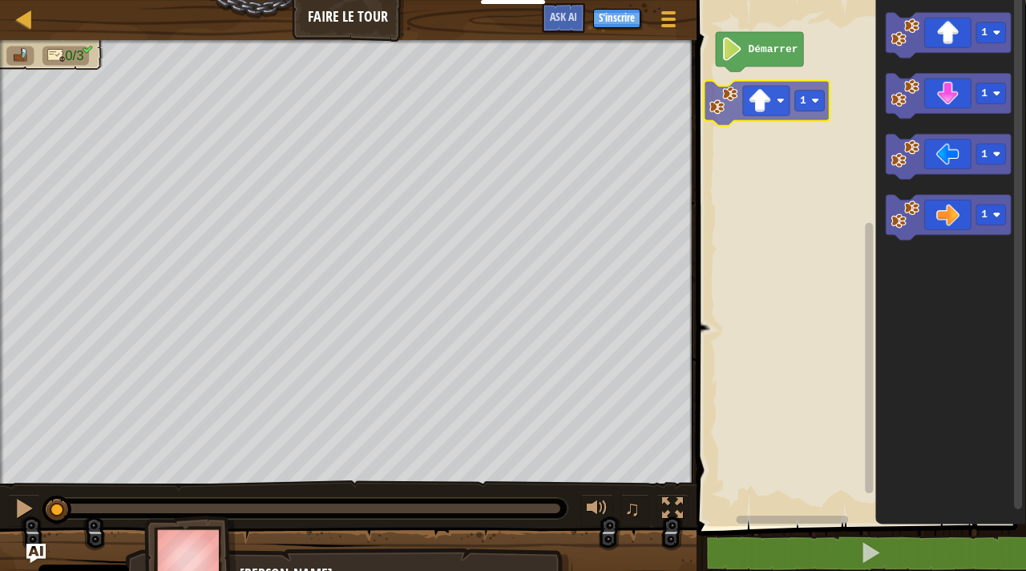
click at [796, 98] on div "Démarrer 1 1 1 1 1 1" at bounding box center [859, 259] width 334 height 534
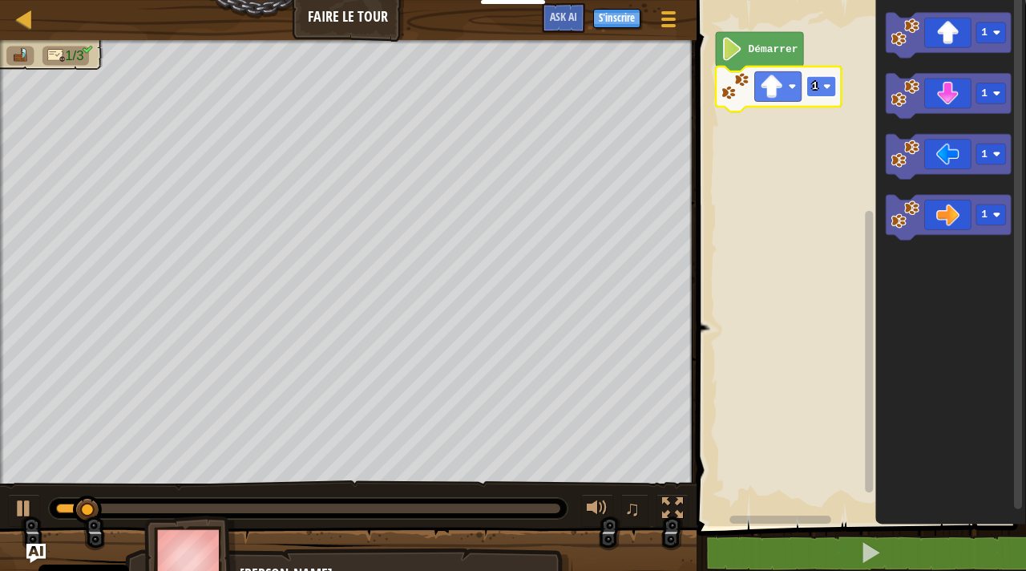
click at [824, 92] on rect "Espace de travail de Blocky" at bounding box center [821, 86] width 30 height 21
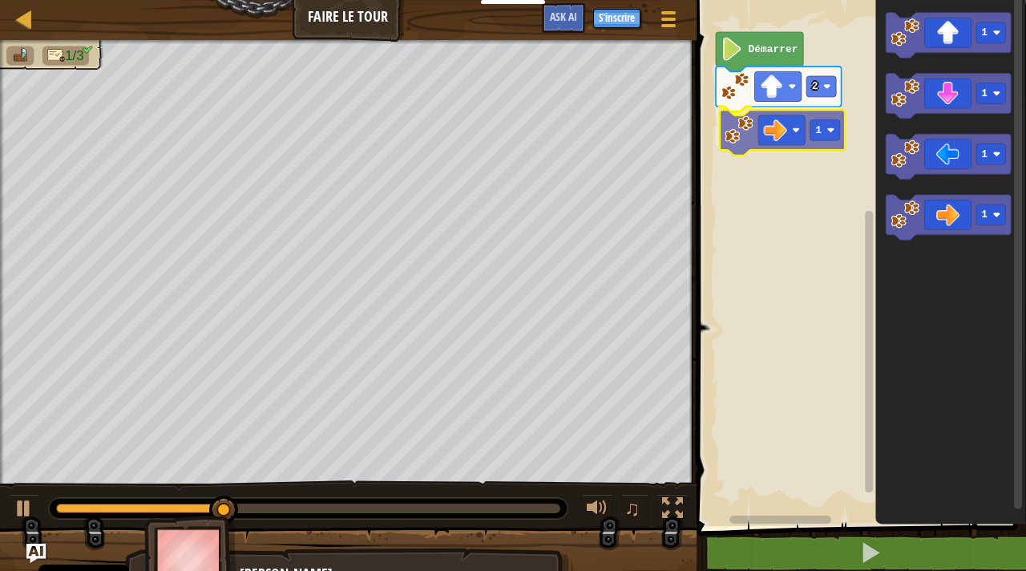
click at [788, 134] on div "Démarrer 2 1 1 1 1 1 1" at bounding box center [859, 259] width 334 height 534
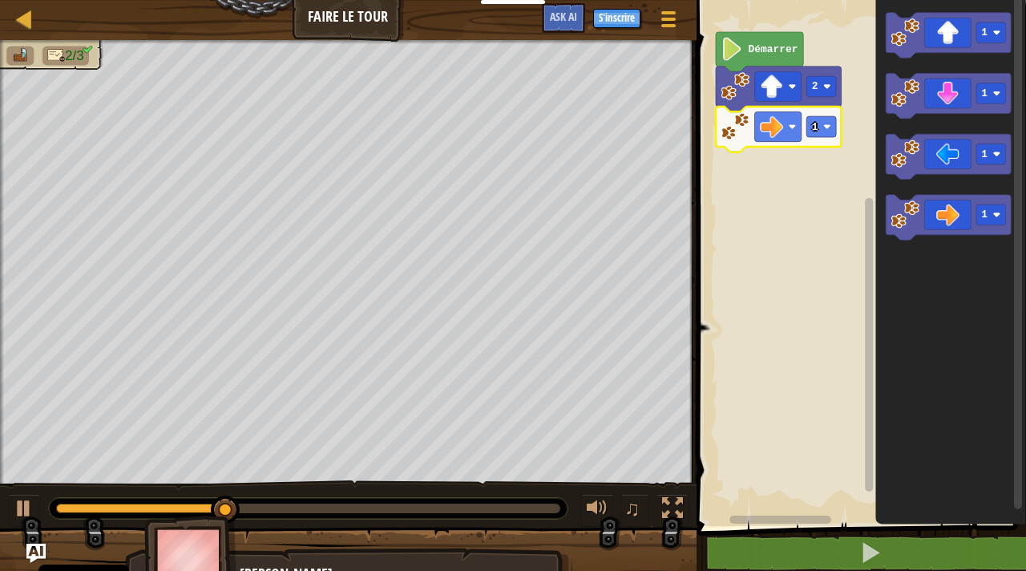
click at [826, 137] on icon "Espace de travail de Blocky" at bounding box center [779, 130] width 126 height 46
click at [832, 127] on rect "Espace de travail de Blocky" at bounding box center [821, 126] width 30 height 21
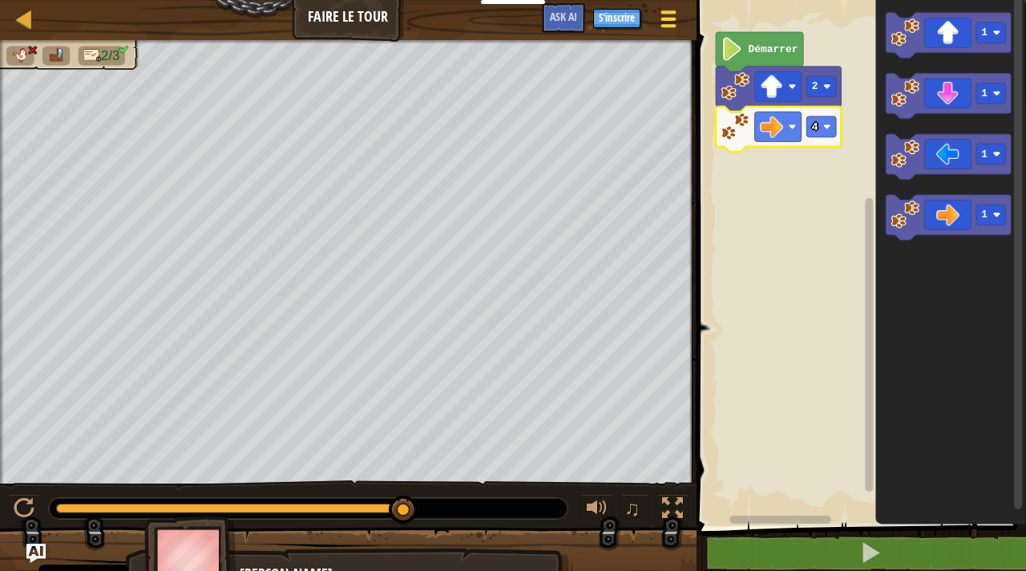
click at [660, 7] on div at bounding box center [668, 18] width 22 height 23
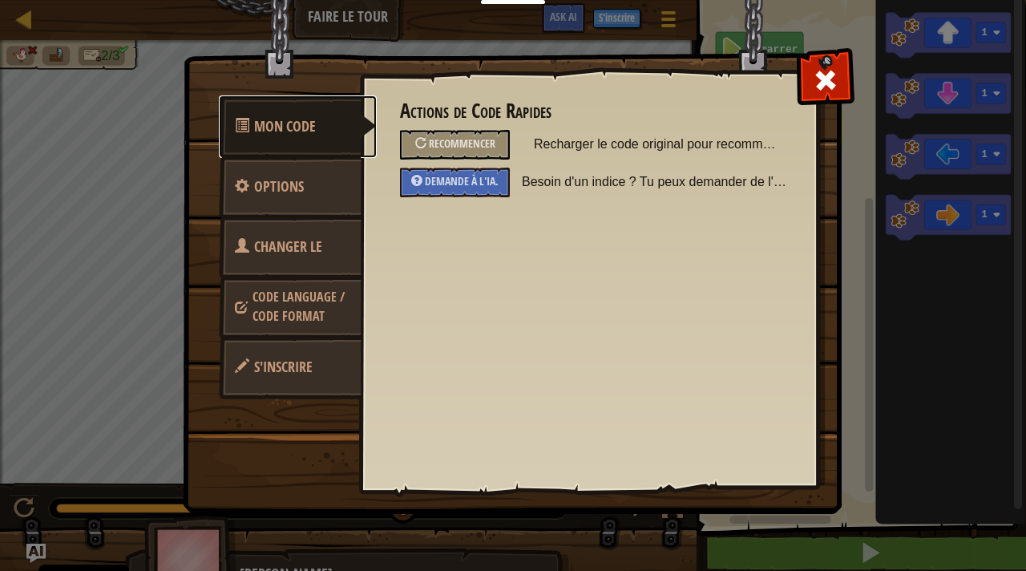
click at [305, 121] on span "Mon Code" at bounding box center [285, 126] width 62 height 20
click at [35, 23] on div "Mon Code Options Changer le héros Code Language / Code Format S'inscrire Action…" at bounding box center [513, 285] width 1026 height 571
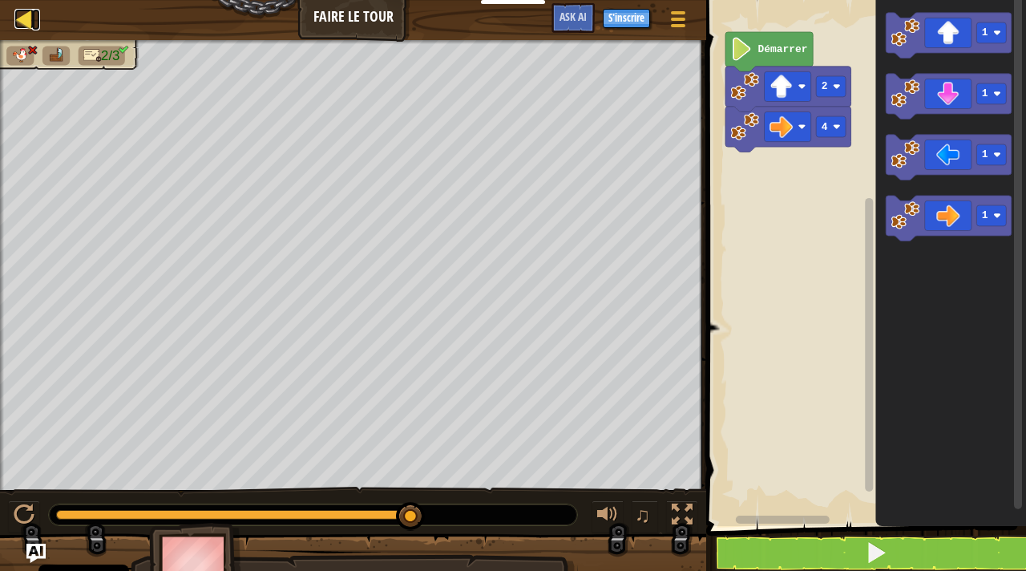
click at [28, 22] on div at bounding box center [24, 19] width 20 height 20
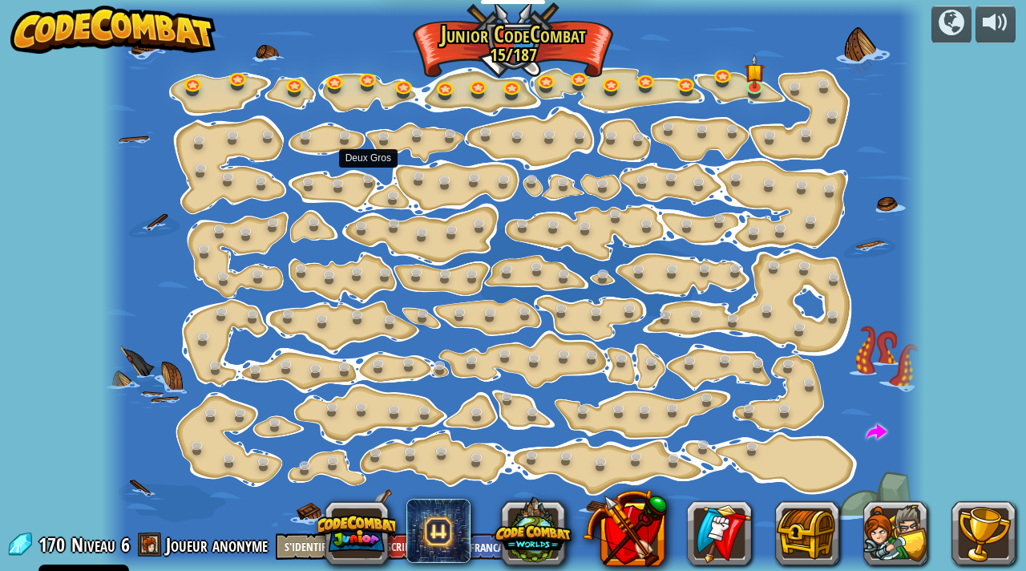
select select "fr"
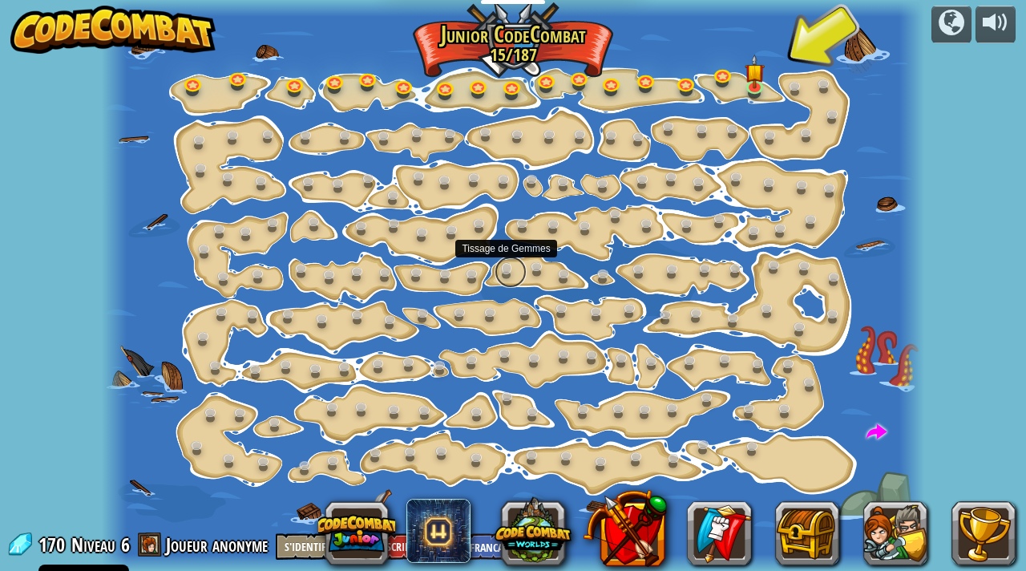
click at [510, 268] on link at bounding box center [511, 272] width 32 height 32
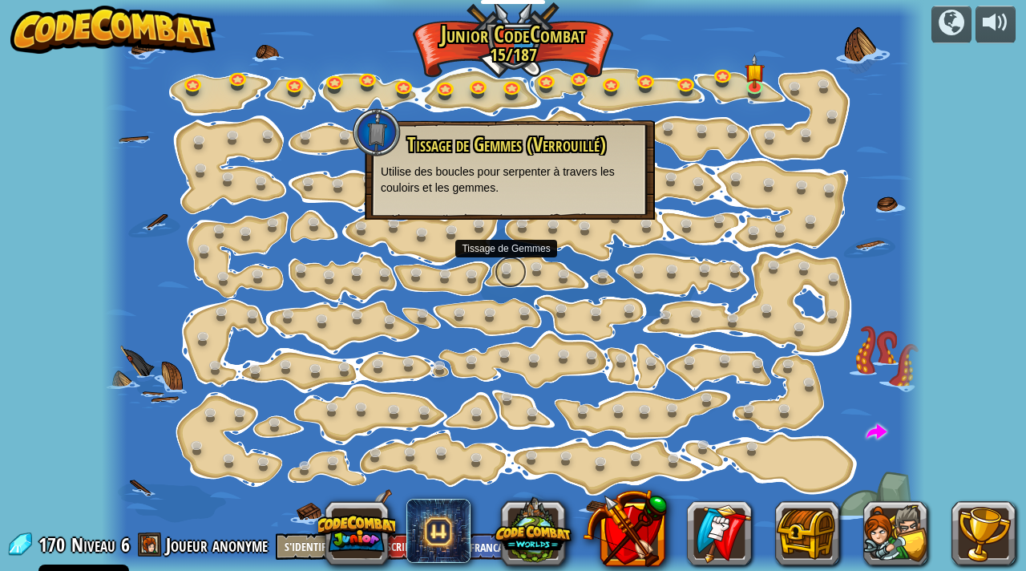
click at [510, 265] on link at bounding box center [511, 272] width 32 height 32
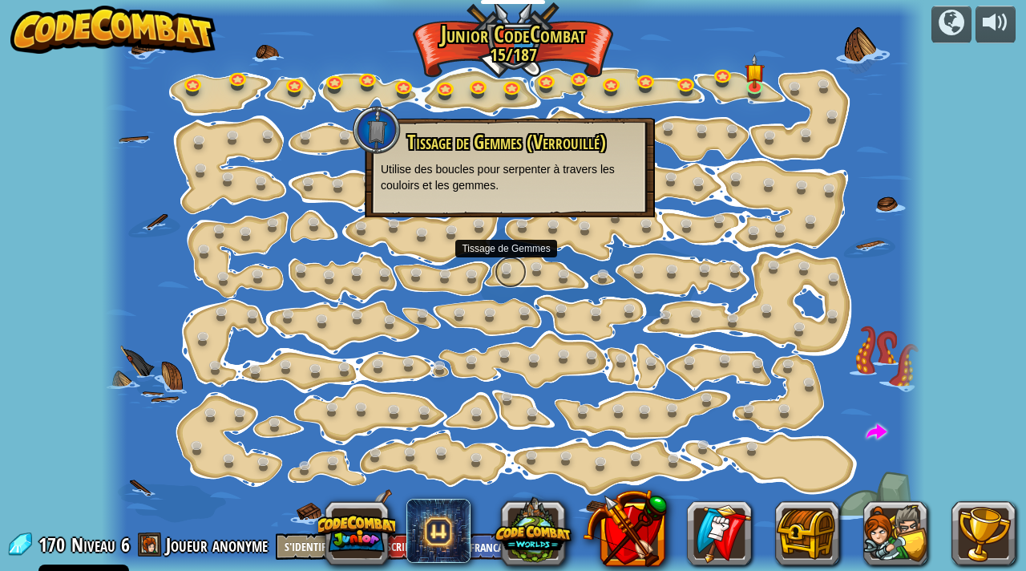
click at [510, 265] on link at bounding box center [511, 272] width 32 height 32
click at [770, 137] on link at bounding box center [774, 138] width 32 height 32
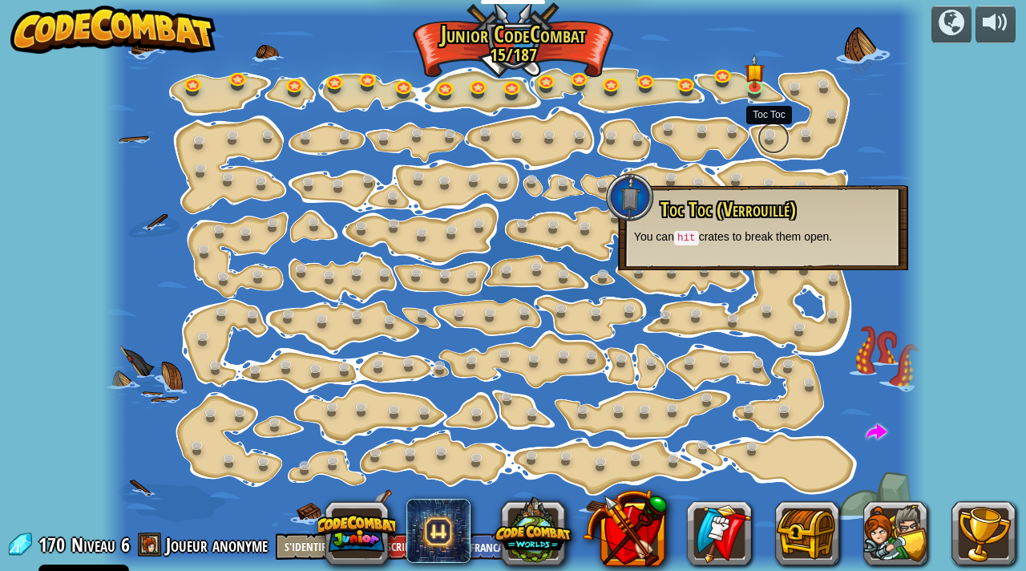
click at [769, 137] on link at bounding box center [774, 138] width 32 height 32
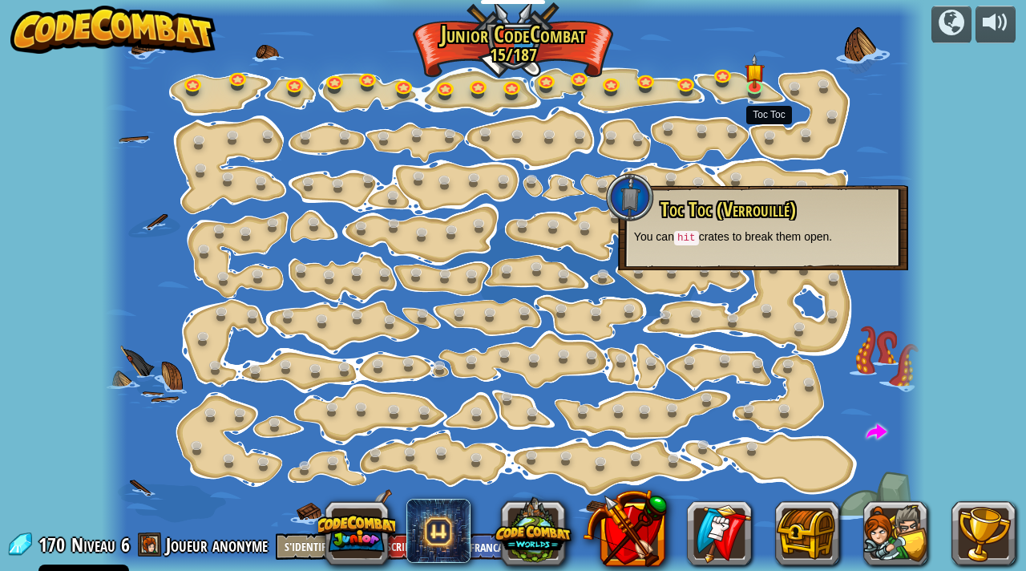
click at [689, 240] on code "hit" at bounding box center [686, 238] width 25 height 14
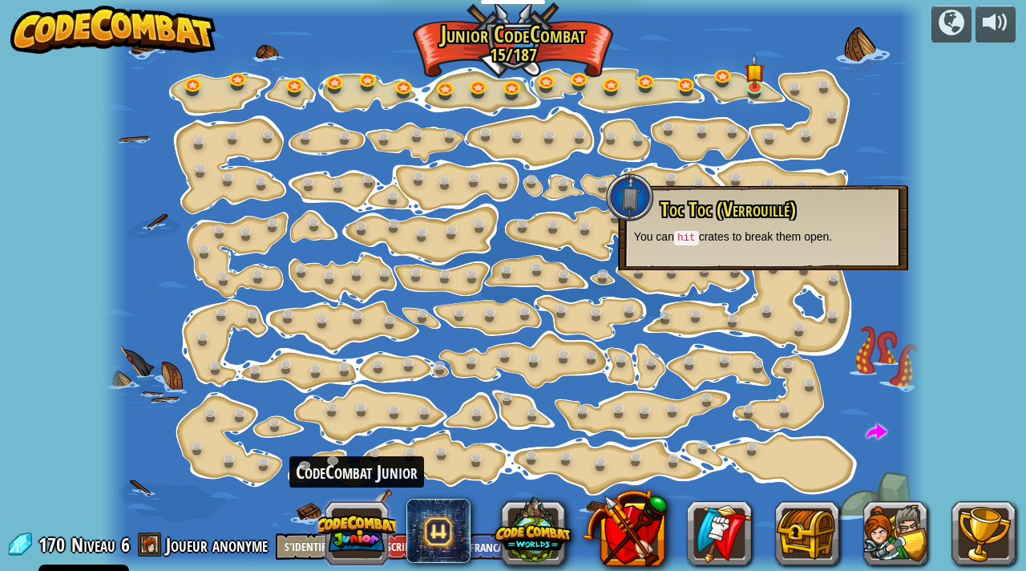
click at [367, 526] on button at bounding box center [356, 533] width 77 height 77
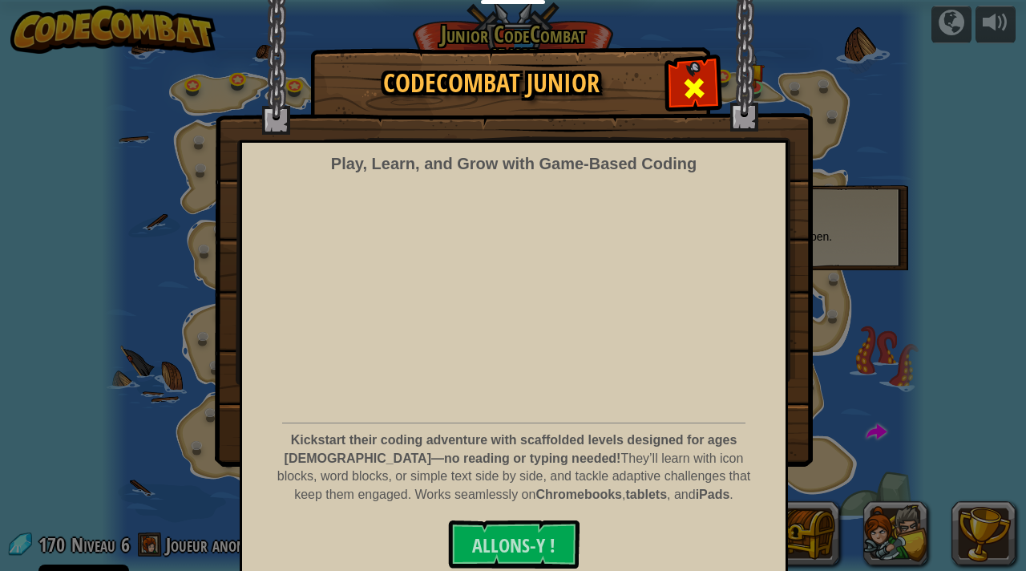
click at [696, 83] on span at bounding box center [694, 88] width 26 height 26
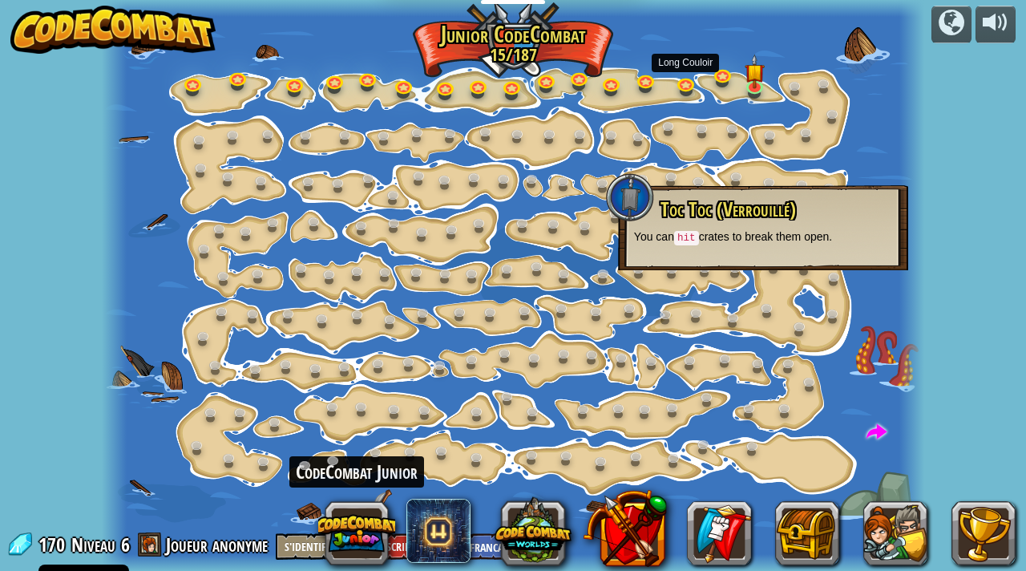
scroll to position [1, 0]
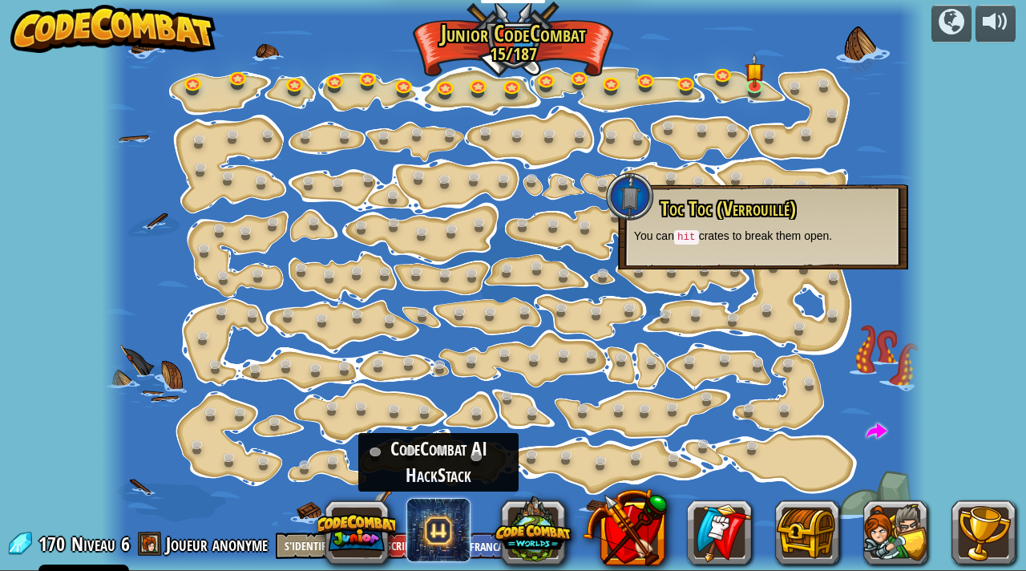
click at [452, 524] on span at bounding box center [438, 530] width 64 height 64
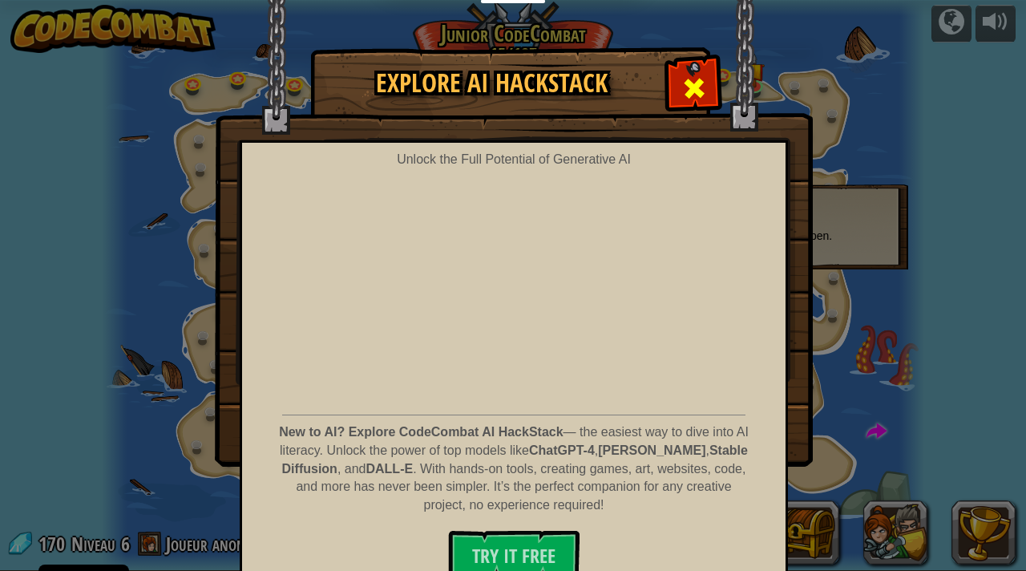
click at [688, 74] on div at bounding box center [694, 86] width 51 height 51
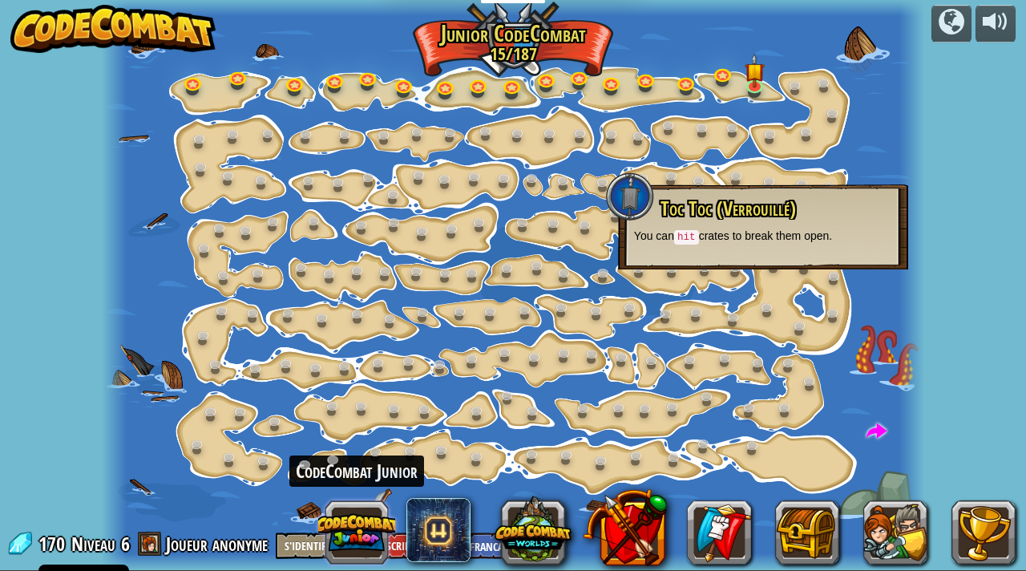
click at [354, 530] on button at bounding box center [356, 532] width 77 height 77
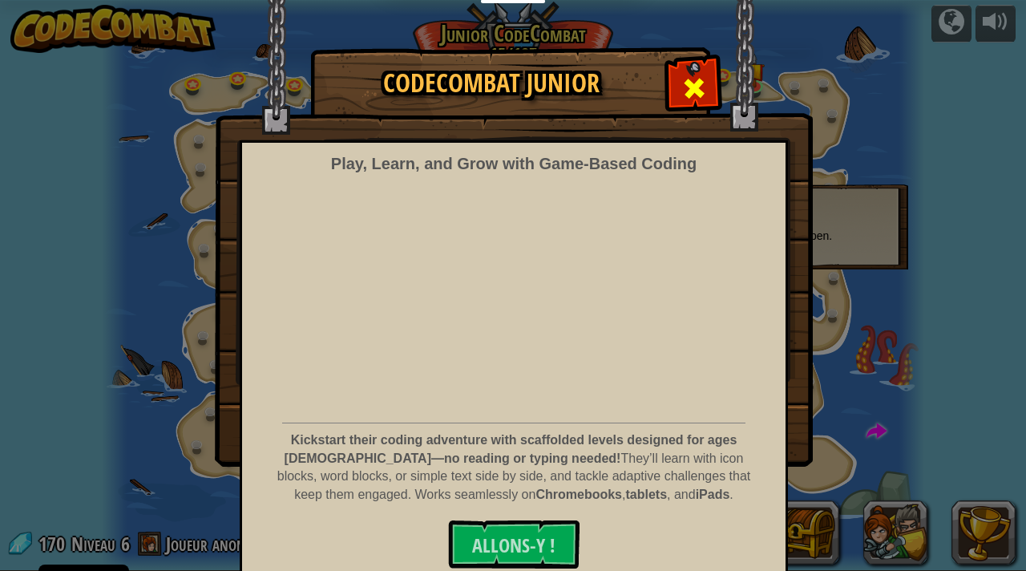
click at [686, 83] on span at bounding box center [694, 88] width 26 height 26
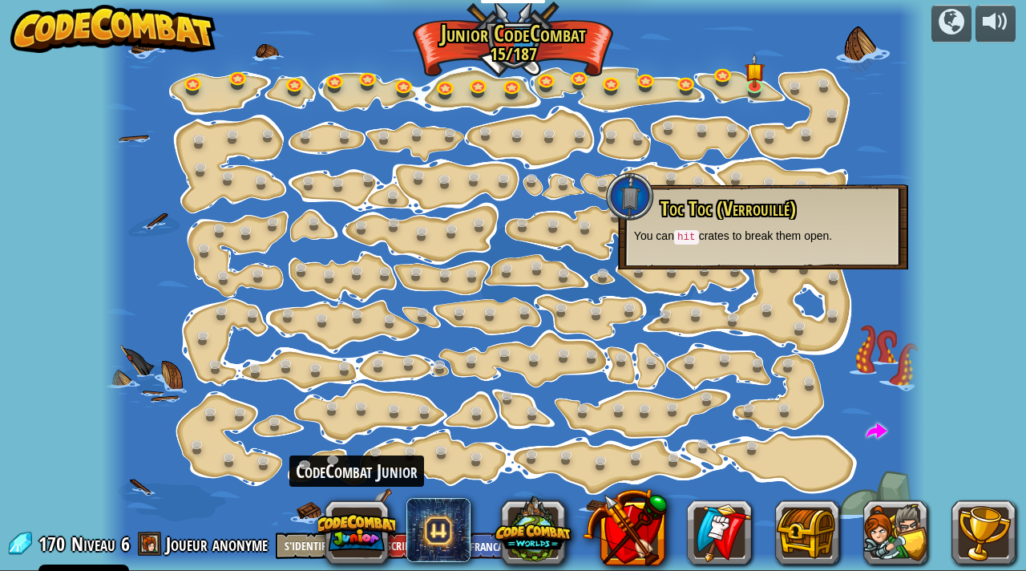
drag, startPoint x: 366, startPoint y: 521, endPoint x: 248, endPoint y: 524, distance: 117.9
click at [236, 524] on div "powered by Changement d'étape Change les arguments step. 15a. Step Change A (en…" at bounding box center [513, 284] width 1026 height 571
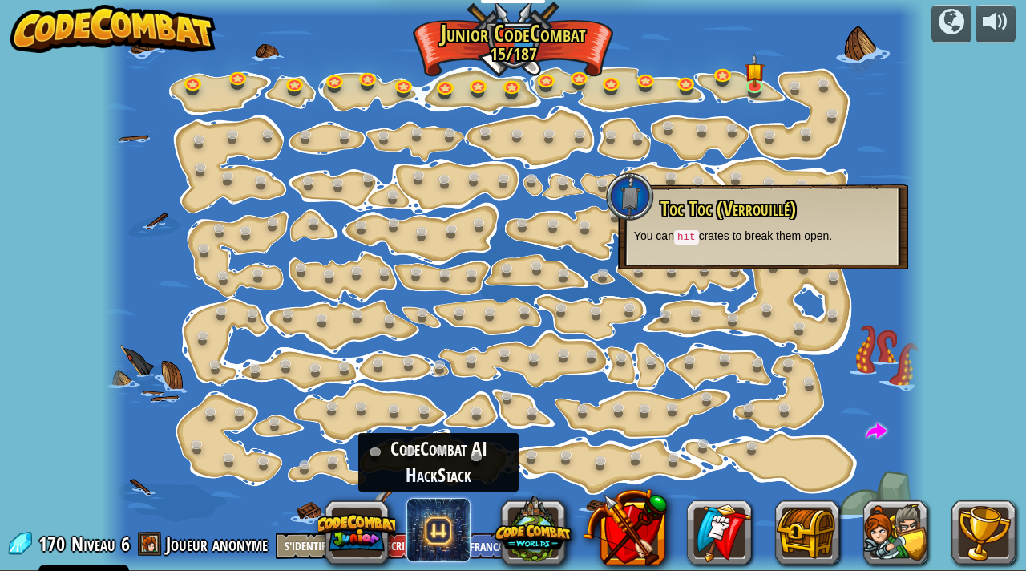
click at [436, 534] on span at bounding box center [438, 530] width 64 height 64
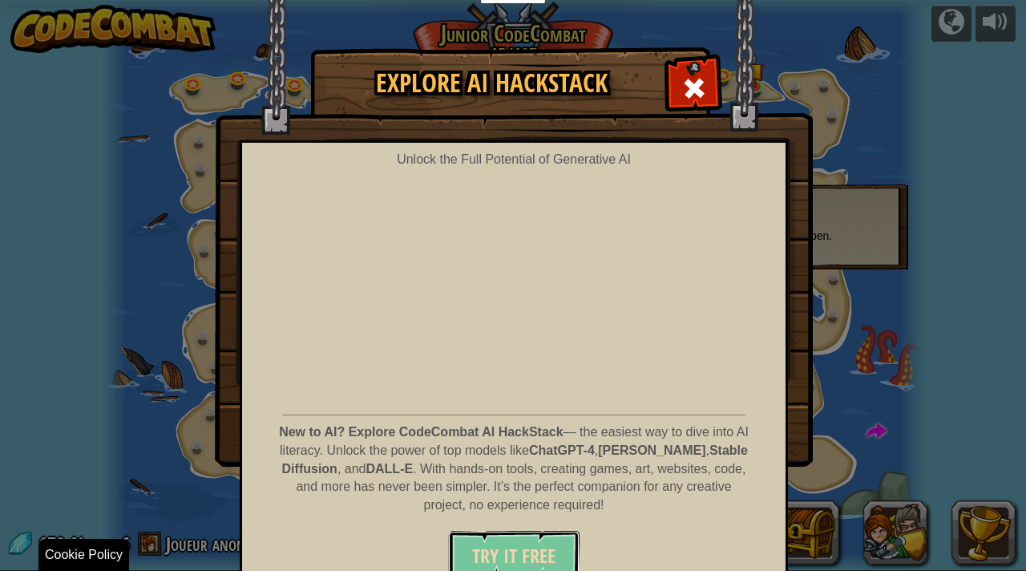
click at [552, 561] on span "Try It Free" at bounding box center [513, 556] width 83 height 26
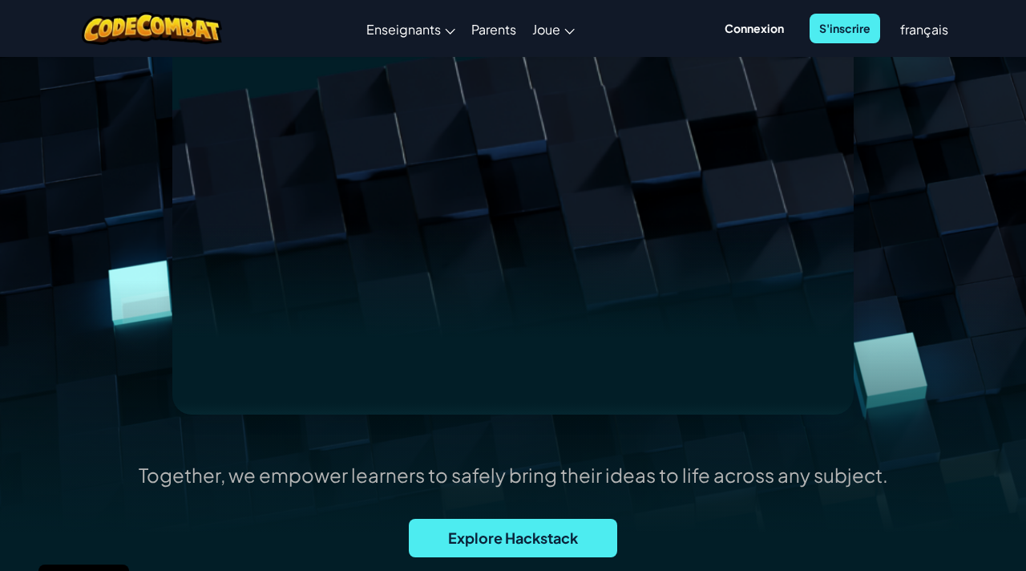
scroll to position [209, 0]
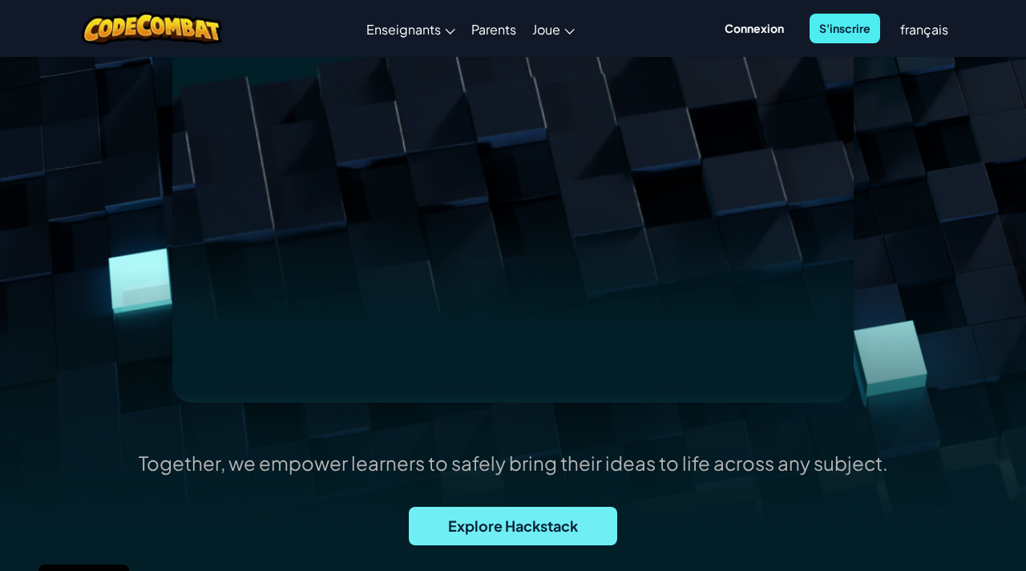
click at [551, 528] on span "Explore Hackstack" at bounding box center [513, 526] width 208 height 38
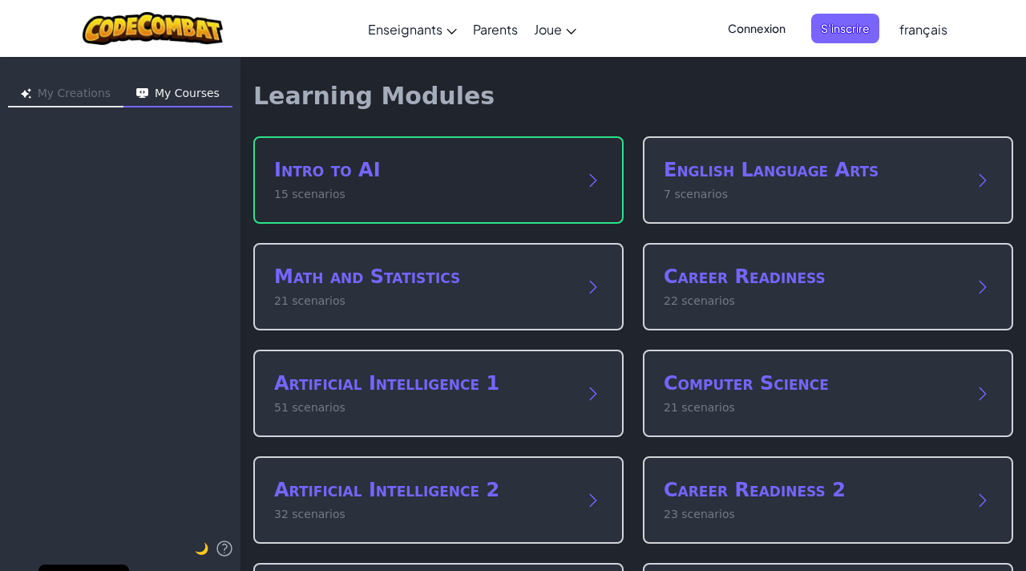
click at [398, 163] on h2 "Intro to AI" at bounding box center [422, 170] width 297 height 26
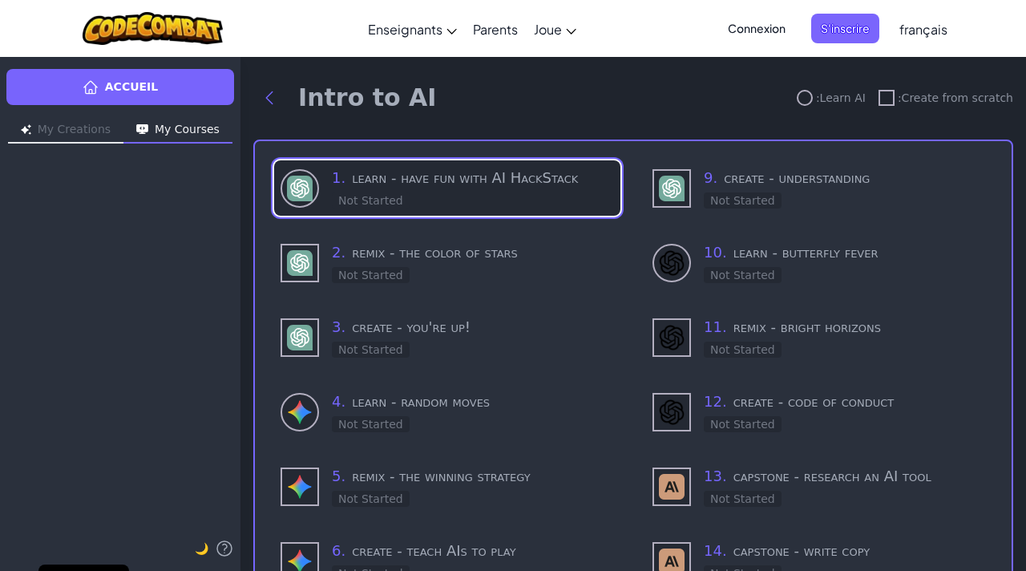
click at [482, 176] on h3 "1 . learn - have fun with AI HackStack" at bounding box center [473, 178] width 282 height 22
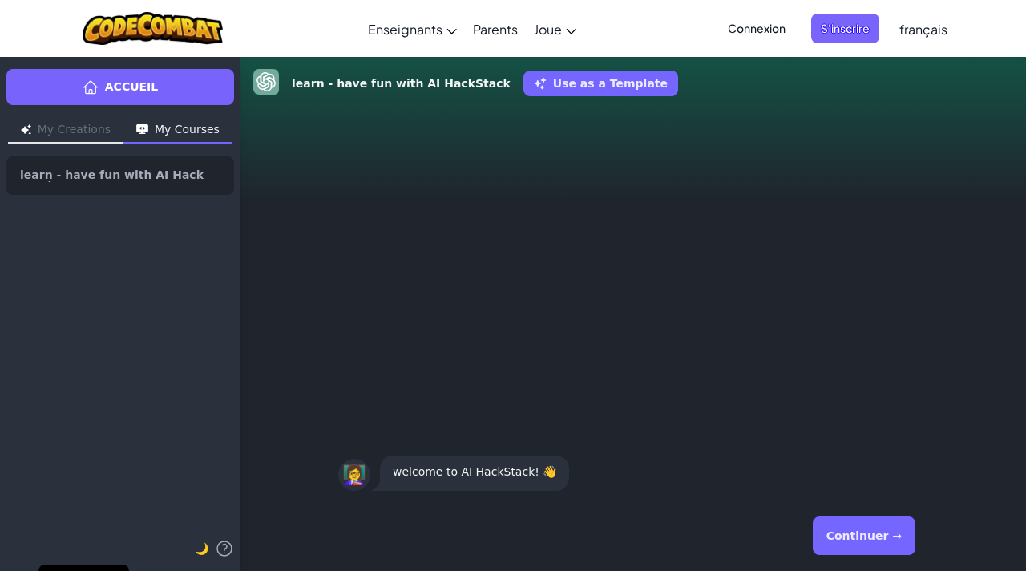
click at [887, 542] on button "Continuer →" at bounding box center [864, 535] width 103 height 38
click at [861, 531] on button "Continuer →" at bounding box center [864, 535] width 103 height 38
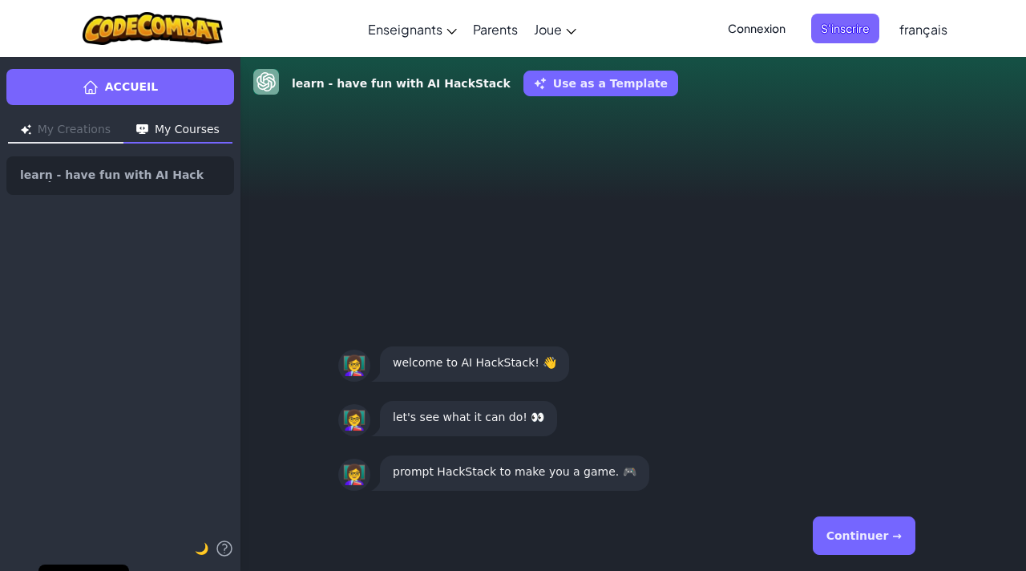
click at [868, 540] on button "Continuer →" at bounding box center [864, 535] width 103 height 38
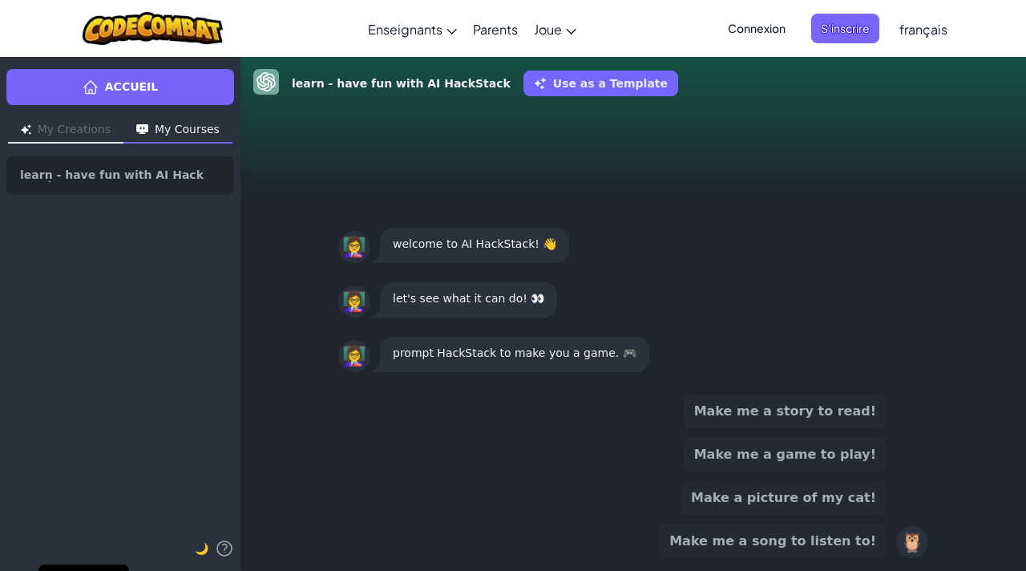
click at [834, 538] on button "Make me a song to listen to!" at bounding box center [773, 541] width 228 height 34
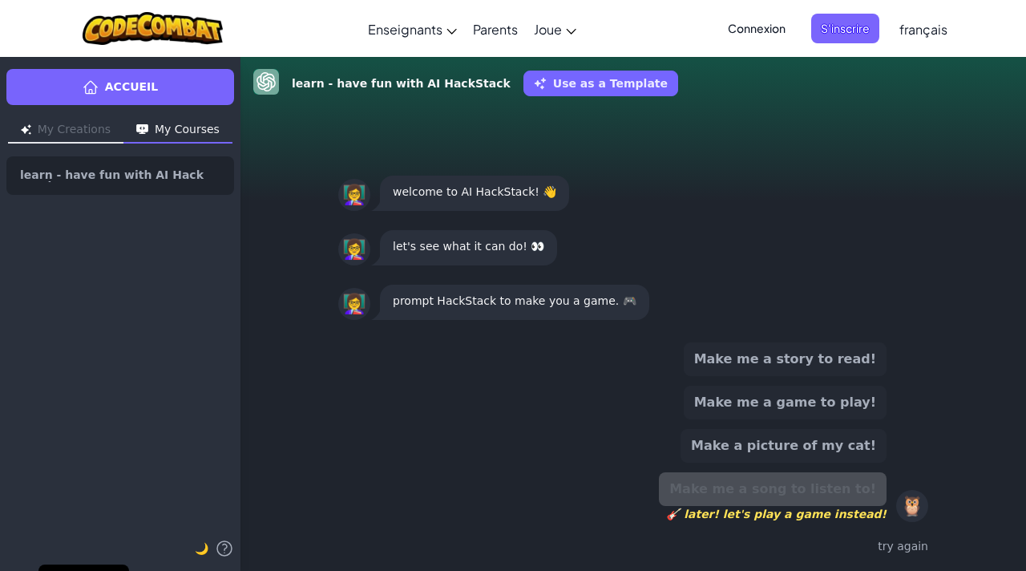
click at [804, 361] on button "Make me a story to read!" at bounding box center [785, 359] width 203 height 34
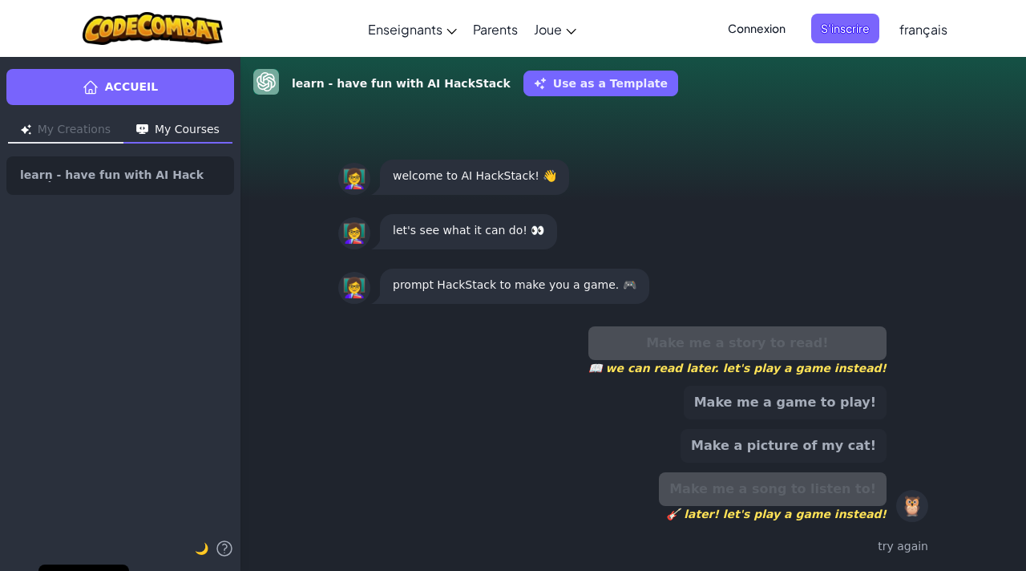
click at [892, 548] on div "try again" at bounding box center [633, 546] width 590 height 23
click at [907, 547] on div "try again" at bounding box center [633, 546] width 590 height 23
click at [909, 509] on div "🦉" at bounding box center [912, 506] width 32 height 32
click at [555, 70] on div "learn - have fun with AI HackStack Use as a Template" at bounding box center [633, 83] width 760 height 29
click at [542, 81] on button "Use as a Template" at bounding box center [600, 84] width 155 height 26
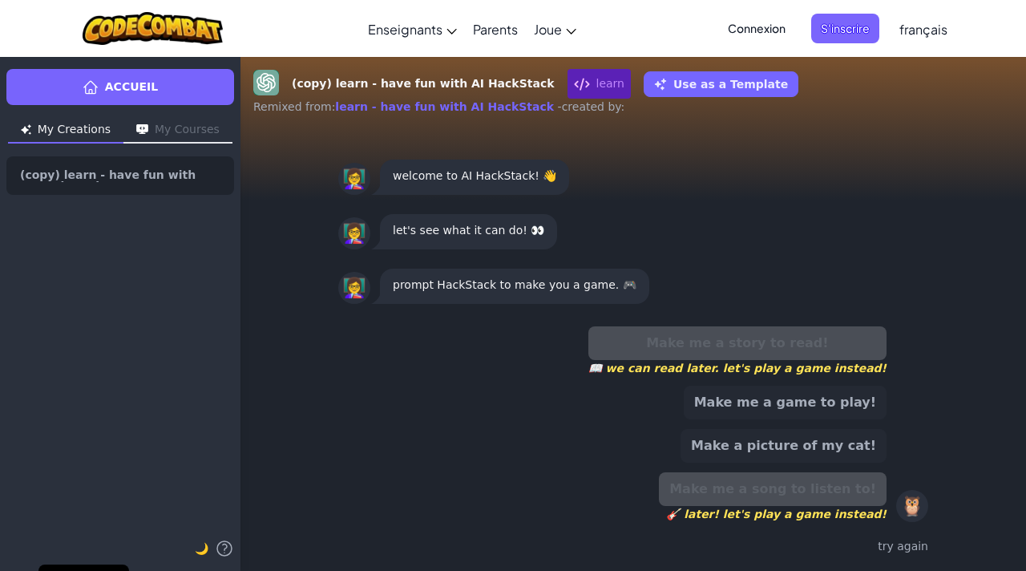
click at [516, 297] on div "prompt HackStack to make you a game. 🎮" at bounding box center [514, 286] width 269 height 35
click at [542, 286] on p "prompt HackStack to make you a game. 🎮" at bounding box center [515, 284] width 244 height 19
click at [748, 406] on button "Make me a game to play!" at bounding box center [785, 403] width 203 height 34
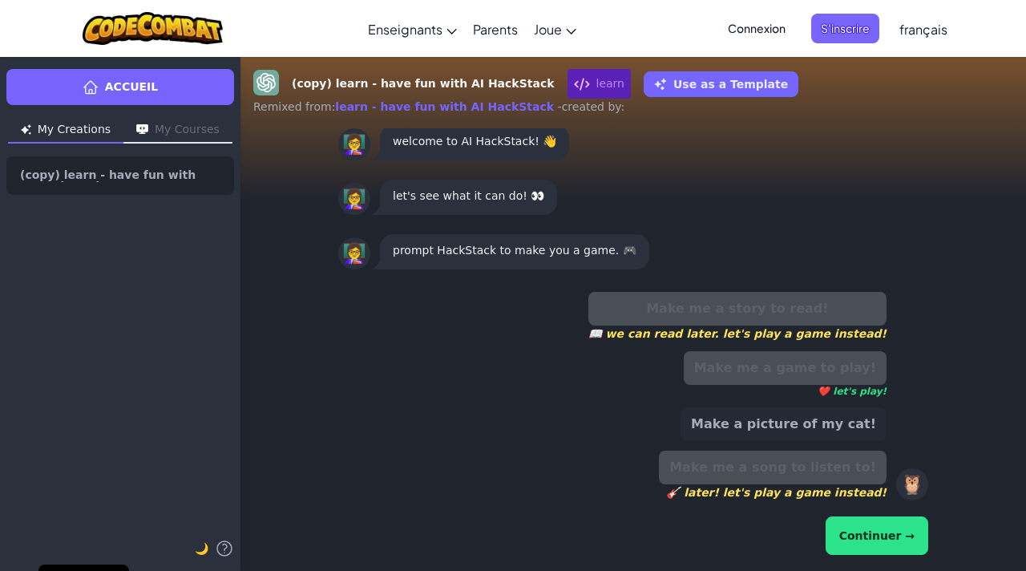
click at [781, 430] on button "Make a picture of my cat!" at bounding box center [784, 424] width 206 height 34
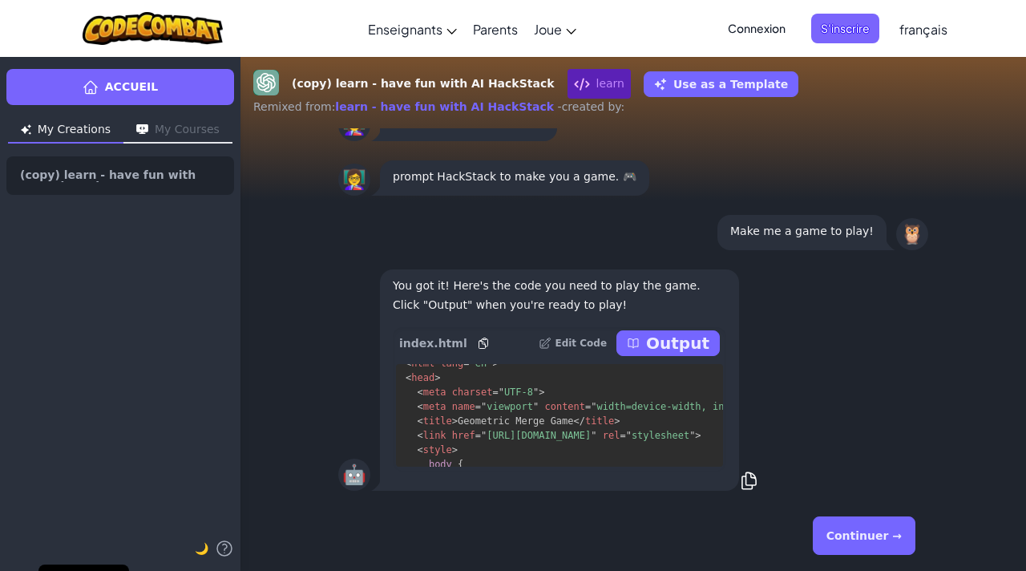
scroll to position [34, 0]
click at [673, 351] on p "Output" at bounding box center [677, 343] width 63 height 22
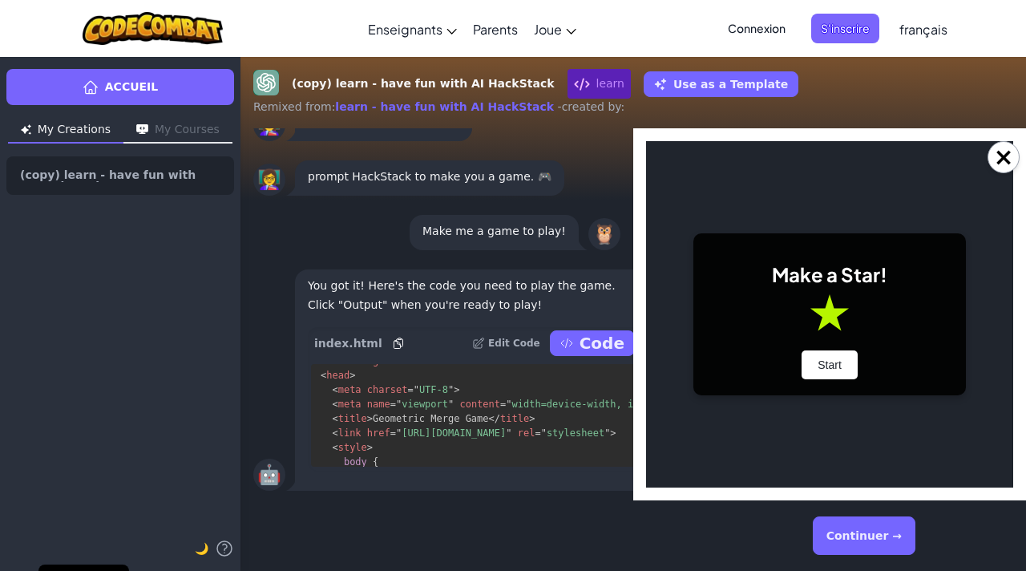
scroll to position [0, 0]
click at [838, 364] on button "Start" at bounding box center [830, 364] width 56 height 29
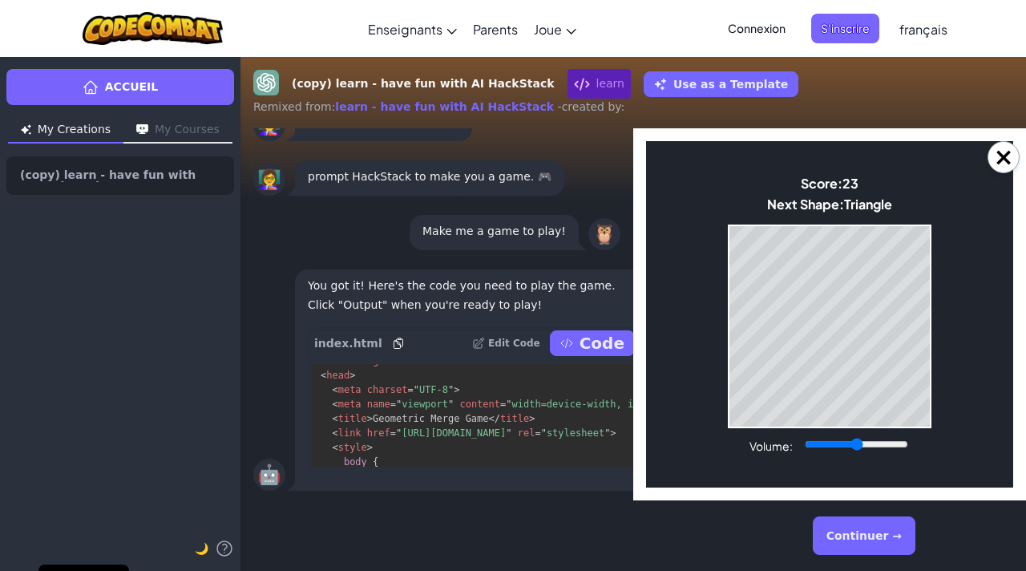
click at [871, 535] on button "Continuer →" at bounding box center [864, 535] width 103 height 38
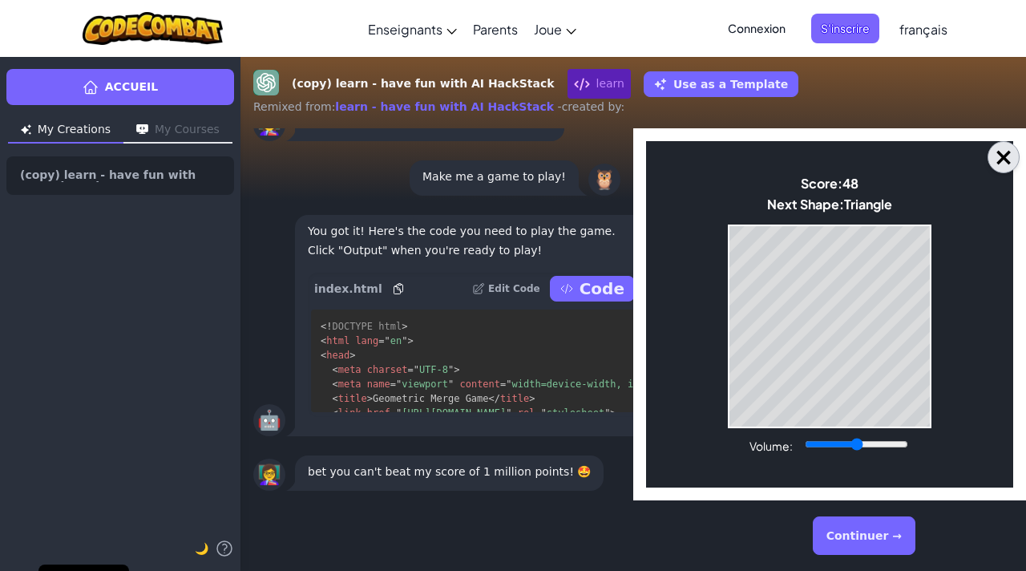
click at [1005, 159] on button "×" at bounding box center [1004, 157] width 32 height 32
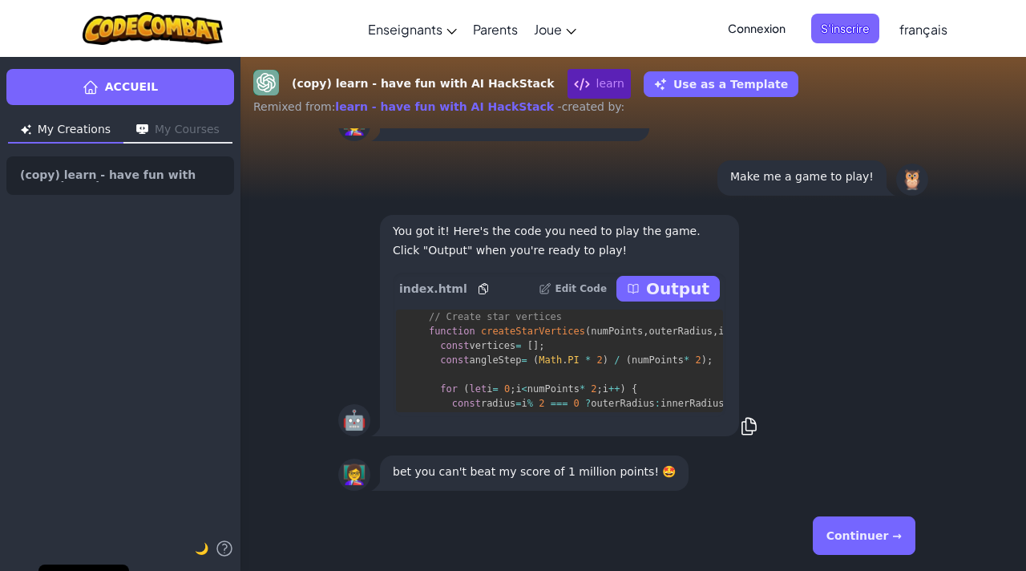
scroll to position [3093, 0]
click at [838, 543] on button "Continuer →" at bounding box center [864, 535] width 103 height 38
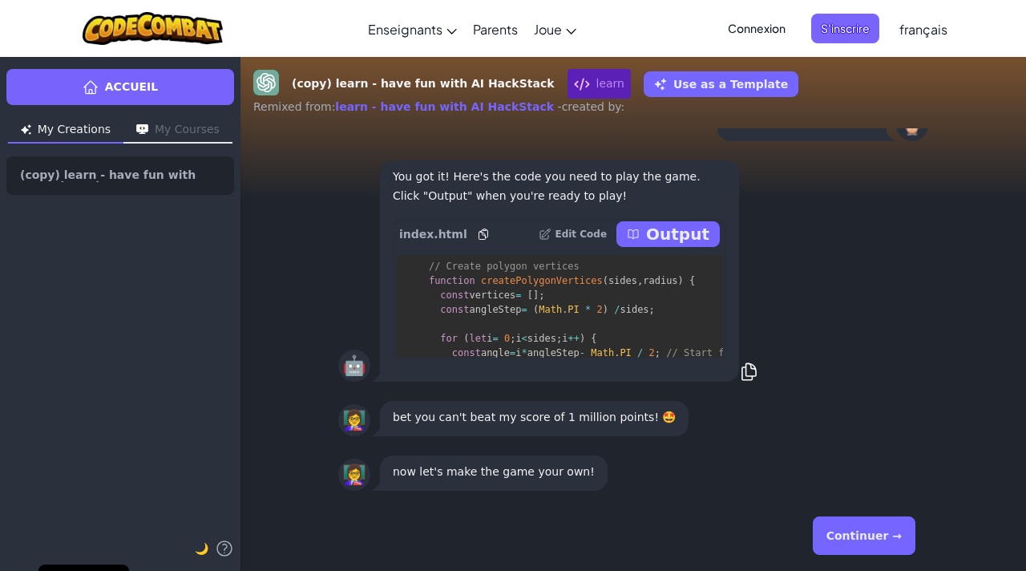
click at [891, 538] on button "Continuer →" at bounding box center [864, 535] width 103 height 38
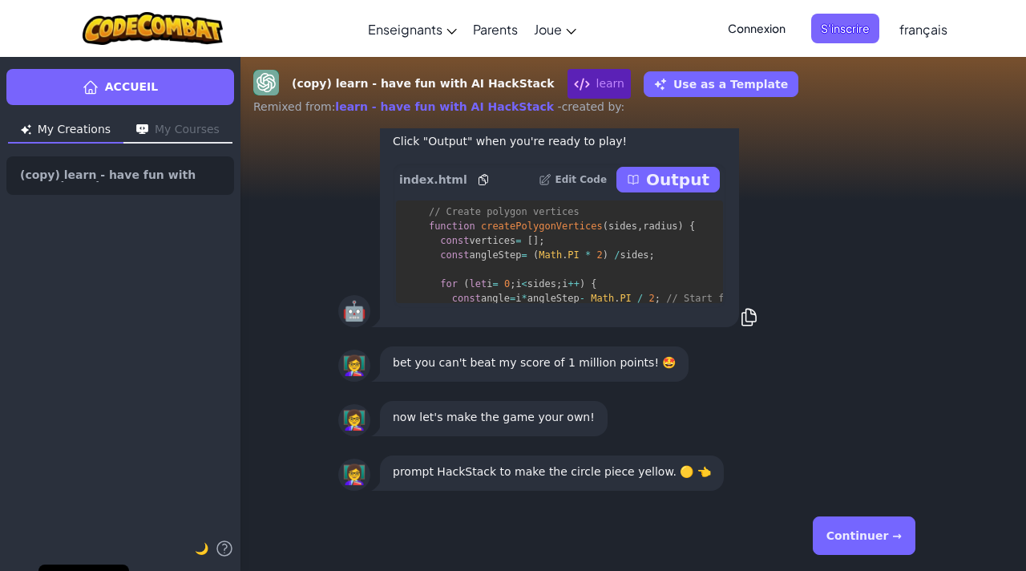
click at [850, 531] on button "Continuer →" at bounding box center [864, 535] width 103 height 38
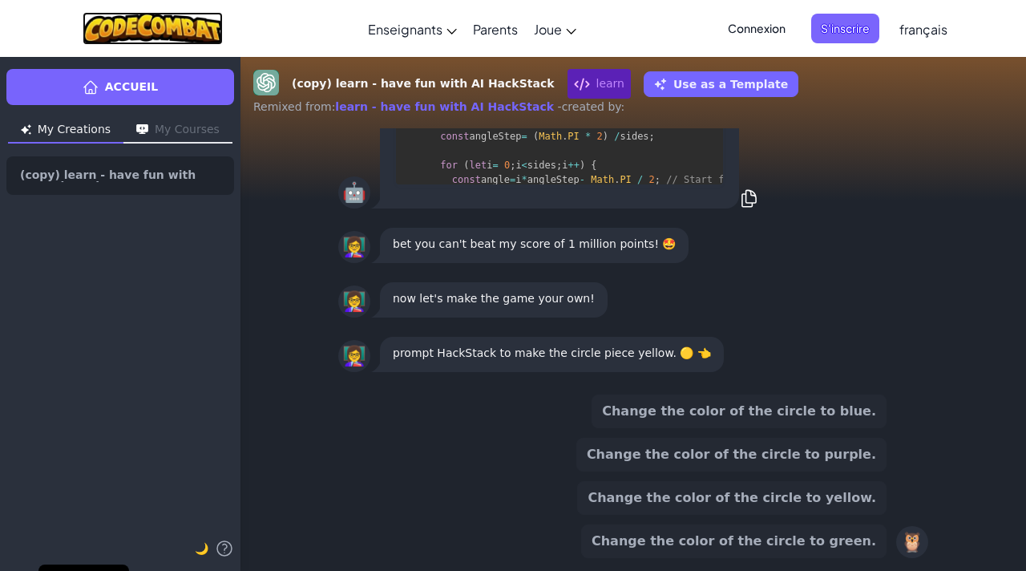
click at [149, 25] on img at bounding box center [153, 28] width 140 height 33
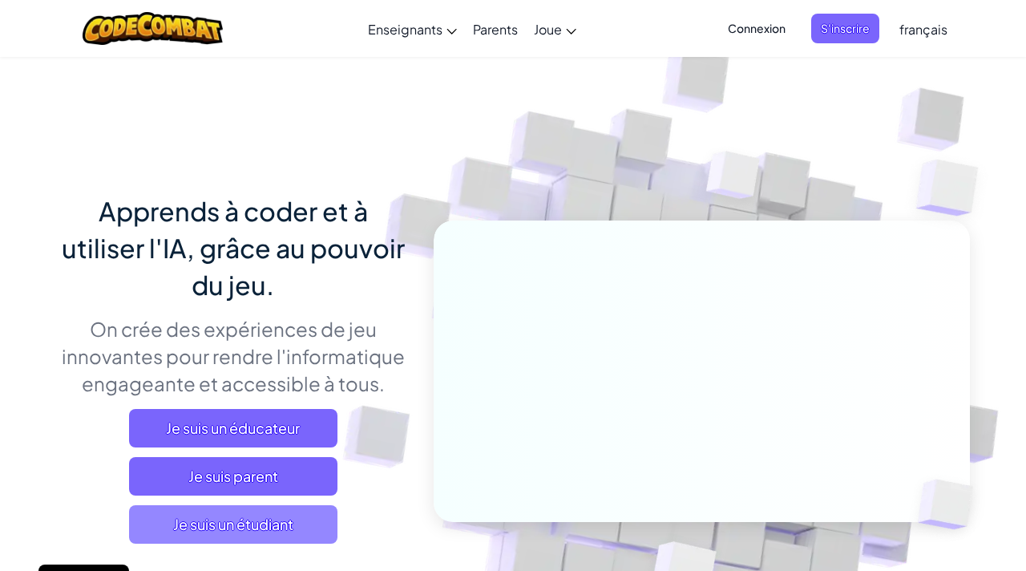
click at [260, 524] on span "Je suis un étudiant" at bounding box center [233, 524] width 208 height 38
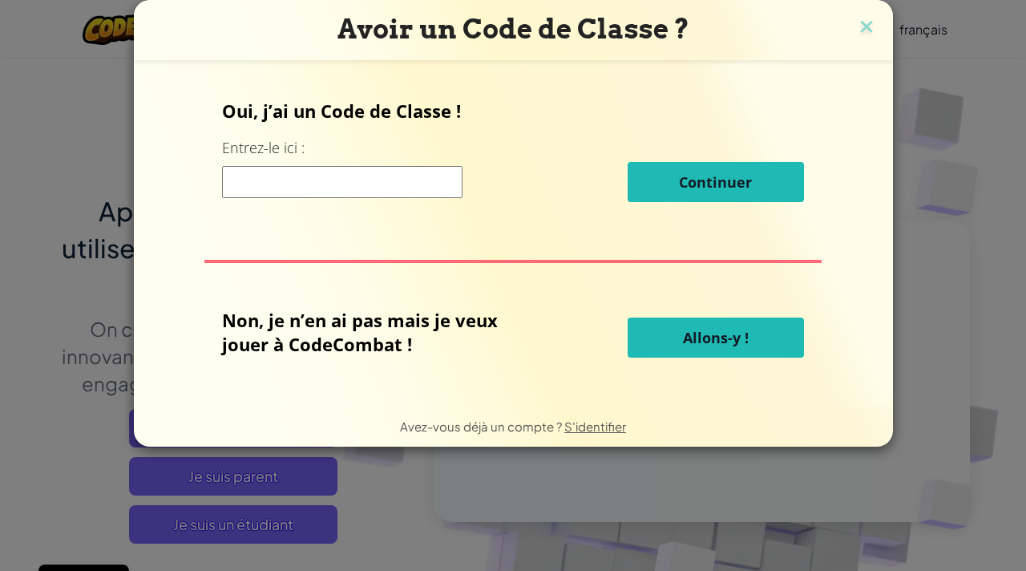
click at [674, 341] on button "Allons-y !" at bounding box center [716, 337] width 176 height 40
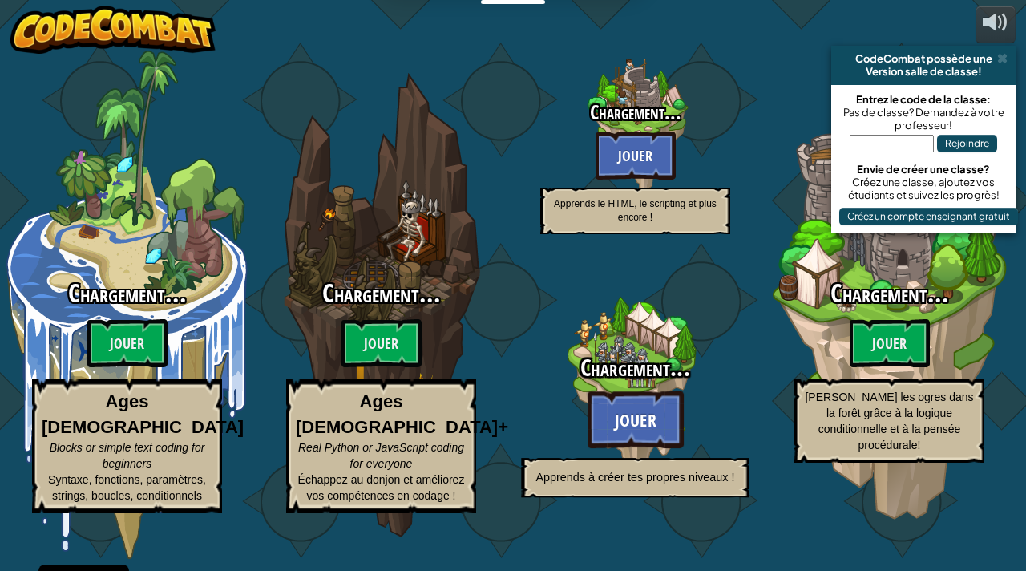
select select "fr"
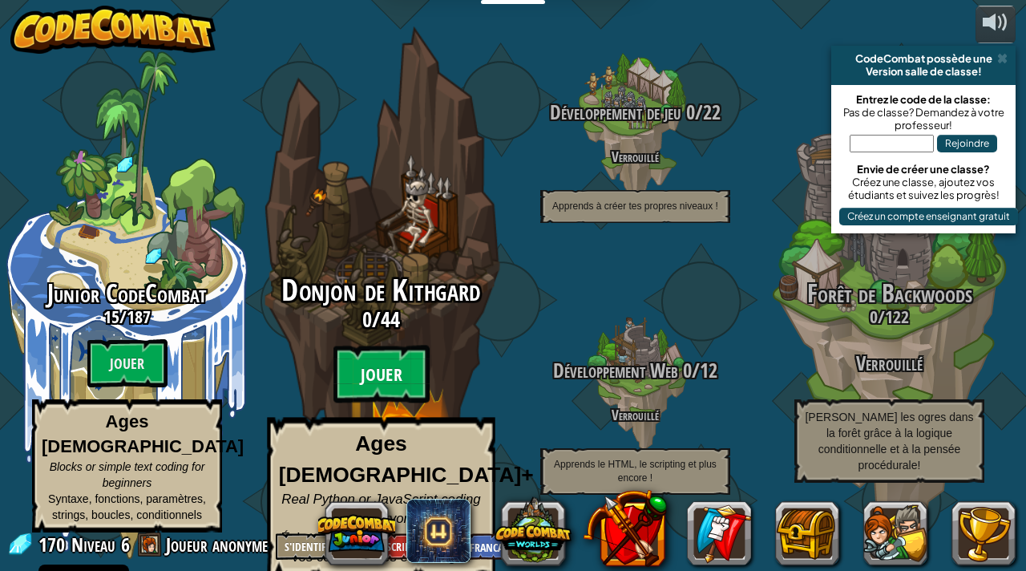
click at [399, 374] on btn "Jouer" at bounding box center [381, 374] width 96 height 58
select select "fr"
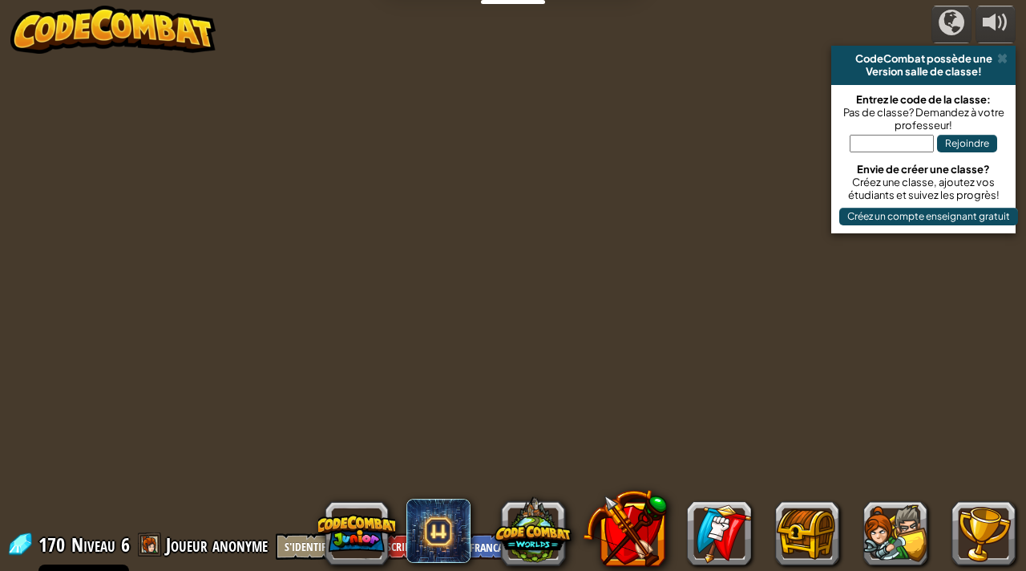
select select "fr"
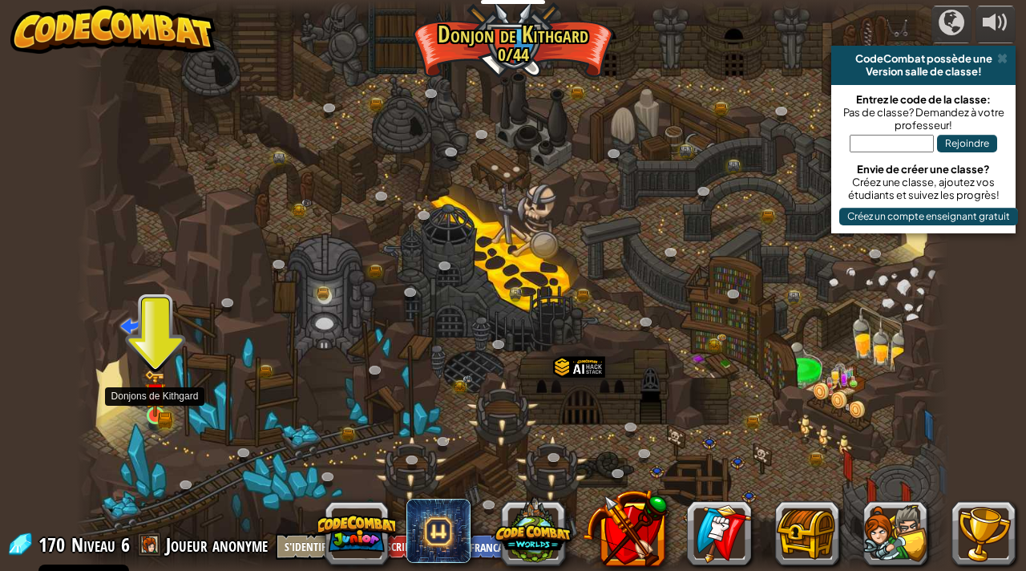
click at [153, 410] on img at bounding box center [155, 393] width 22 height 47
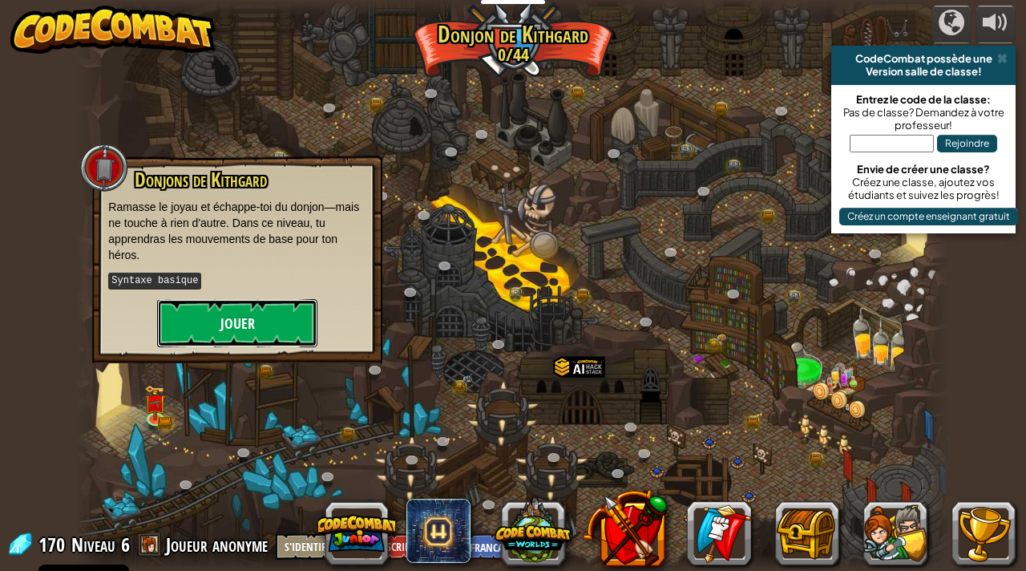
click at [264, 323] on button "Jouer" at bounding box center [237, 323] width 160 height 48
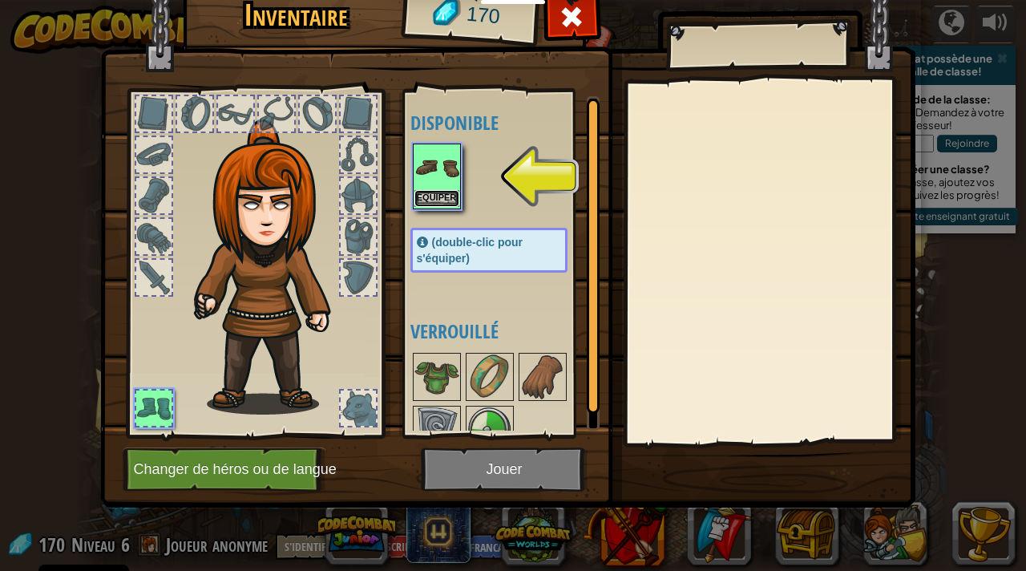
click at [444, 196] on button "Equiper" at bounding box center [436, 198] width 45 height 17
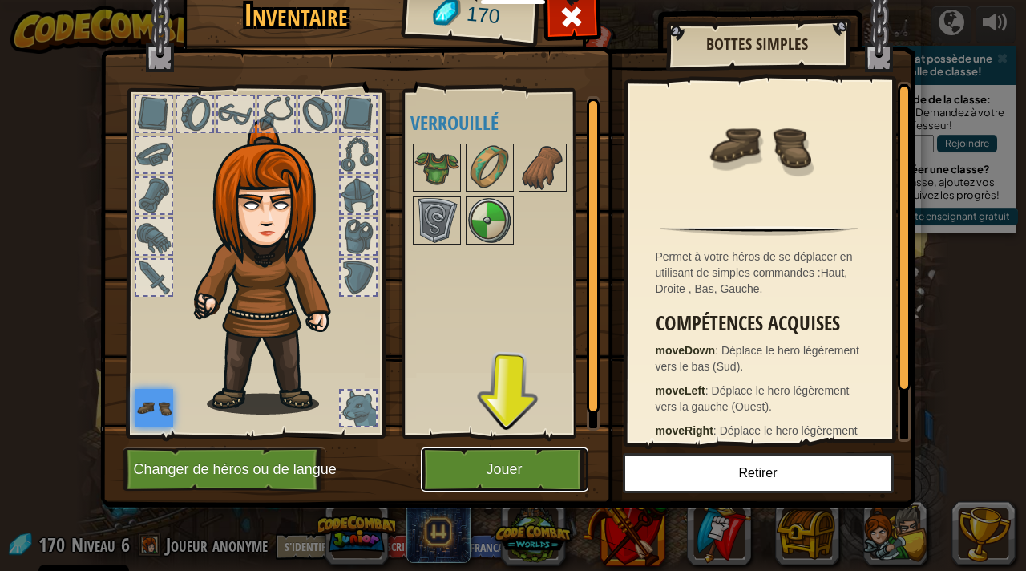
click at [539, 461] on button "Jouer" at bounding box center [505, 469] width 168 height 44
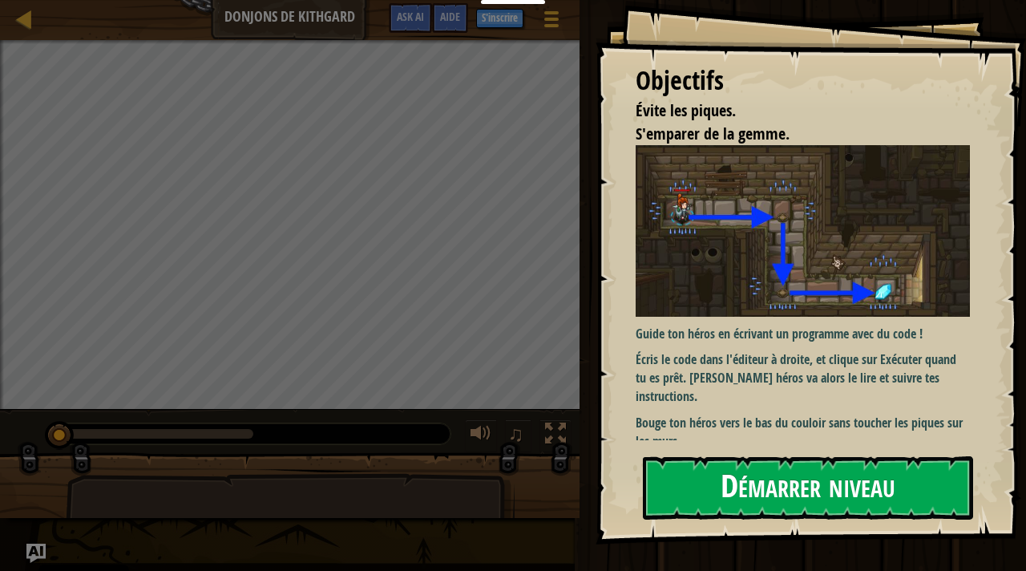
click at [831, 491] on button "Démarrer niveau" at bounding box center [808, 487] width 330 height 63
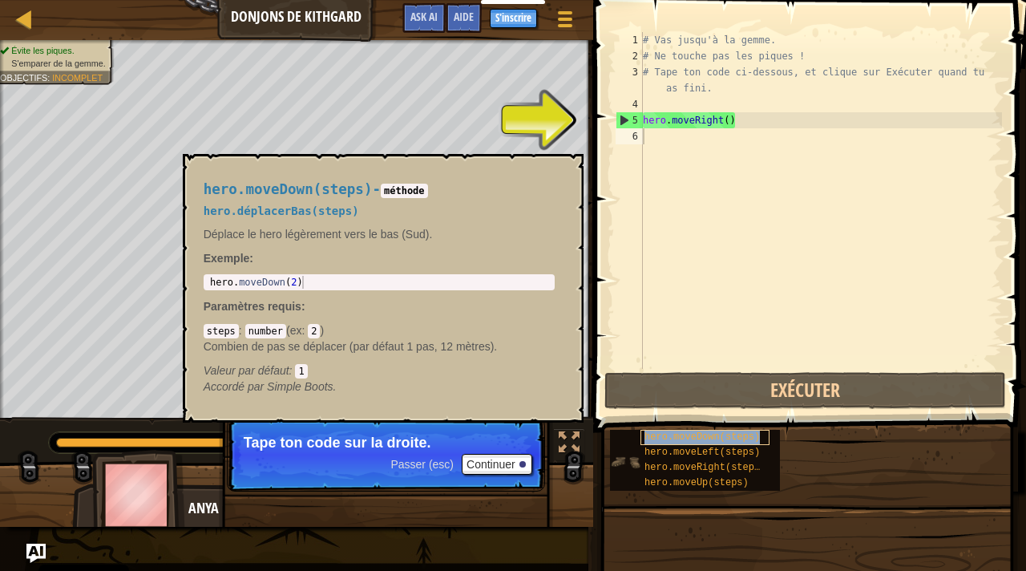
click at [726, 440] on span "hero.moveDown(steps)" at bounding box center [701, 436] width 115 height 11
click at [726, 438] on span "hero.moveDown(steps)" at bounding box center [701, 436] width 115 height 11
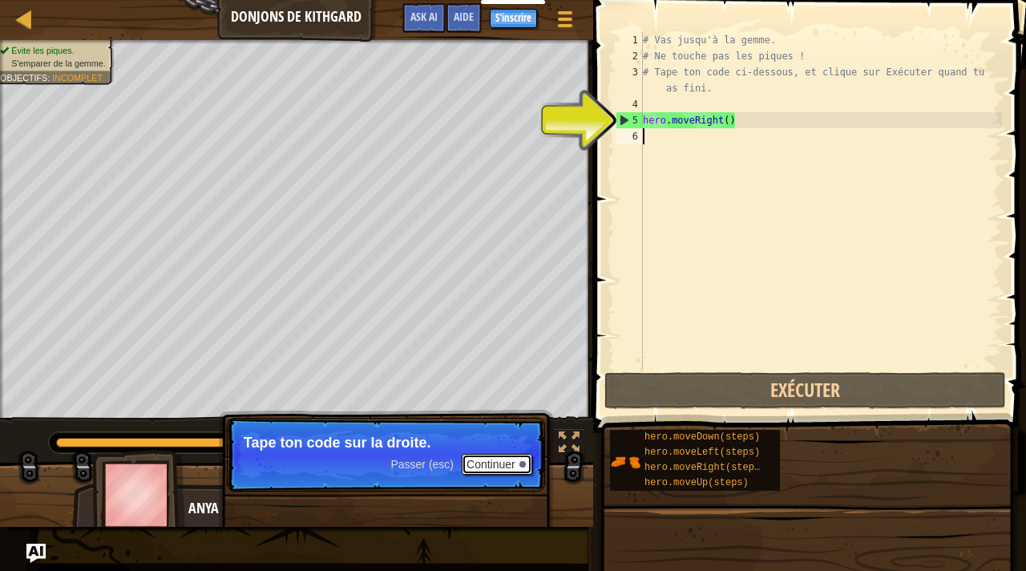
click at [499, 460] on button "Continuer" at bounding box center [497, 464] width 71 height 21
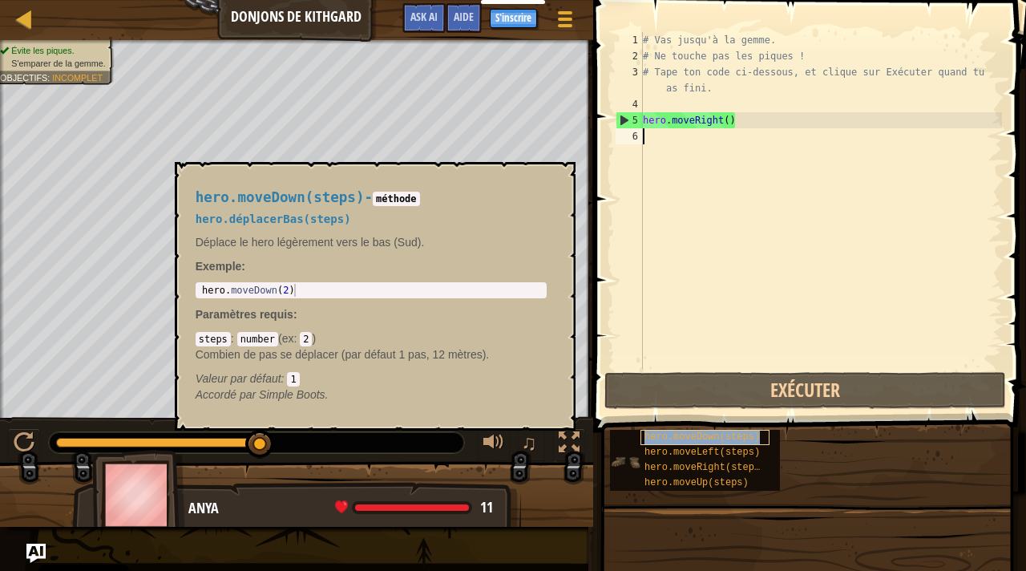
click at [697, 438] on span "hero.moveDown(steps)" at bounding box center [701, 436] width 115 height 11
drag, startPoint x: 728, startPoint y: 436, endPoint x: 741, endPoint y: 197, distance: 239.2
click at [741, 197] on div "Aide 1 2 3 4 5 6 # Vas jusqu'à la gemme. # Ne touche pas les piques ! # Tape to…" at bounding box center [807, 281] width 438 height 563
type textarea "hero.moveDown(steps)"
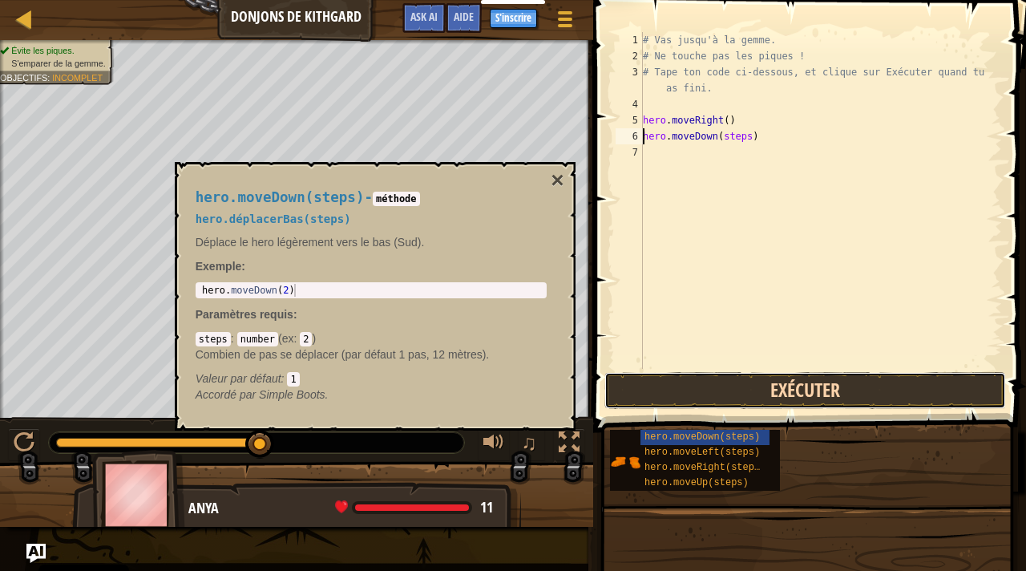
click at [774, 391] on button "Exécuter" at bounding box center [805, 390] width 402 height 37
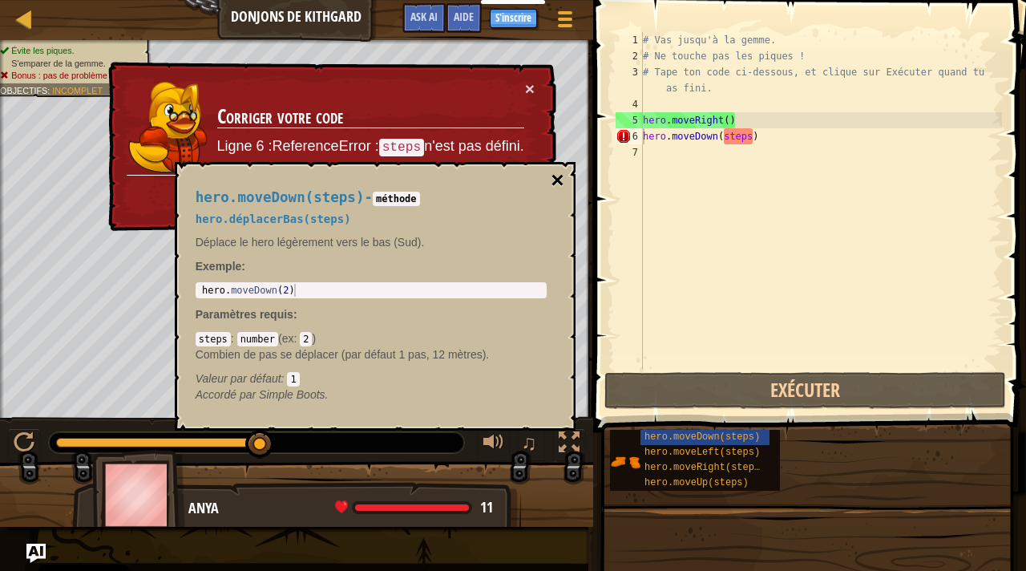
click at [561, 179] on button "×" at bounding box center [557, 180] width 13 height 22
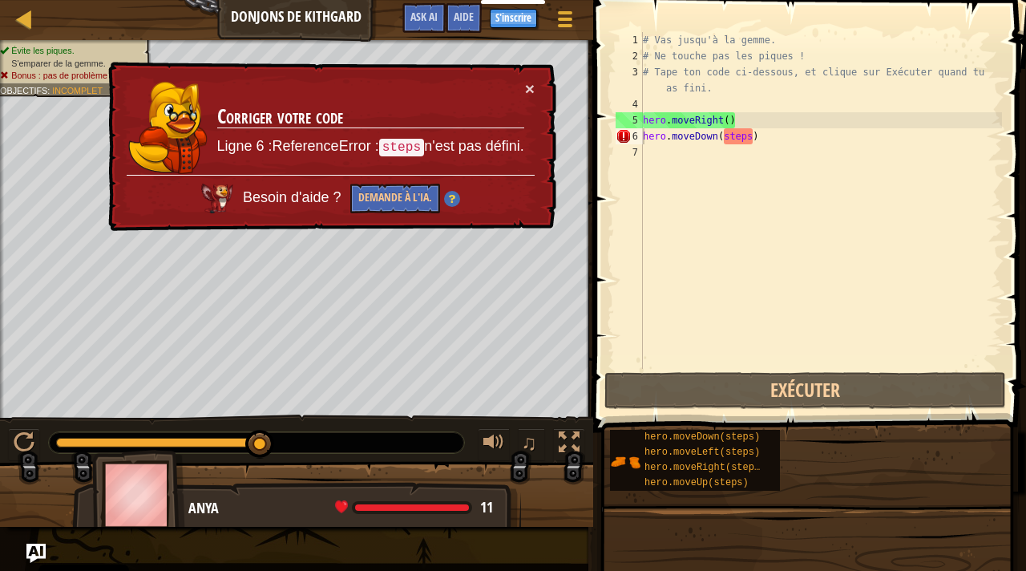
click at [757, 193] on div "# Vas jusqu'à la gemme. # Ne touche pas les piques ! # Tape ton code ci-dessous…" at bounding box center [821, 216] width 362 height 369
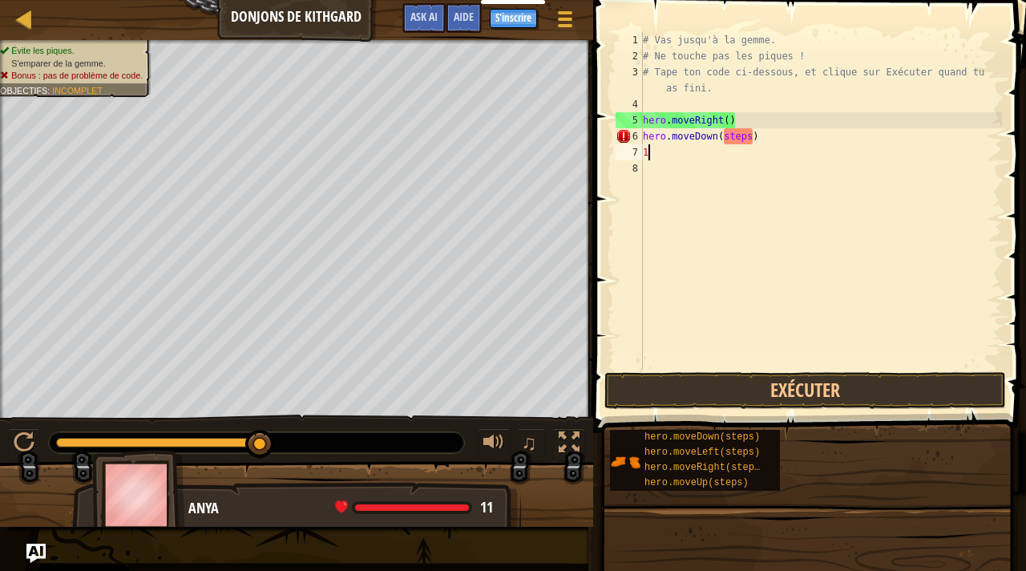
click at [748, 139] on div "# Vas jusqu'à la gemme. # Ne touche pas les piques ! # Tape ton code ci-dessous…" at bounding box center [821, 216] width 362 height 369
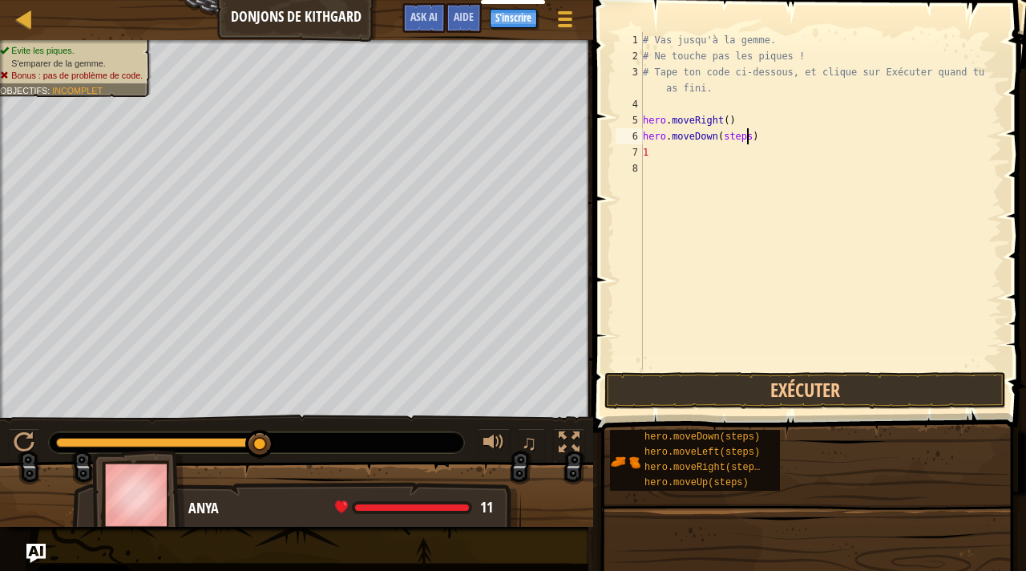
click at [748, 139] on div "# Vas jusqu'à la gemme. # Ne touche pas les piques ! # Tape ton code ci-dessous…" at bounding box center [821, 216] width 362 height 369
click at [742, 139] on div "# Vas jusqu'à la gemme. # Ne touche pas les piques ! # Tape ton code ci-dessous…" at bounding box center [821, 216] width 362 height 369
click at [736, 391] on button "Exécuter" at bounding box center [805, 390] width 402 height 37
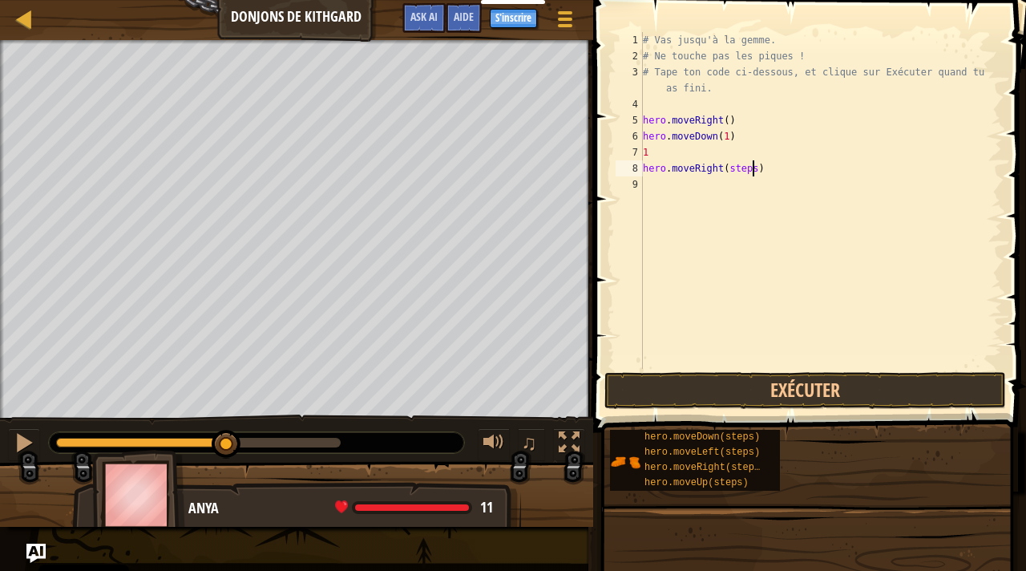
click at [749, 168] on div "# Vas jusqu'à la gemme. # Ne touche pas les piques ! # Tape ton code ci-dessous…" at bounding box center [821, 216] width 362 height 369
type textarea "hero.moveRight(1)"
click at [790, 378] on button "Exécuter" at bounding box center [805, 390] width 402 height 37
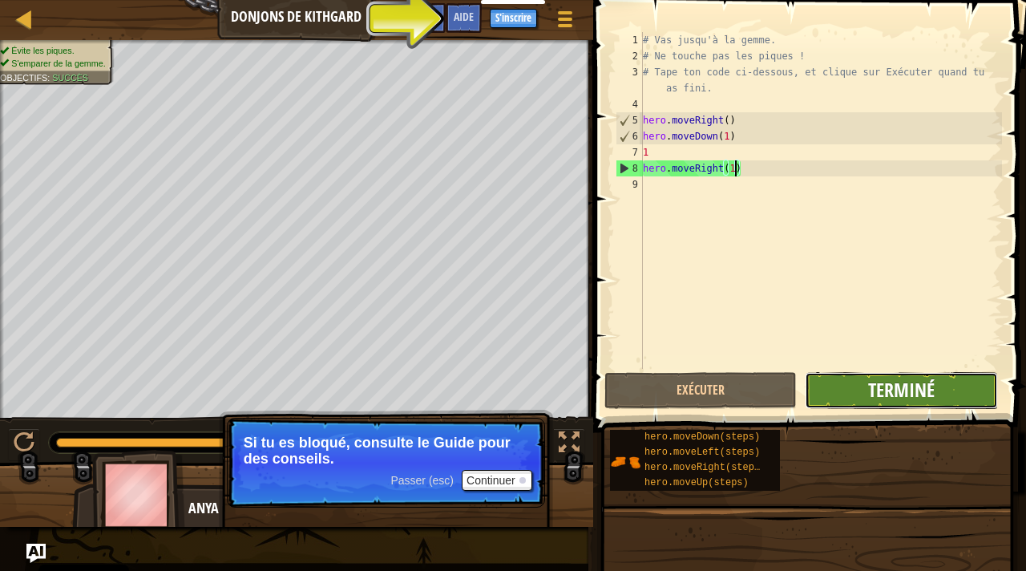
click at [923, 383] on span "Terminé" at bounding box center [901, 390] width 67 height 26
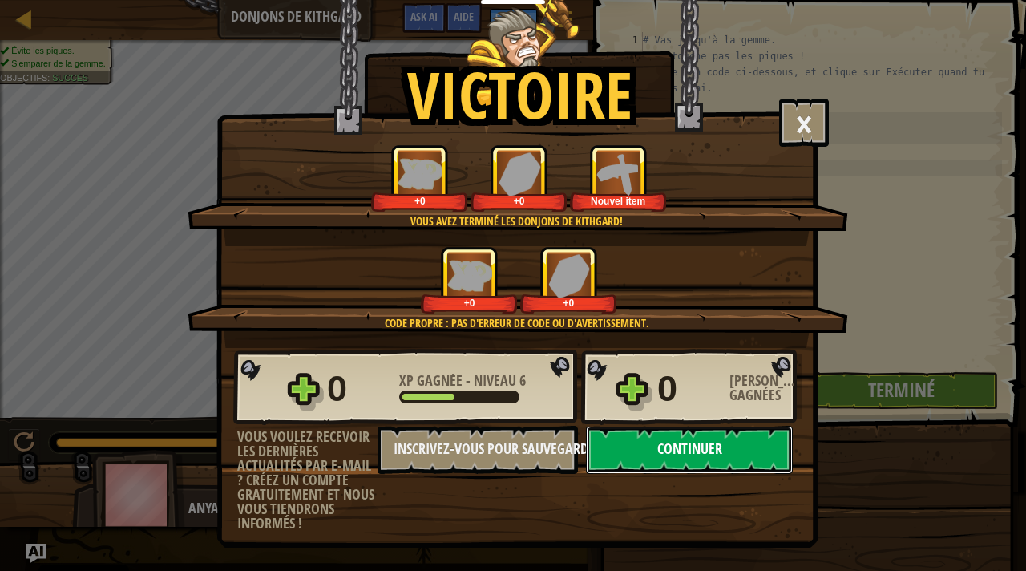
click at [735, 446] on button "Continuer" at bounding box center [689, 450] width 207 height 48
select select "fr"
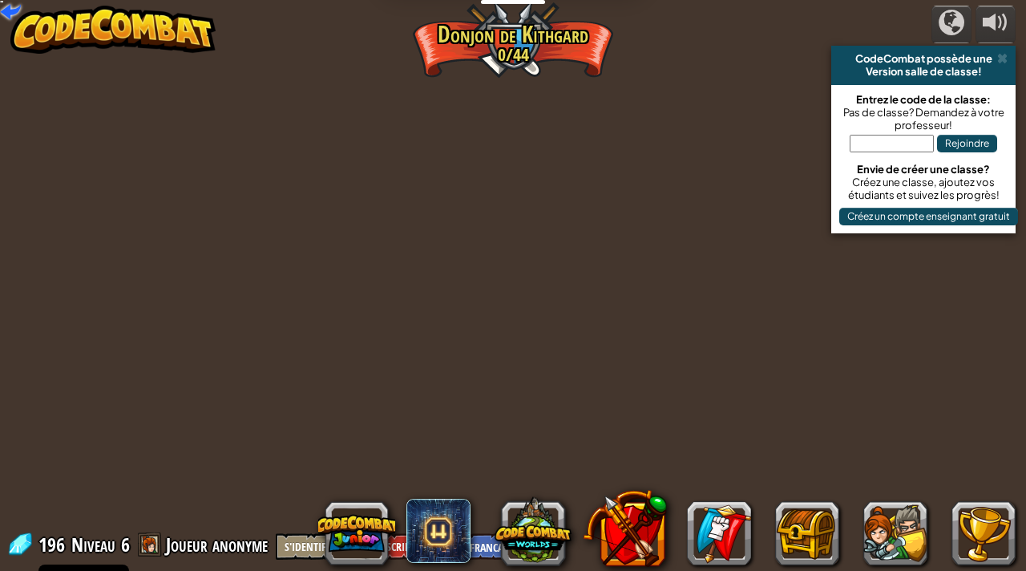
select select "fr"
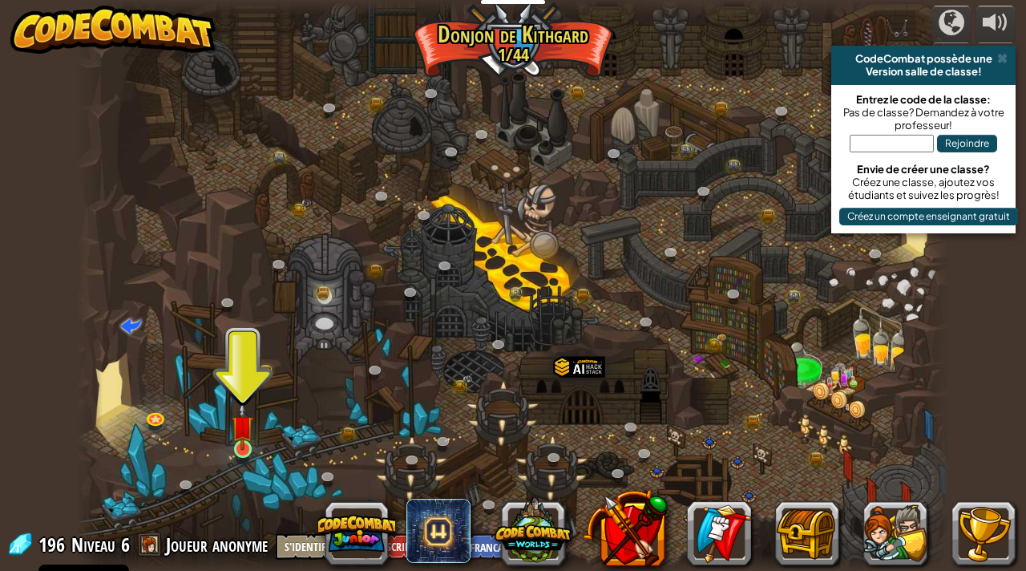
click at [248, 445] on img at bounding box center [243, 427] width 22 height 50
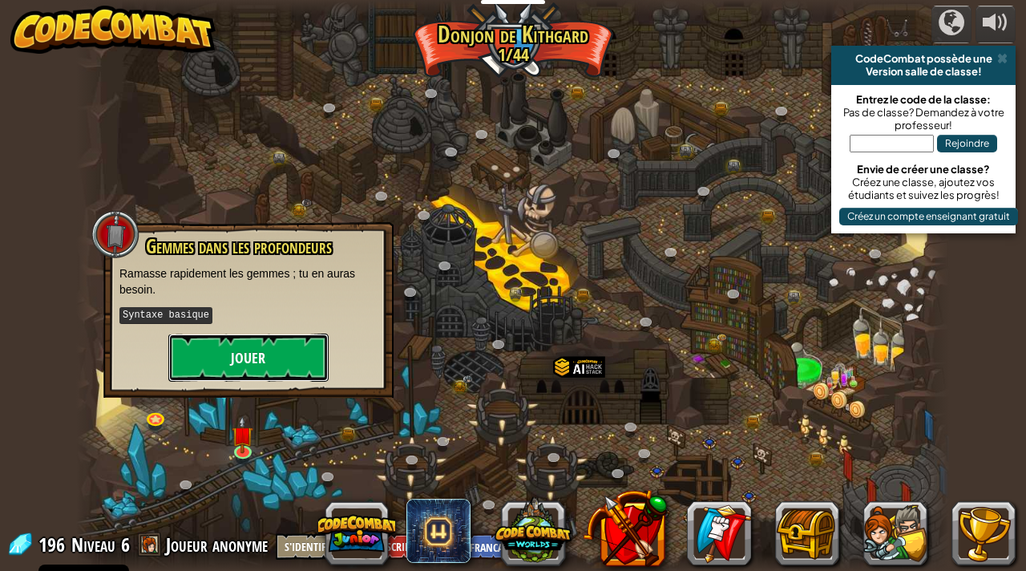
click at [309, 361] on button "Jouer" at bounding box center [248, 357] width 160 height 48
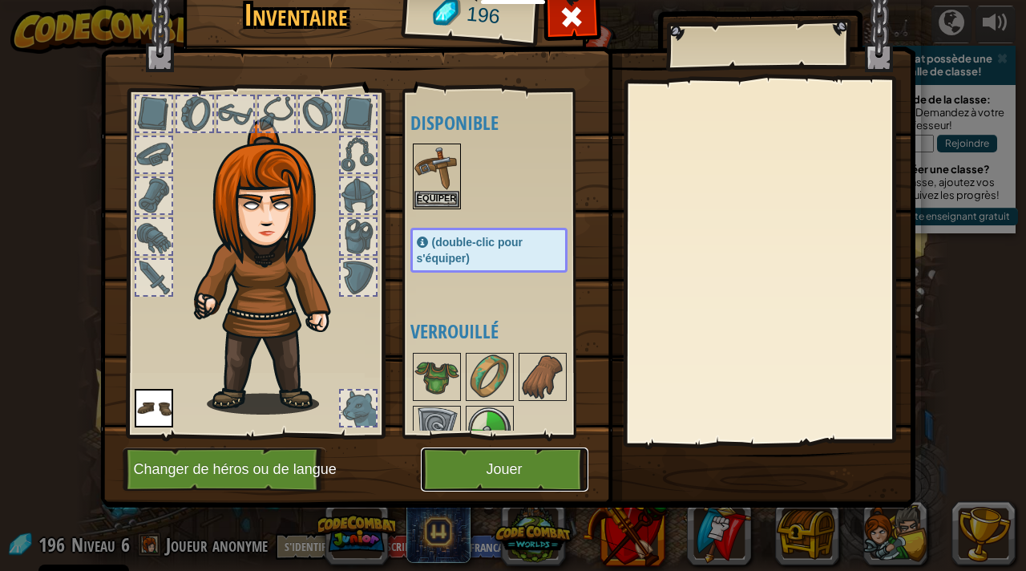
click at [502, 473] on button "Jouer" at bounding box center [505, 469] width 168 height 44
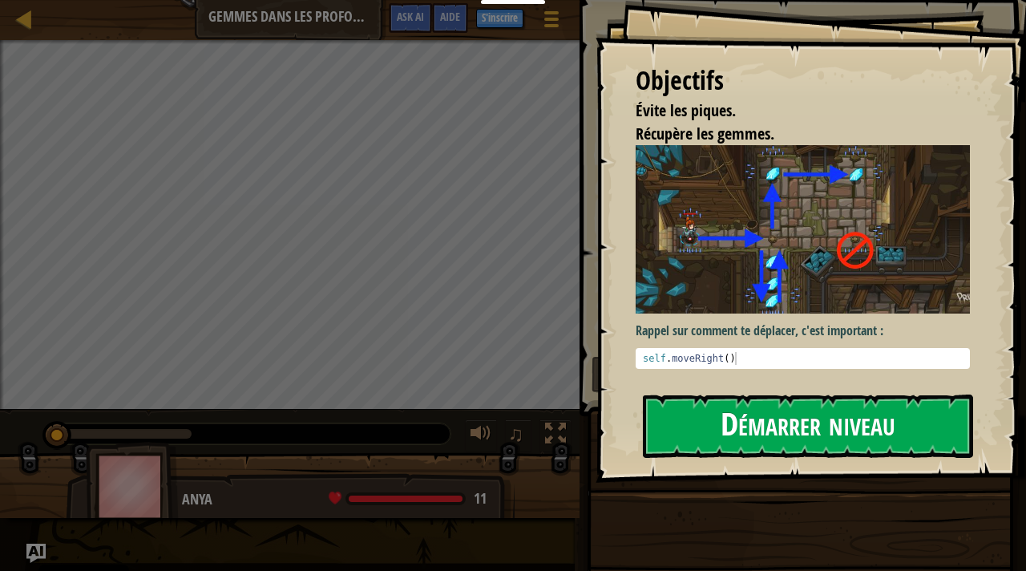
click at [804, 430] on button "Démarrer niveau" at bounding box center [808, 425] width 330 height 63
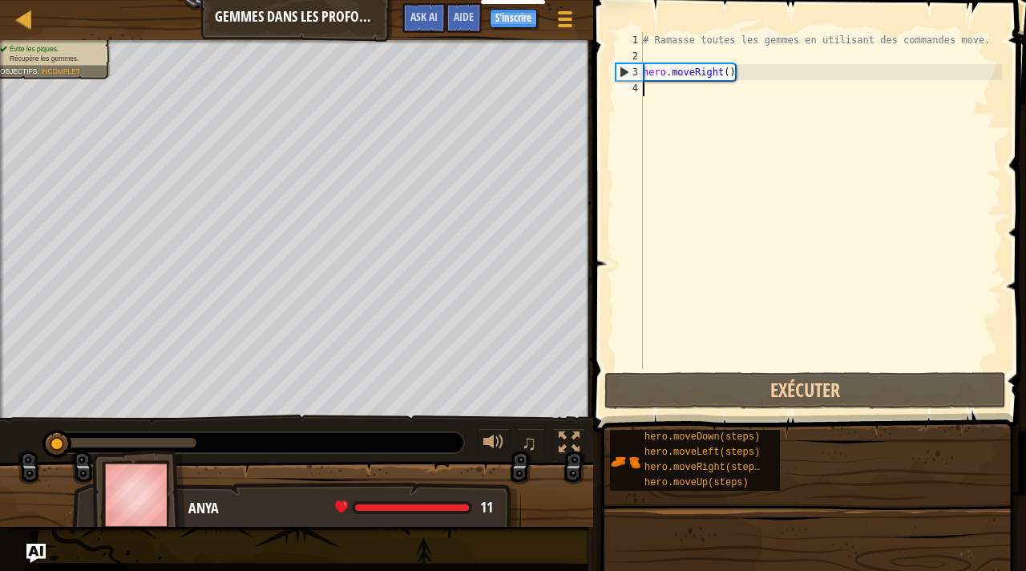
click at [719, 87] on div "# Ramasse toutes les gemmes en utilisant des commandes move. hero . moveRight (…" at bounding box center [821, 216] width 362 height 369
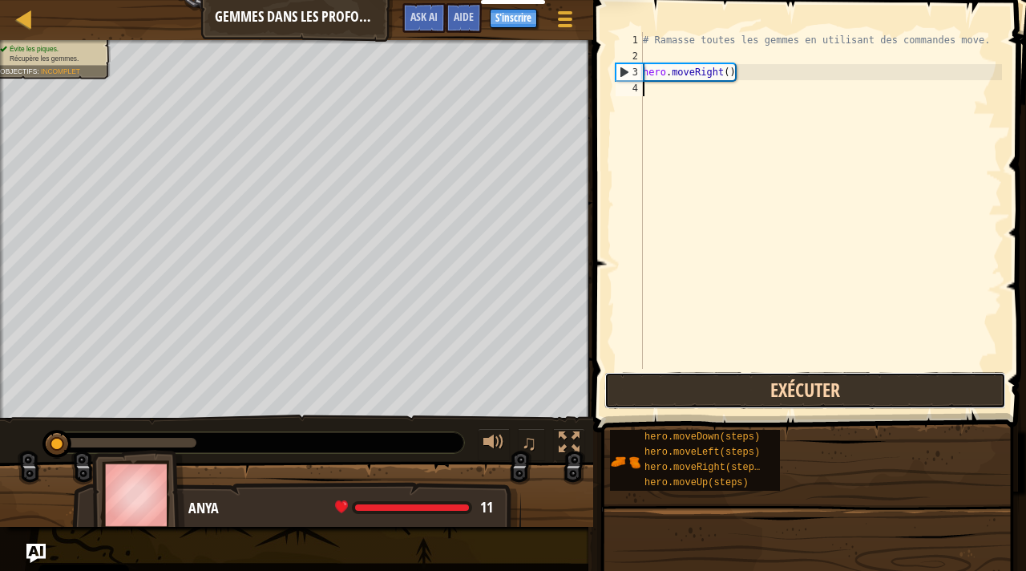
click at [799, 393] on button "Exécuter" at bounding box center [805, 390] width 402 height 37
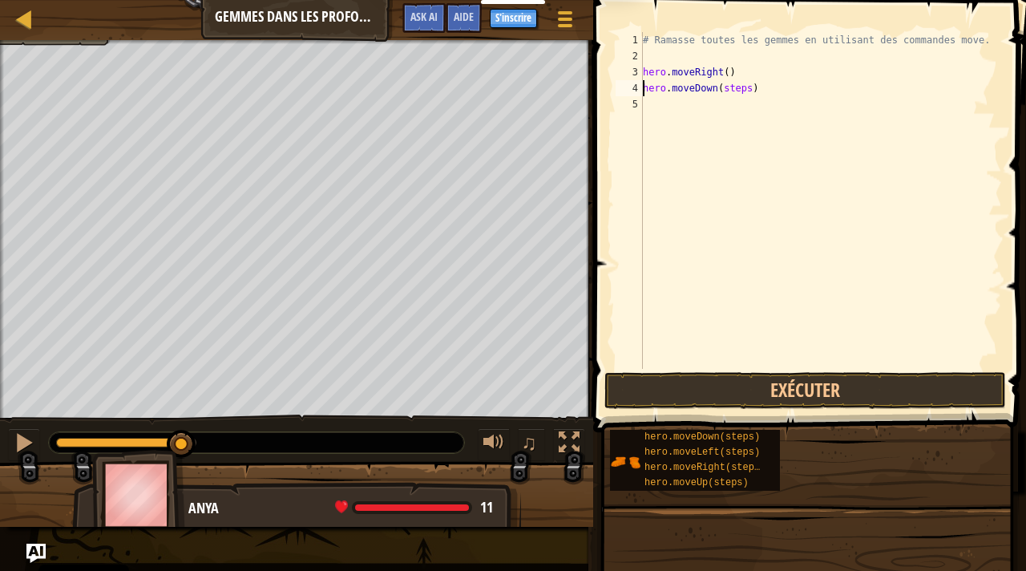
click at [741, 91] on div "# Ramasse toutes les gemmes en utilisant des commandes move. hero . moveRight (…" at bounding box center [821, 216] width 362 height 369
type textarea "hero.moveDown(3)"
click at [768, 388] on button "Exécuter" at bounding box center [805, 390] width 402 height 37
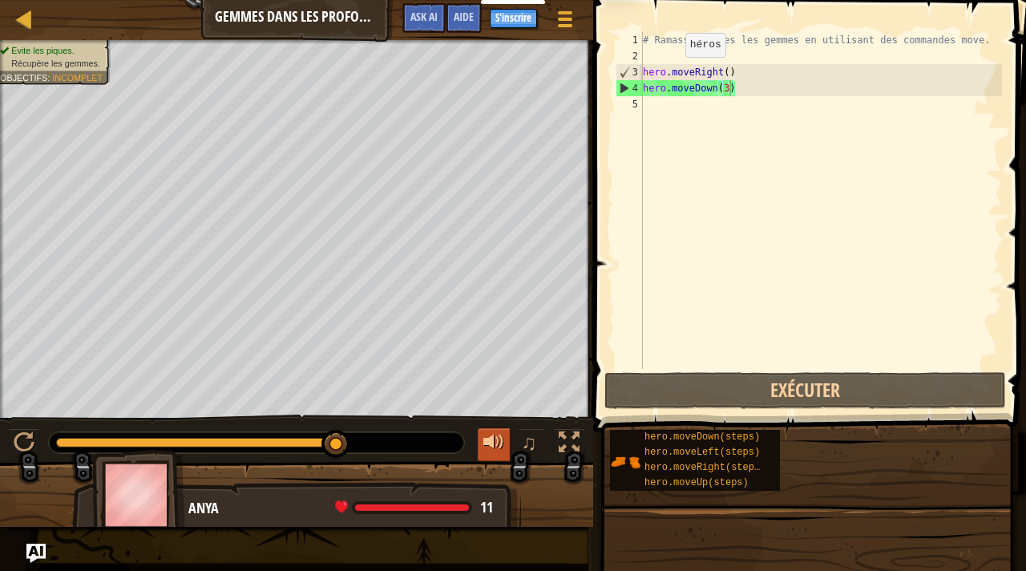
click at [503, 443] on div at bounding box center [493, 442] width 21 height 21
click at [272, 16] on div "Carte Gemmes dans les profondeurs Menu du jeu Terminé S'inscrire Aide Ask AI" at bounding box center [296, 20] width 593 height 40
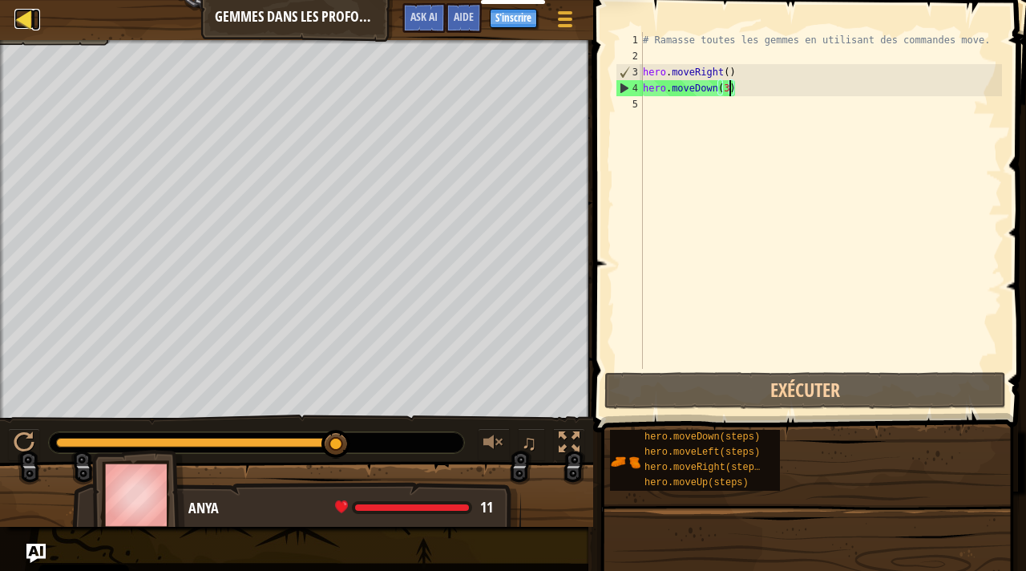
click at [25, 18] on div at bounding box center [24, 19] width 20 height 20
select select "fr"
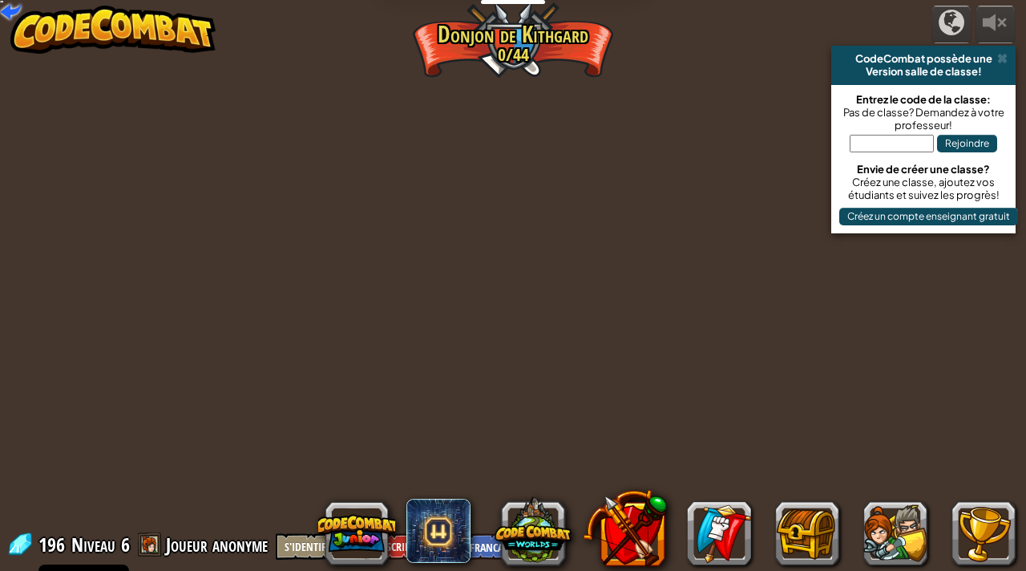
select select "fr"
